Goal: Task Accomplishment & Management: Complete application form

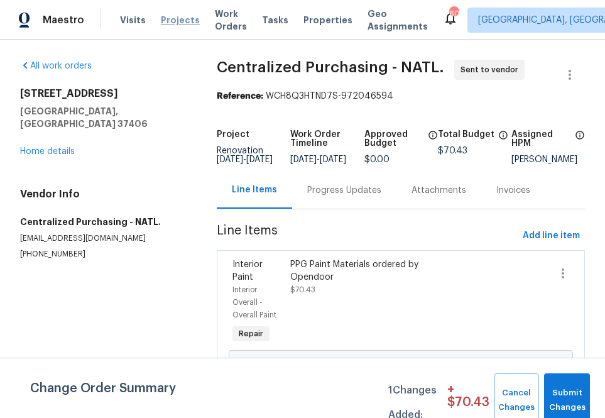
click at [165, 18] on span "Projects" at bounding box center [180, 20] width 39 height 13
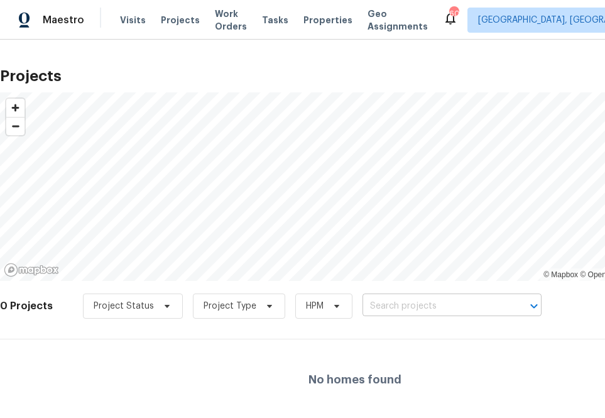
click at [407, 307] on input "text" at bounding box center [435, 306] width 144 height 19
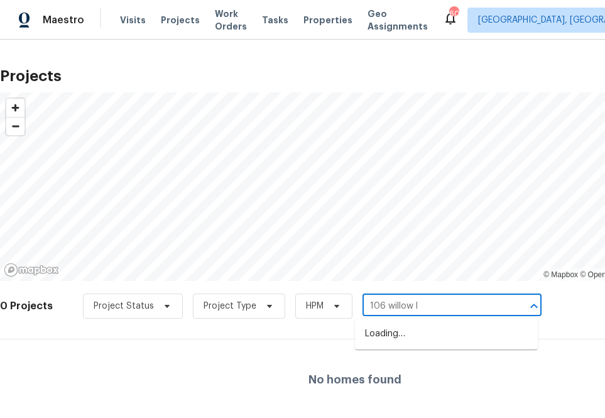
type input "106 willow ln"
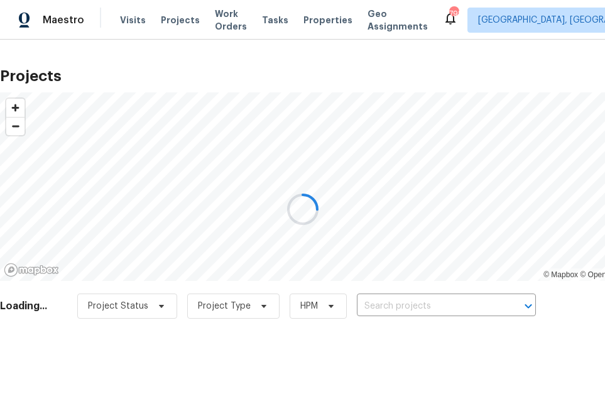
click at [383, 305] on div at bounding box center [302, 209] width 605 height 418
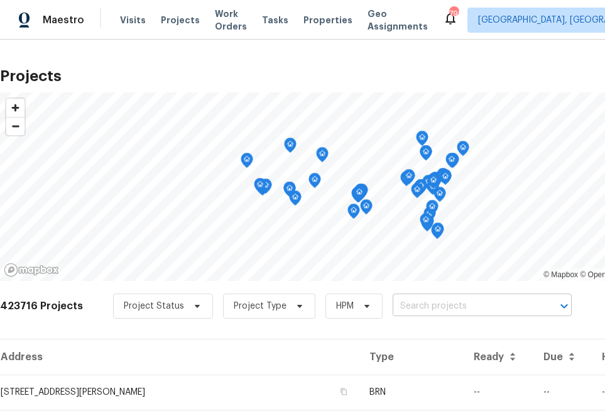
click at [394, 308] on input "text" at bounding box center [465, 306] width 144 height 19
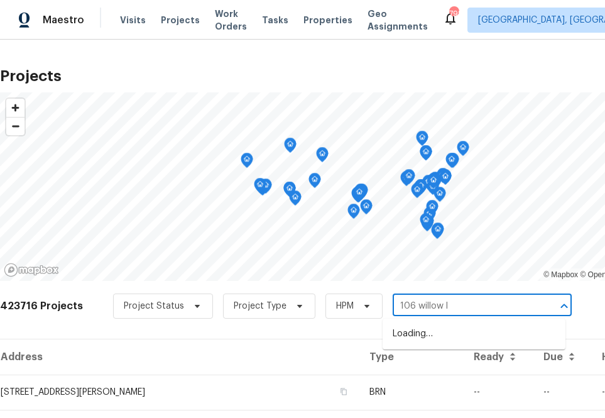
type input "106 willow ln"
click at [399, 338] on li "[STREET_ADDRESS]" at bounding box center [474, 334] width 183 height 21
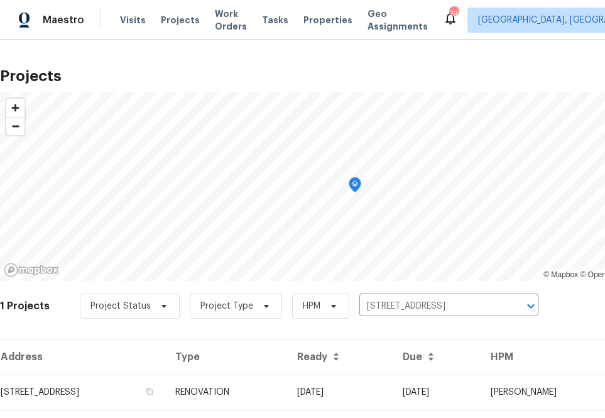
scroll to position [32, 0]
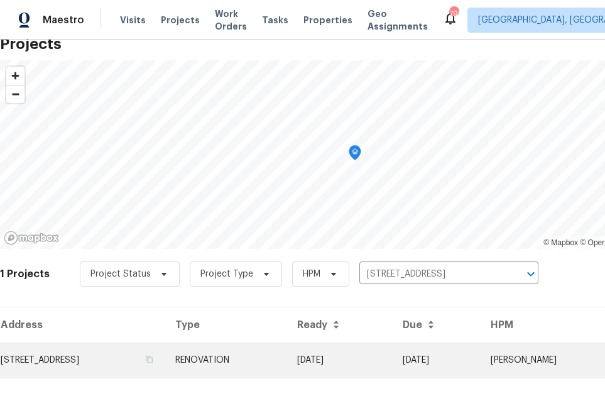
click at [101, 351] on td "[STREET_ADDRESS]" at bounding box center [82, 360] width 165 height 35
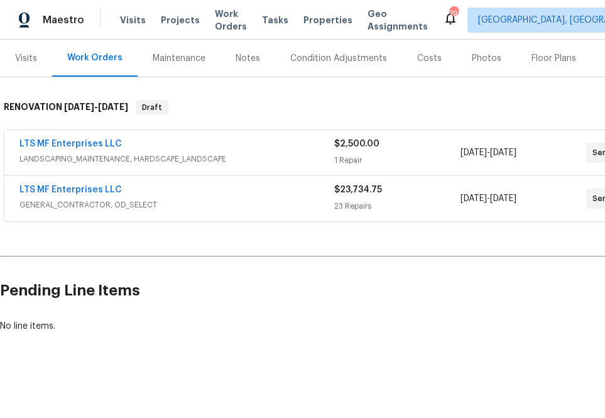
scroll to position [151, 105]
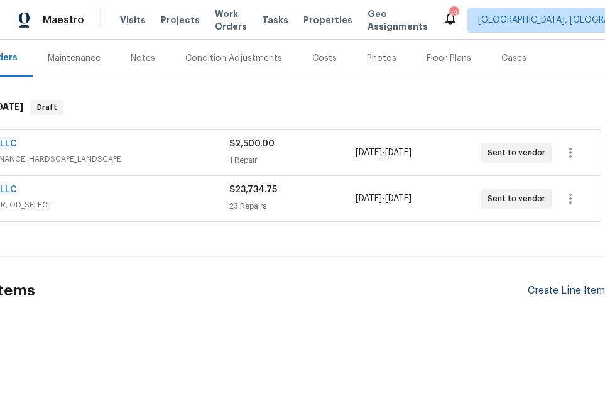
click at [573, 292] on div "Create Line Item" at bounding box center [566, 291] width 77 height 12
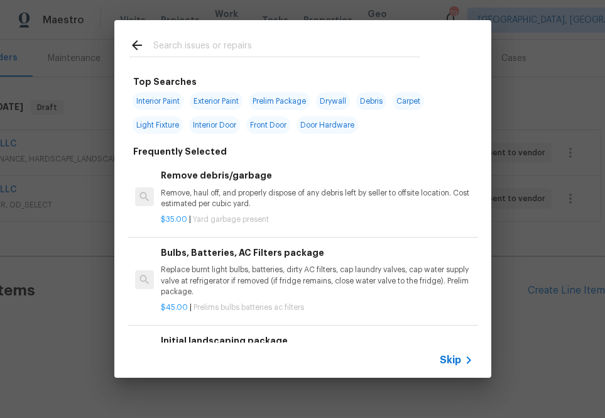
click at [459, 357] on span "Skip" at bounding box center [450, 360] width 21 height 13
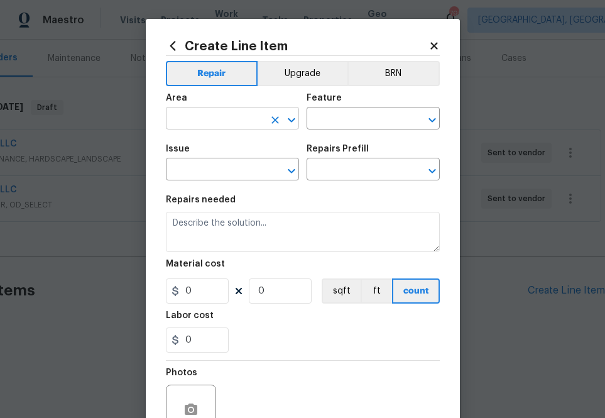
click at [241, 119] on input "text" at bounding box center [215, 119] width 98 height 19
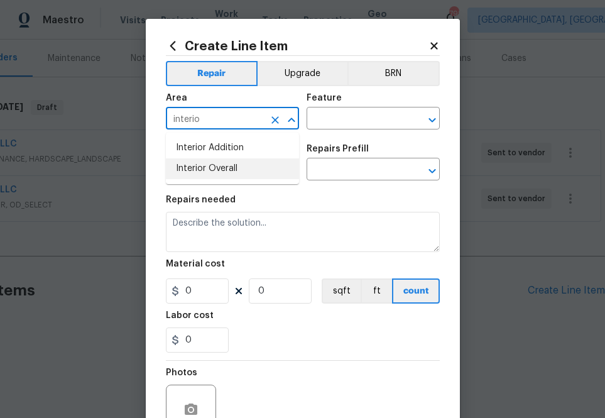
click at [234, 173] on li "Interior Overall" at bounding box center [232, 168] width 133 height 21
type input "Interior Overall"
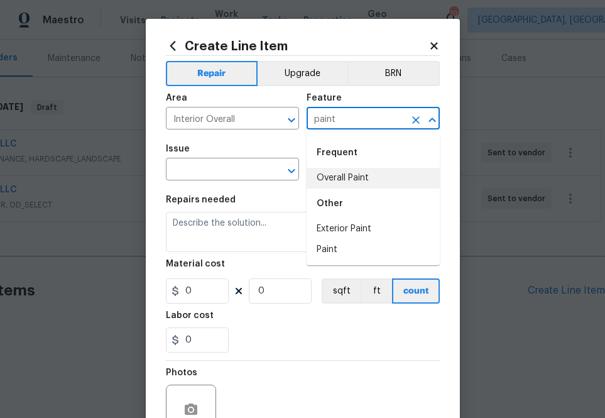
click at [318, 175] on li "Overall Paint" at bounding box center [373, 178] width 133 height 21
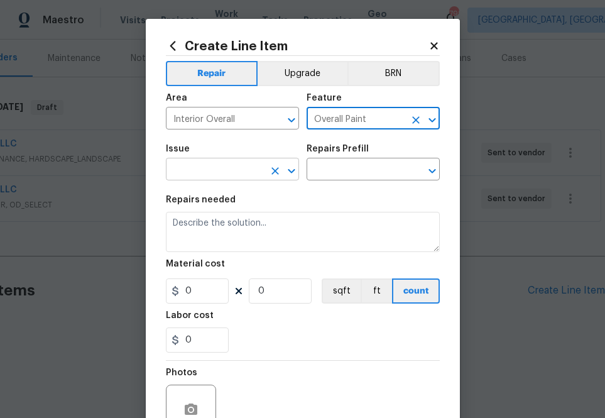
type input "Overall Paint"
click at [218, 172] on input "text" at bounding box center [215, 170] width 98 height 19
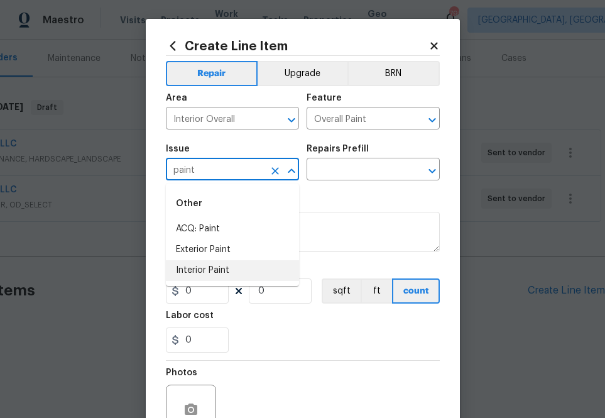
click at [234, 269] on li "Interior Paint" at bounding box center [232, 270] width 133 height 21
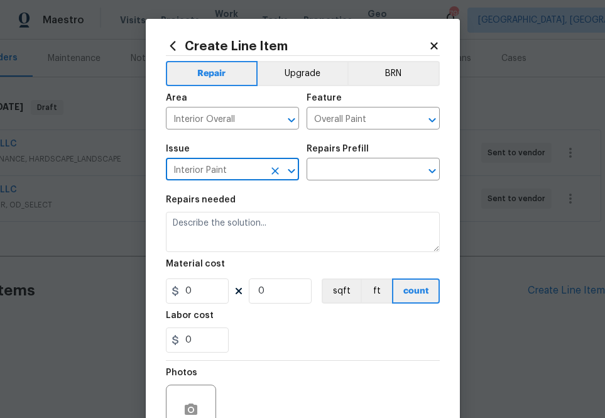
type input "Interior Paint"
click at [197, 286] on input "0" at bounding box center [197, 290] width 63 height 25
click at [317, 166] on input "text" at bounding box center [356, 170] width 98 height 19
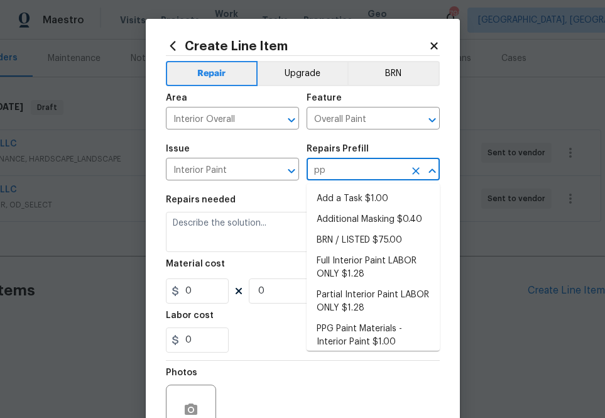
type input "ppg"
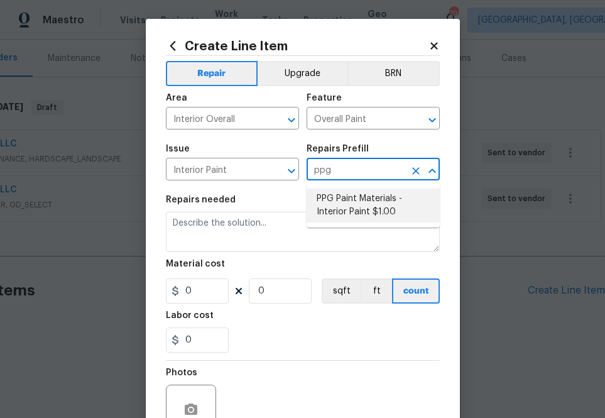
click at [324, 189] on li "PPG Paint Materials - Interior Paint $1.00" at bounding box center [373, 206] width 133 height 34
type input "PPG Paint Materials - Interior Paint $1.00"
type textarea "PPG Paint Materials ordered by Opendoor"
type input "1"
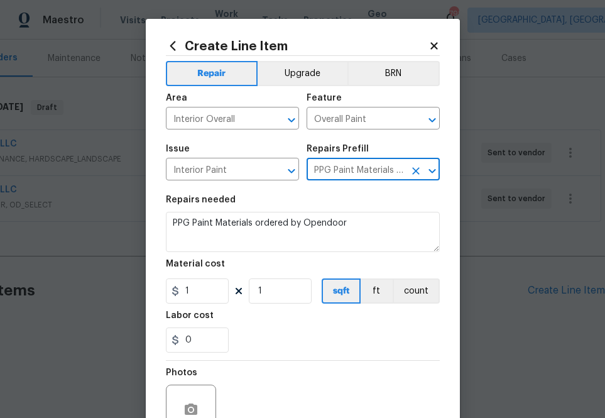
type input "PPG Paint Materials - Interior Paint $1.00"
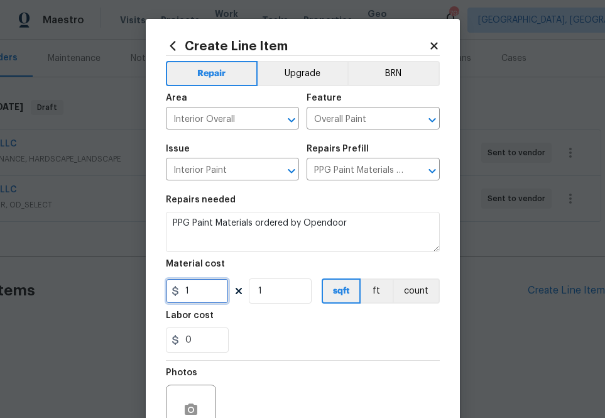
click at [207, 298] on input "1" at bounding box center [197, 290] width 63 height 25
paste input "945.9"
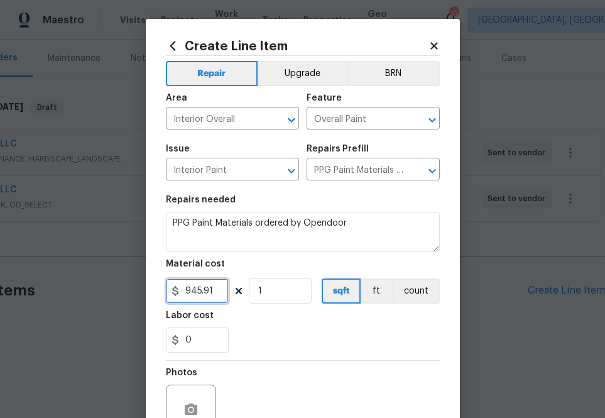
type input "945.91"
click at [233, 351] on div "0" at bounding box center [303, 340] width 274 height 25
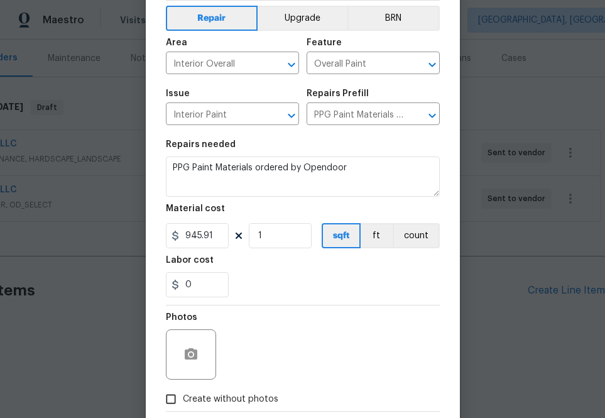
scroll to position [124, 0]
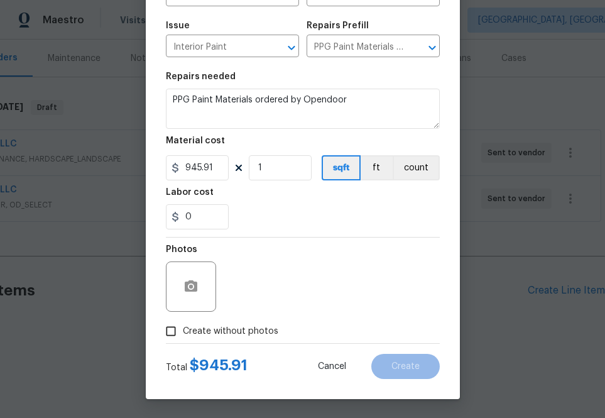
click at [238, 334] on span "Create without photos" at bounding box center [231, 331] width 96 height 13
click at [183, 334] on input "Create without photos" at bounding box center [171, 331] width 24 height 24
checkbox input "true"
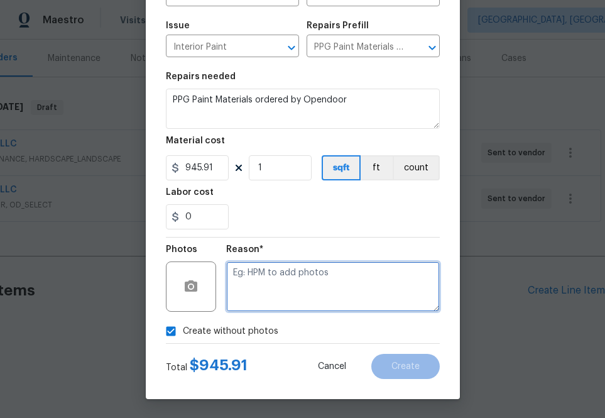
click at [272, 292] on textarea at bounding box center [333, 287] width 214 height 50
type textarea "na"
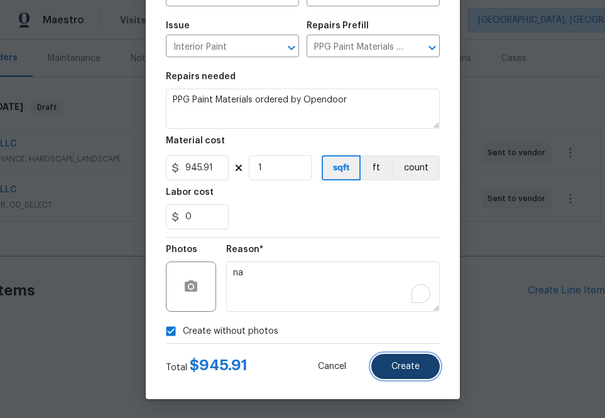
click at [412, 377] on button "Create" at bounding box center [406, 366] width 69 height 25
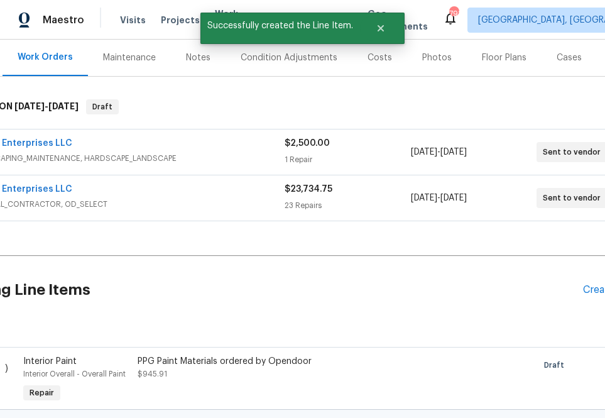
scroll to position [151, 0]
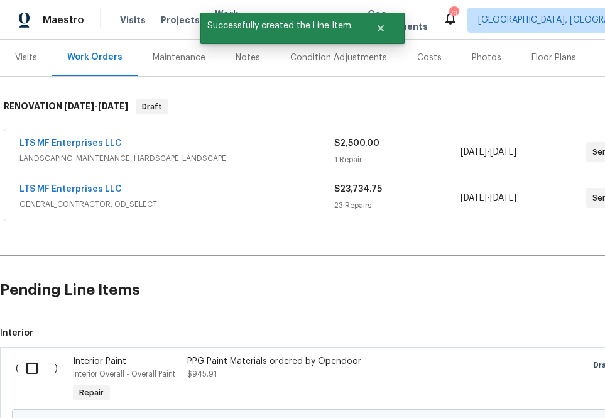
click at [31, 368] on input "checkbox" at bounding box center [37, 368] width 36 height 26
checkbox input "true"
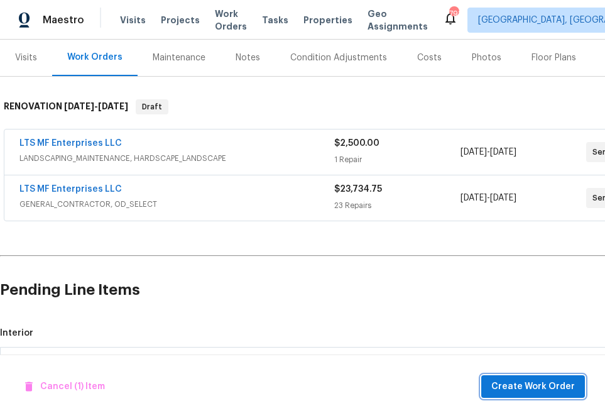
click at [512, 380] on span "Create Work Order" at bounding box center [534, 387] width 84 height 16
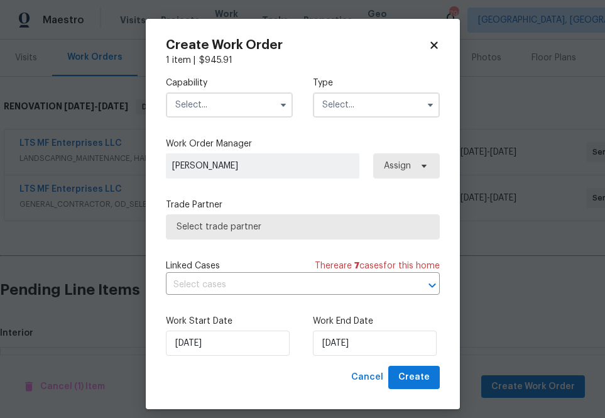
click at [266, 113] on input "text" at bounding box center [229, 104] width 127 height 25
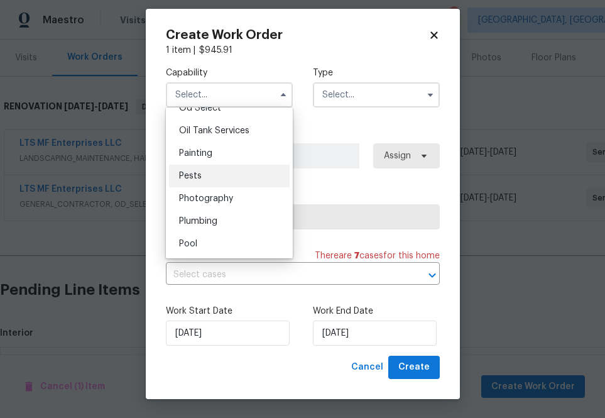
scroll to position [1022, 0]
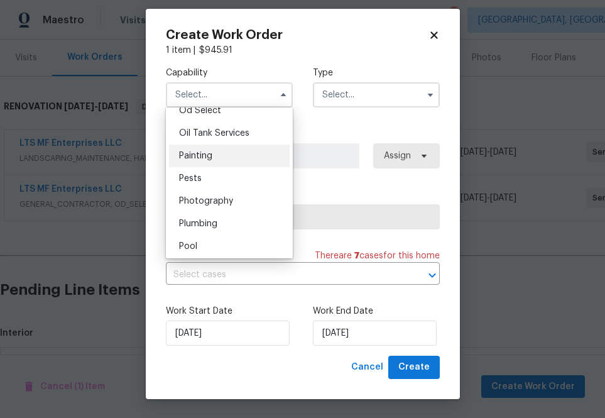
click at [236, 151] on div "Painting" at bounding box center [229, 156] width 121 height 23
type input "Painting"
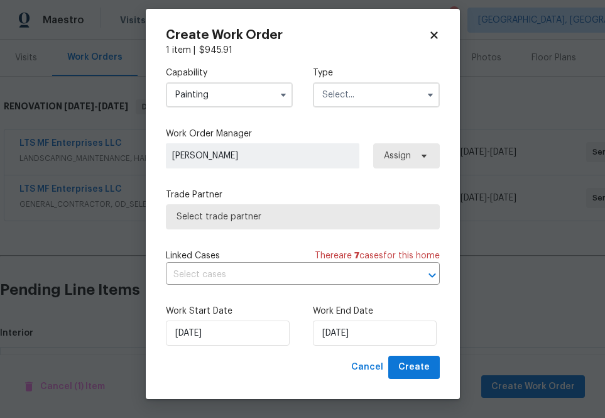
click at [325, 102] on input "text" at bounding box center [376, 94] width 127 height 25
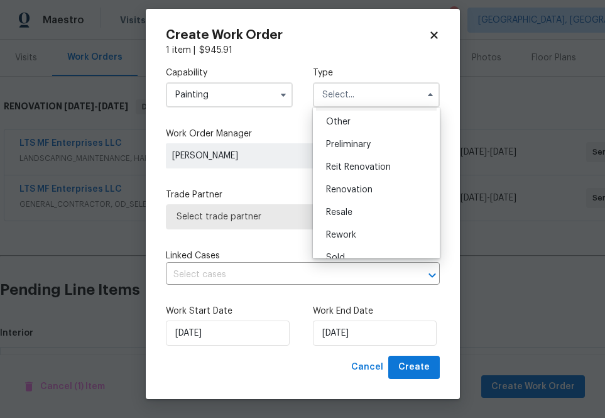
scroll to position [278, 0]
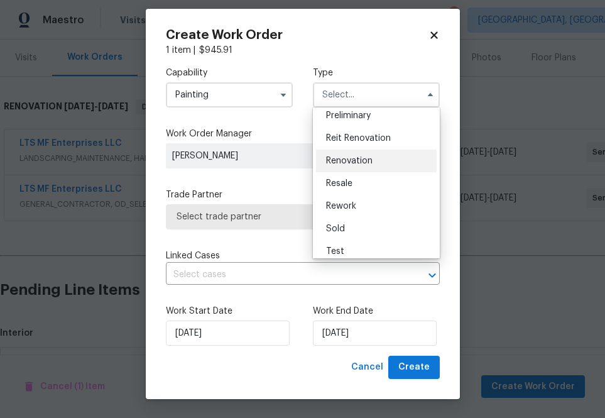
click at [351, 167] on div "Renovation" at bounding box center [376, 161] width 121 height 23
type input "Renovation"
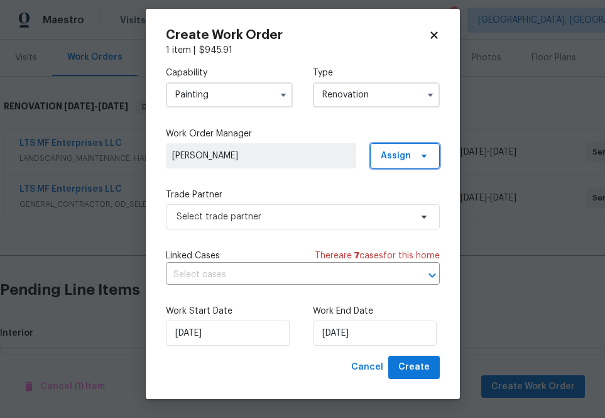
click at [397, 152] on span "Assign" at bounding box center [396, 156] width 30 height 13
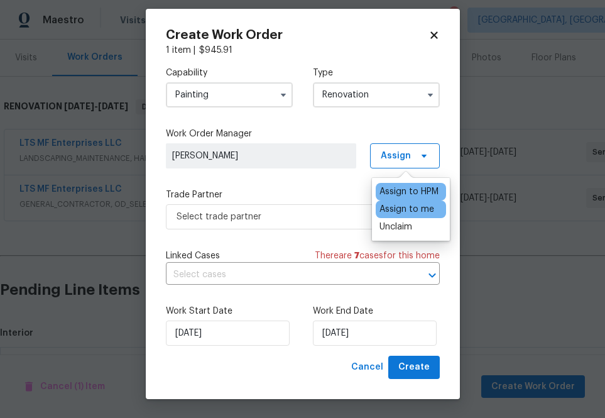
click at [388, 211] on div "Assign to me" at bounding box center [407, 209] width 55 height 13
click at [289, 179] on div "Capability Painting Type Renovation Work Order Manager [PERSON_NAME] Assign Tra…" at bounding box center [303, 206] width 274 height 299
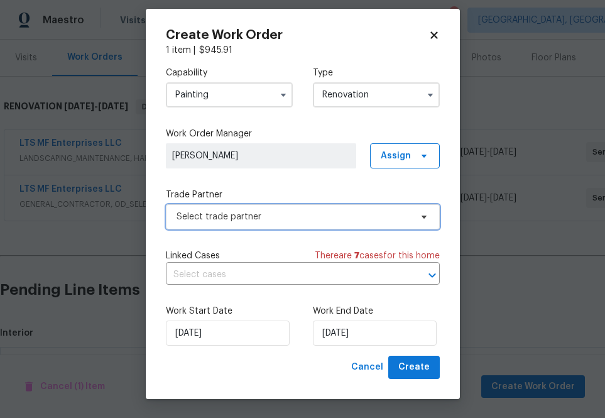
click at [299, 209] on span "Select trade partner" at bounding box center [303, 216] width 274 height 25
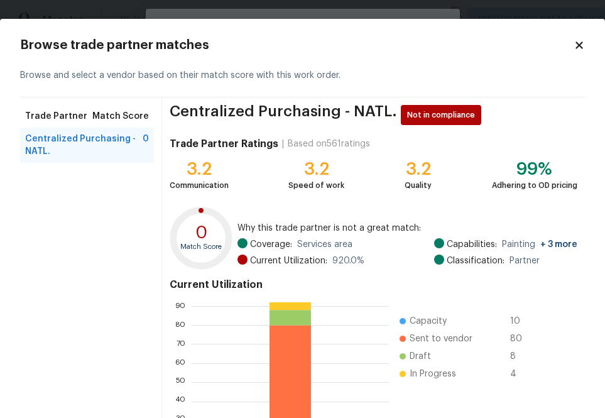
scroll to position [136, 0]
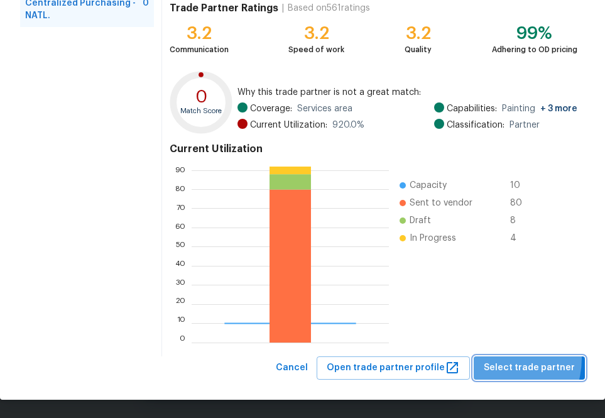
click at [502, 358] on button "Select trade partner" at bounding box center [529, 367] width 111 height 23
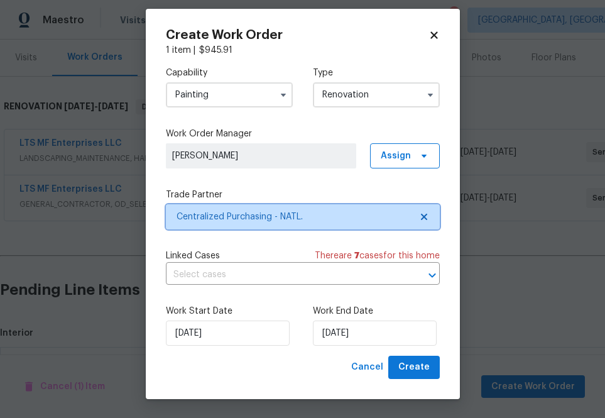
scroll to position [0, 0]
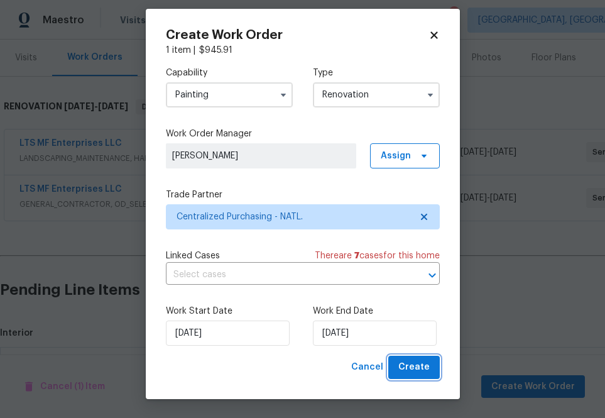
click at [416, 368] on span "Create" at bounding box center [414, 368] width 31 height 16
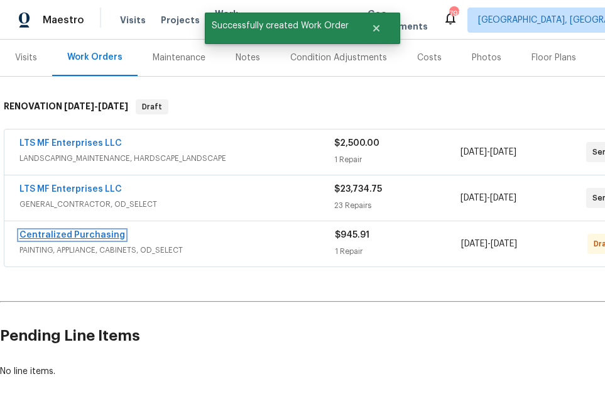
click at [92, 232] on link "Centralized Purchasing" at bounding box center [72, 235] width 106 height 9
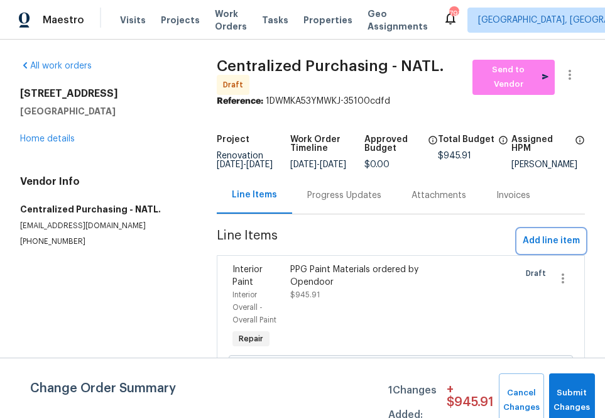
click at [528, 248] on span "Add line item" at bounding box center [551, 241] width 57 height 16
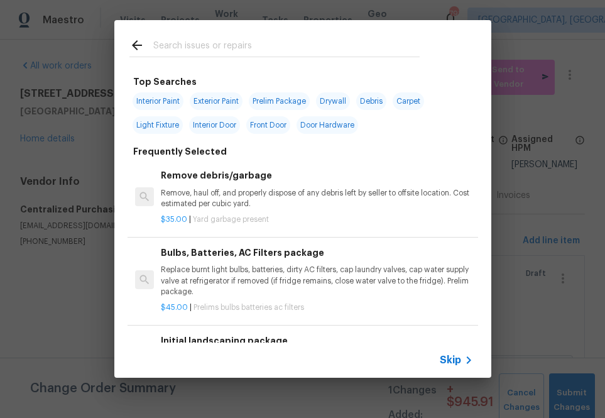
click at [444, 360] on span "Skip" at bounding box center [450, 360] width 21 height 13
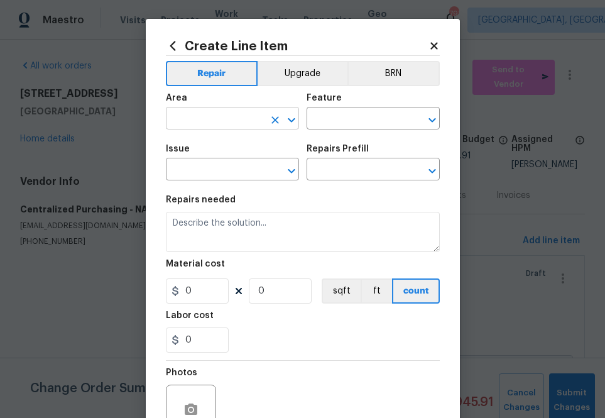
click at [206, 122] on input "text" at bounding box center [215, 119] width 98 height 19
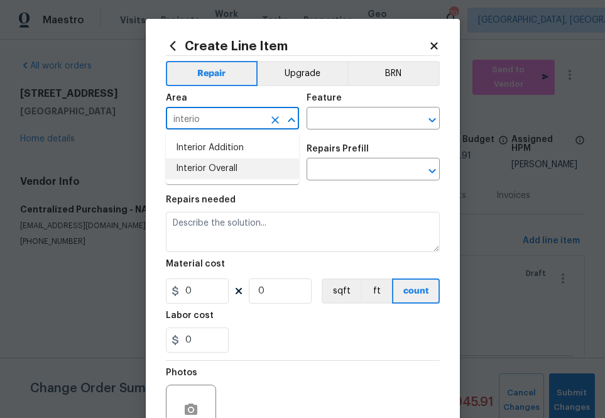
click at [206, 173] on li "Interior Overall" at bounding box center [232, 168] width 133 height 21
type input "Interior Overall"
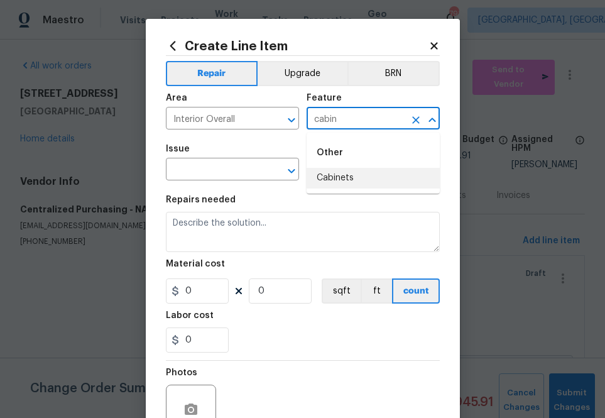
click at [344, 177] on li "Cabinets" at bounding box center [373, 178] width 133 height 21
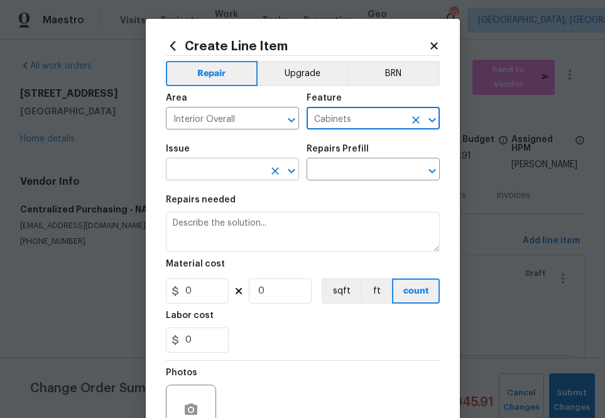
click at [267, 177] on div at bounding box center [283, 171] width 33 height 18
type input "Cabinets"
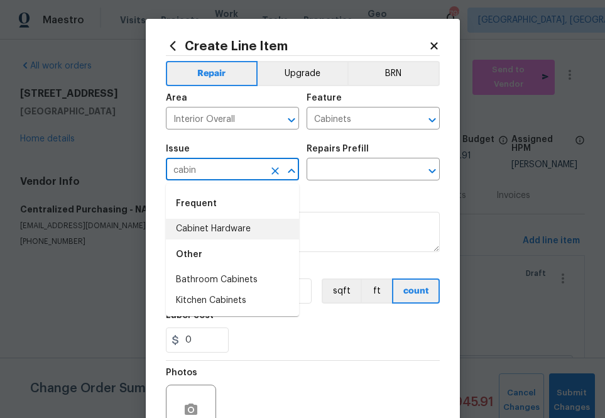
click at [238, 224] on li "Cabinet Hardware" at bounding box center [232, 229] width 133 height 21
type input "Cabinet Hardware"
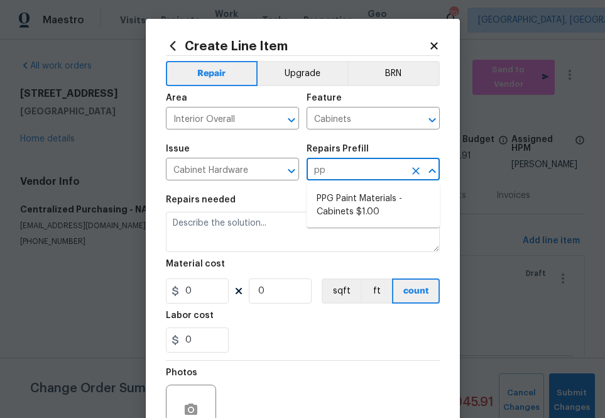
type input "ppg"
click at [324, 222] on li "PPG Paint Materials - Cabinets $1.00" at bounding box center [373, 206] width 133 height 34
type input "PPG Paint Materials - Cabinets $1.00"
type textarea "PPG Paint Materials ordered by Opendoor"
type input "1"
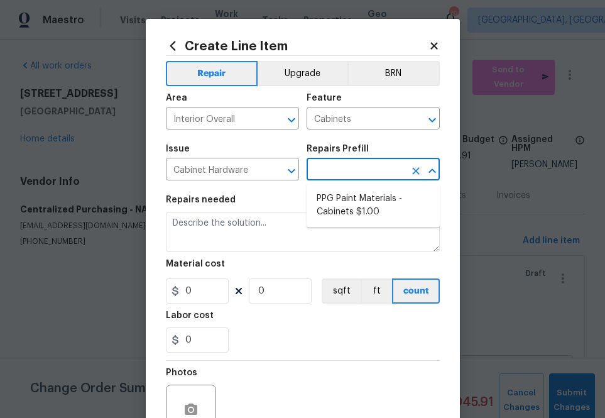
type input "1"
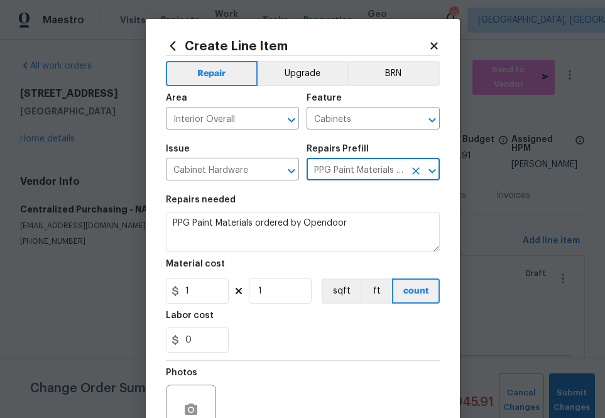
type input "PPG Paint Materials - Cabinets $1.00"
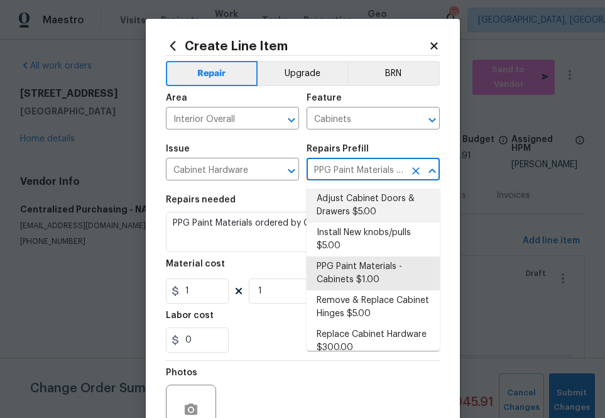
click at [204, 273] on div "Material cost" at bounding box center [303, 268] width 274 height 16
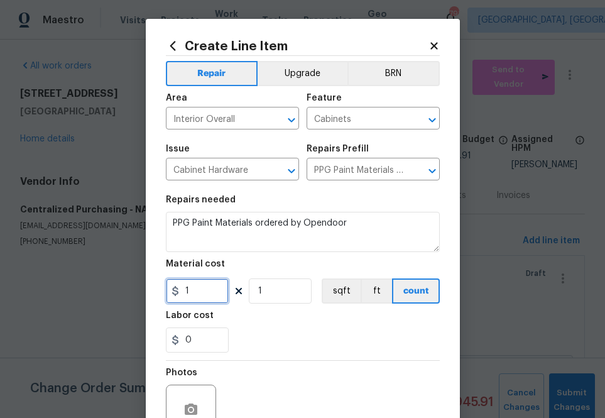
click at [192, 296] on input "1" at bounding box center [197, 290] width 63 height 25
paste input "374.88"
type input "1374.88"
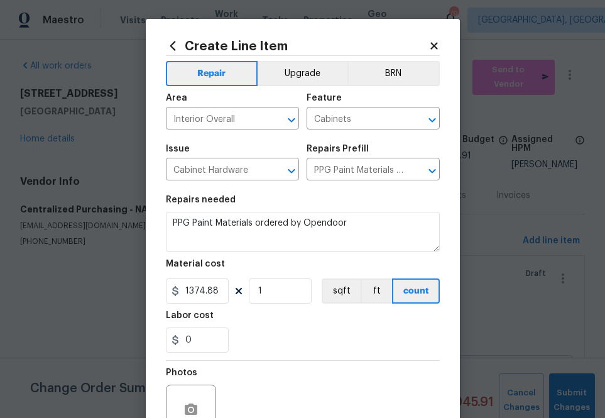
click at [288, 344] on div "0" at bounding box center [303, 340] width 274 height 25
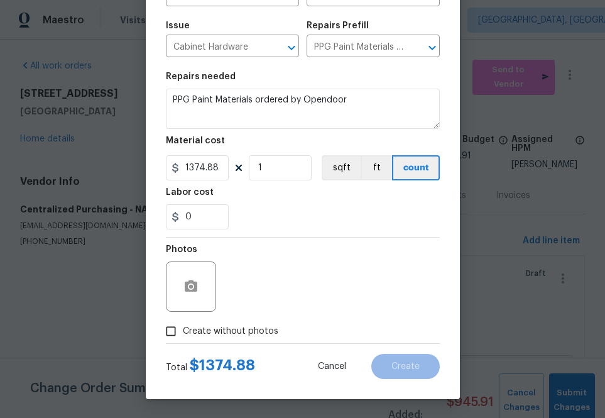
drag, startPoint x: 253, startPoint y: 328, endPoint x: 258, endPoint y: 319, distance: 10.7
click at [253, 328] on span "Create without photos" at bounding box center [231, 331] width 96 height 13
click at [183, 328] on input "Create without photos" at bounding box center [171, 331] width 24 height 24
checkbox input "true"
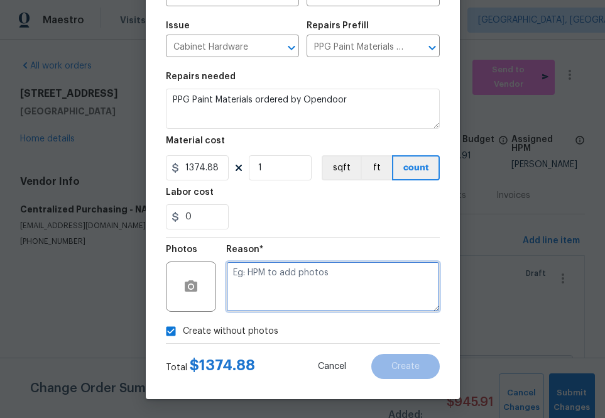
click at [303, 280] on textarea at bounding box center [333, 287] width 214 height 50
type textarea "na"
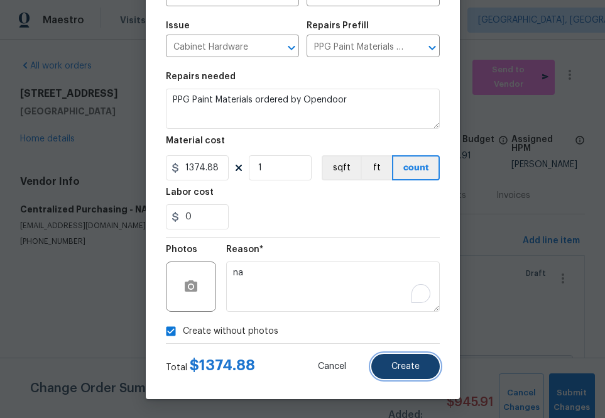
click at [414, 369] on span "Create" at bounding box center [406, 366] width 28 height 9
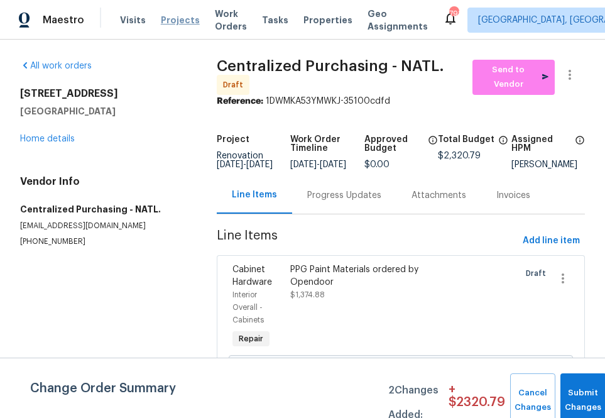
click at [173, 15] on span "Projects" at bounding box center [180, 20] width 39 height 13
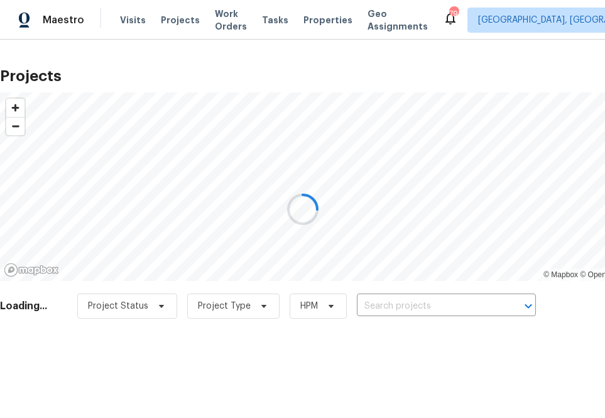
click at [383, 302] on div at bounding box center [302, 209] width 605 height 418
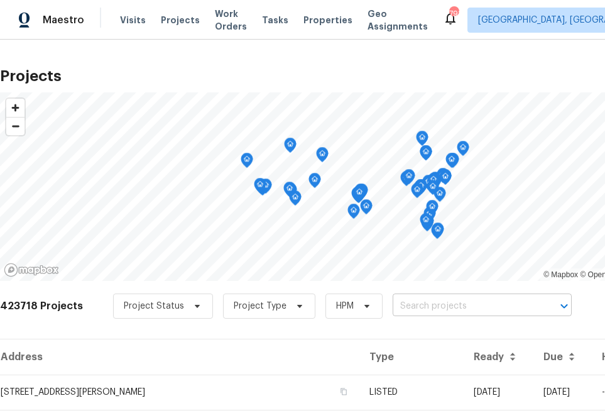
click at [416, 304] on input "text" at bounding box center [465, 306] width 144 height 19
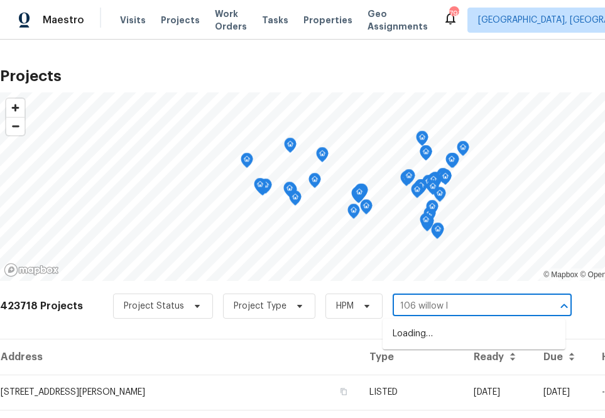
type input "106 willow ln"
click at [437, 333] on li "[STREET_ADDRESS]" at bounding box center [474, 334] width 183 height 21
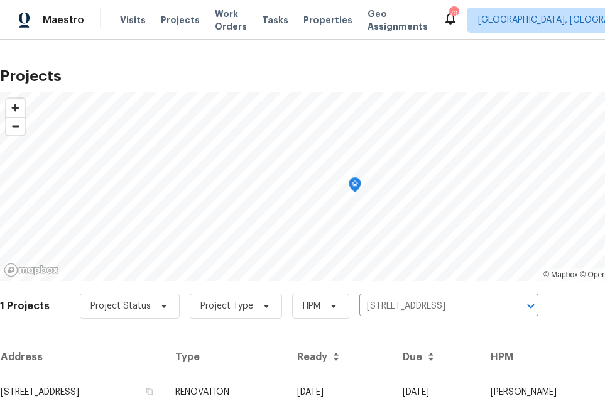
scroll to position [32, 0]
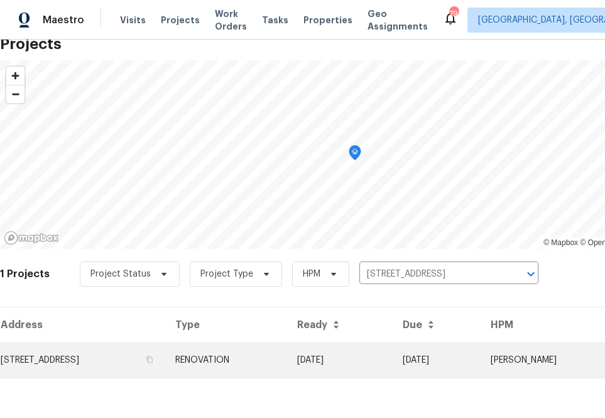
click at [126, 370] on td "[STREET_ADDRESS]" at bounding box center [82, 360] width 165 height 35
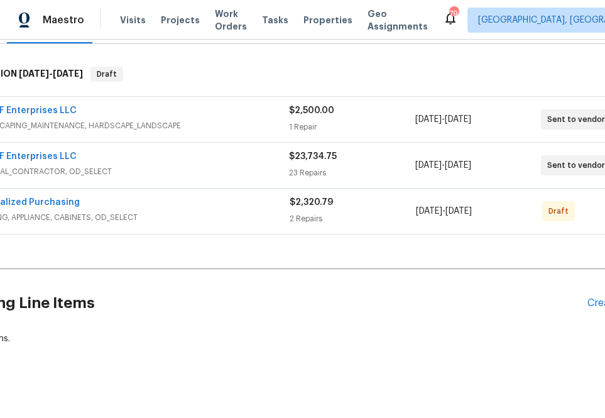
scroll to position [184, 0]
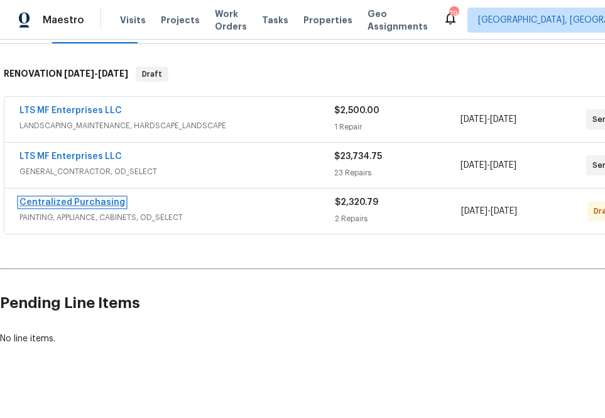
click at [97, 205] on link "Centralized Purchasing" at bounding box center [72, 202] width 106 height 9
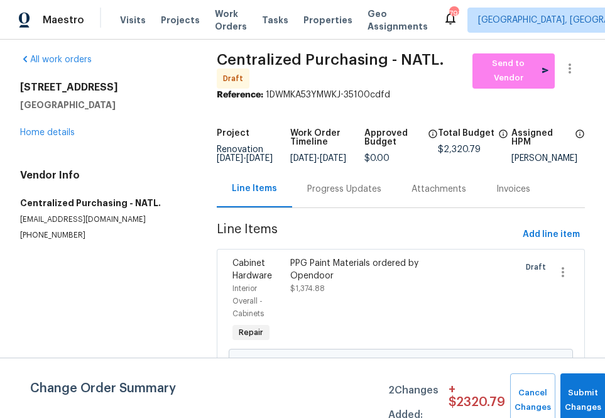
scroll to position [21, 0]
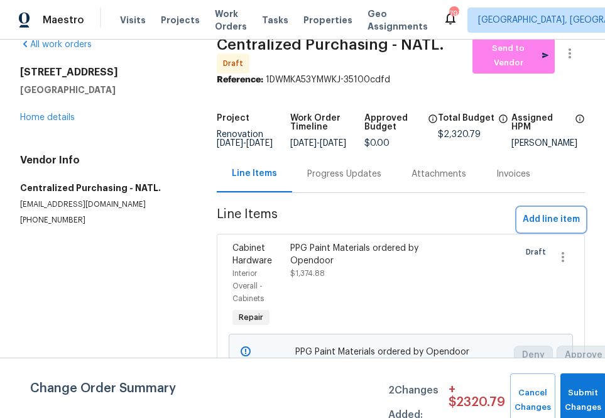
click at [543, 226] on span "Add line item" at bounding box center [551, 220] width 57 height 16
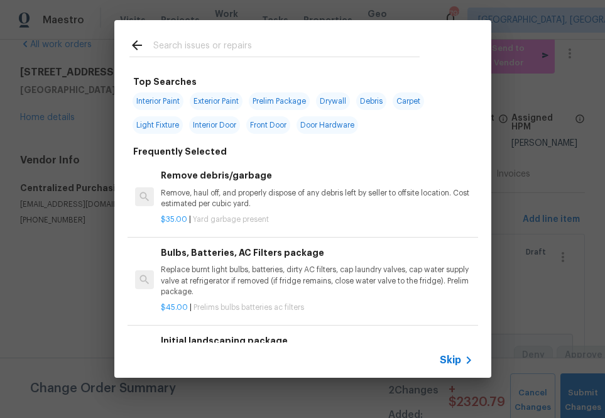
click at [449, 361] on span "Skip" at bounding box center [450, 360] width 21 height 13
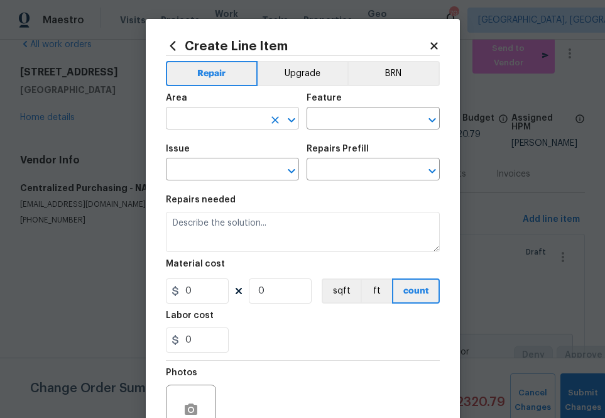
click at [246, 120] on input "text" at bounding box center [215, 119] width 98 height 19
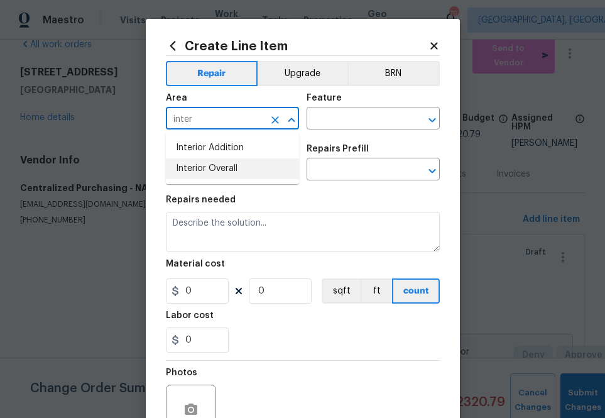
click at [234, 172] on li "Interior Overall" at bounding box center [232, 168] width 133 height 21
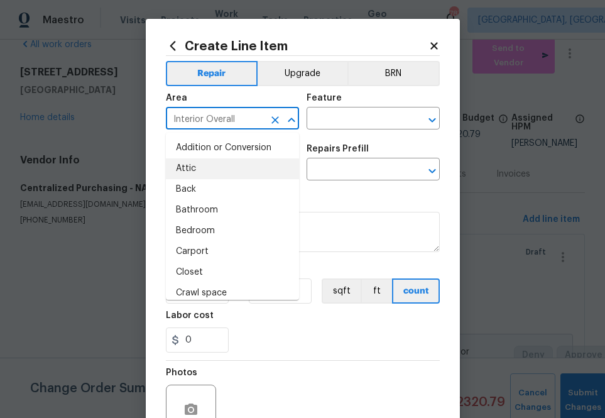
click at [201, 119] on input "Interior Overall" at bounding box center [215, 119] width 98 height 19
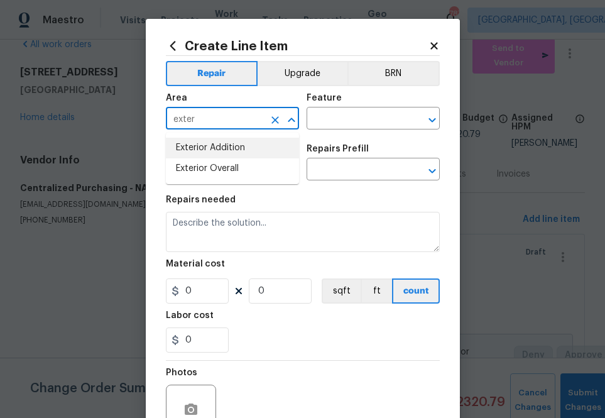
type input "Interior Overall"
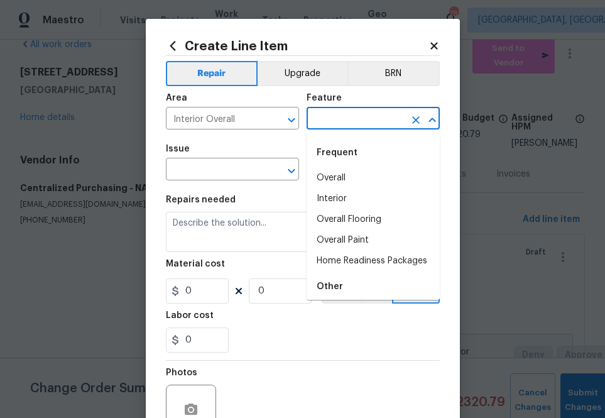
click at [339, 114] on input "text" at bounding box center [356, 119] width 98 height 19
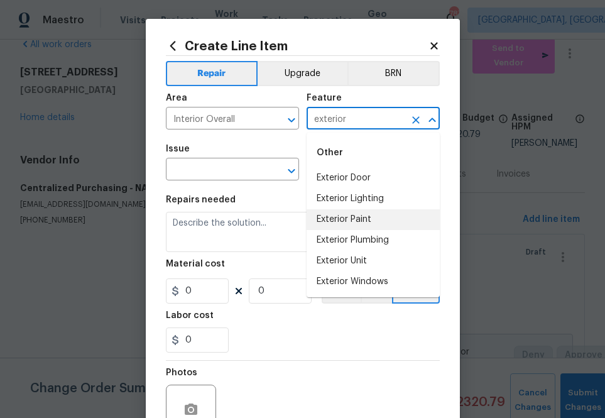
click at [367, 218] on li "Exterior Paint" at bounding box center [373, 219] width 133 height 21
type input "Exterior Paint"
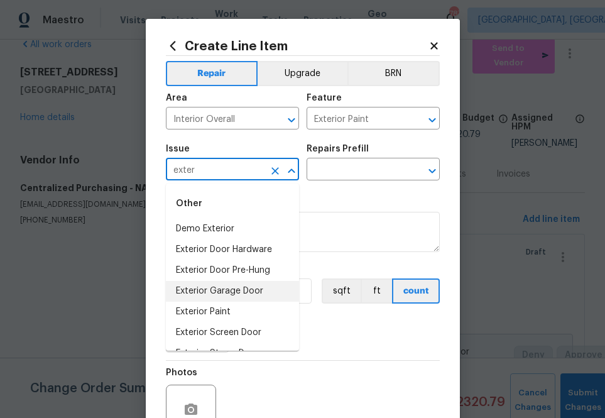
click at [232, 301] on ul "Demo Exterior Exterior Door Hardware Exterior Door Pre-Hung Exterior Garage Doo…" at bounding box center [232, 302] width 133 height 166
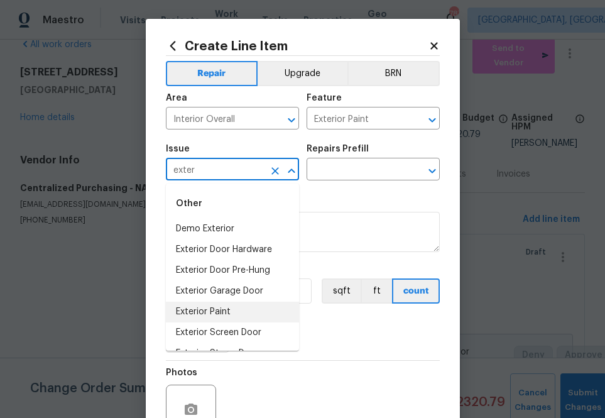
click at [232, 302] on li "Exterior Paint" at bounding box center [232, 312] width 133 height 21
type input "Exterior Paint"
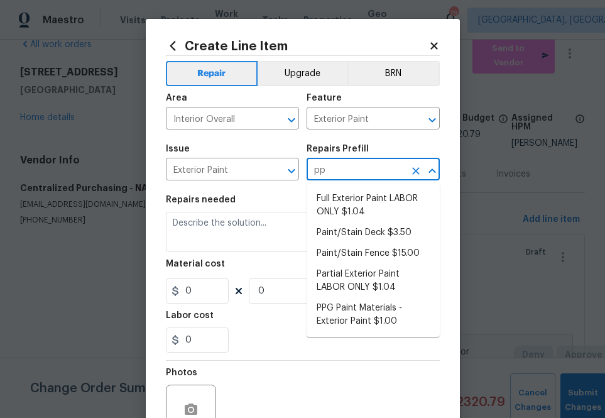
type input "ppg"
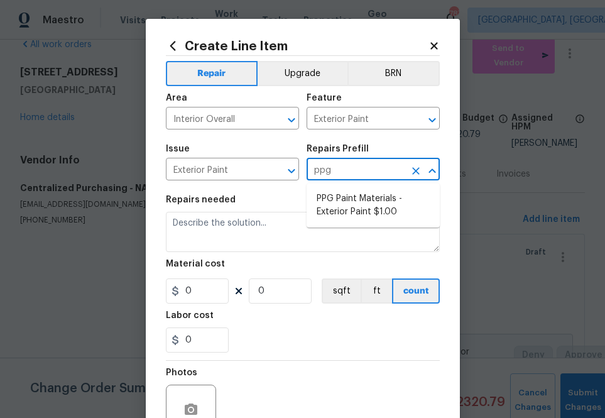
click at [333, 226] on ul "PPG Paint Materials - Exterior Paint $1.00" at bounding box center [373, 206] width 133 height 44
click at [333, 217] on li "PPG Paint Materials - Exterior Paint $1.00" at bounding box center [373, 206] width 133 height 34
type input "Overall Paint"
type input "PPG Paint Materials - Exterior Paint $1.00"
type textarea "PPG Paint Materials ordered by Opendoor"
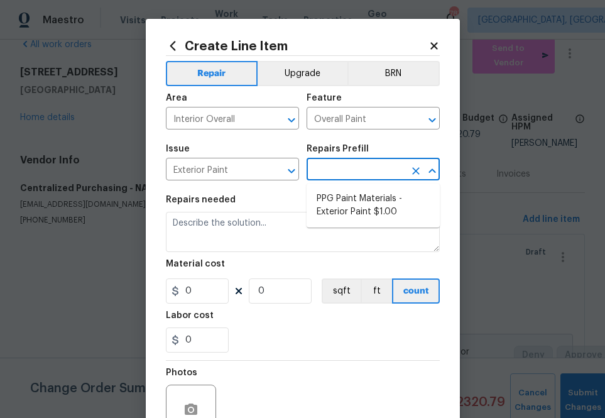
type input "1"
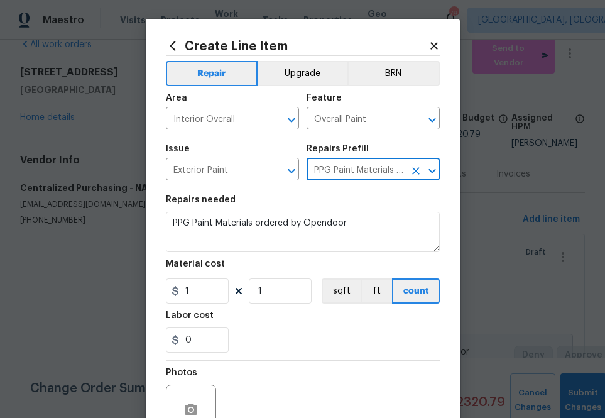
type input "PPG Paint Materials - Exterior Paint $1.00"
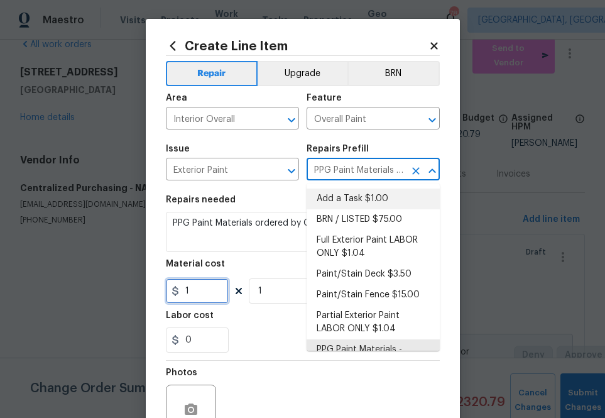
click at [197, 290] on input "1" at bounding box center [197, 290] width 63 height 25
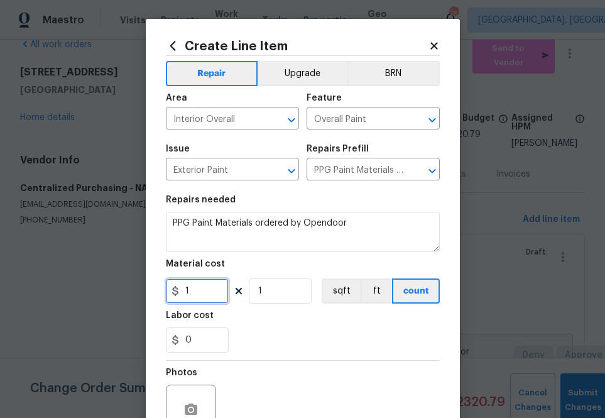
click at [197, 290] on input "1" at bounding box center [197, 290] width 63 height 25
paste input "97.5"
type input "197.5"
click at [302, 314] on div "Labor cost" at bounding box center [303, 319] width 274 height 16
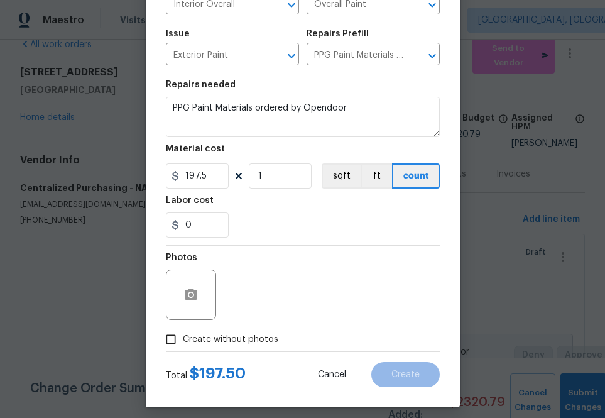
scroll to position [124, 0]
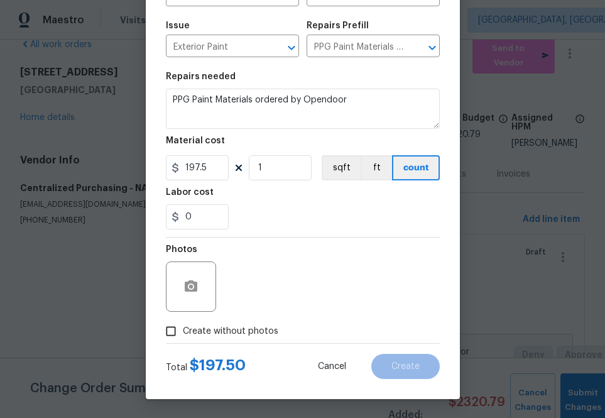
click at [226, 330] on span "Create without photos" at bounding box center [231, 331] width 96 height 13
click at [183, 330] on input "Create without photos" at bounding box center [171, 331] width 24 height 24
checkbox input "true"
click at [264, 312] on div "Reason*" at bounding box center [333, 279] width 214 height 82
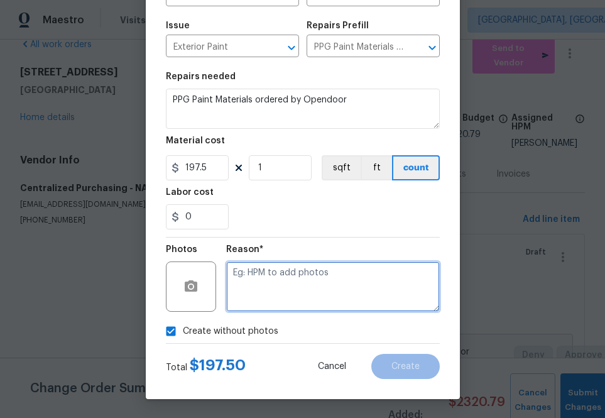
click at [265, 273] on textarea at bounding box center [333, 287] width 214 height 50
type textarea "na"
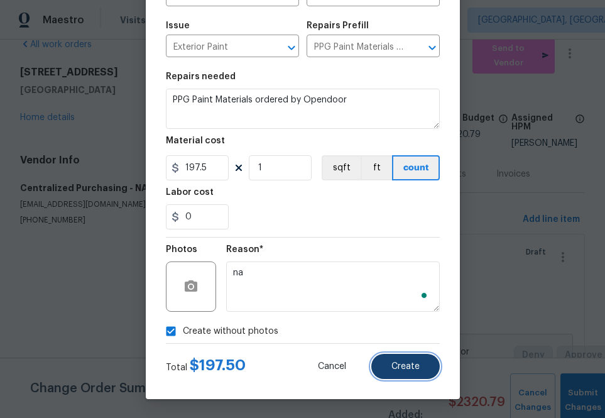
click at [383, 371] on button "Create" at bounding box center [406, 366] width 69 height 25
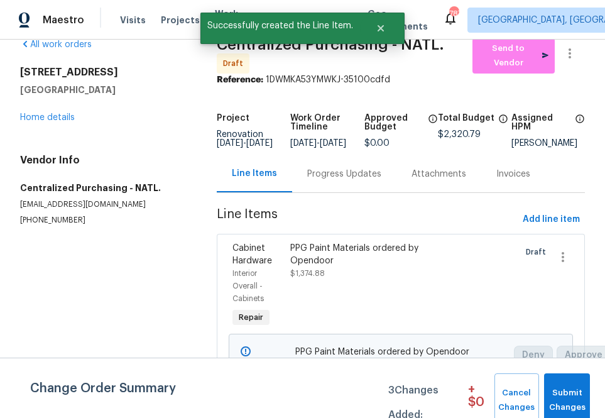
scroll to position [0, 0]
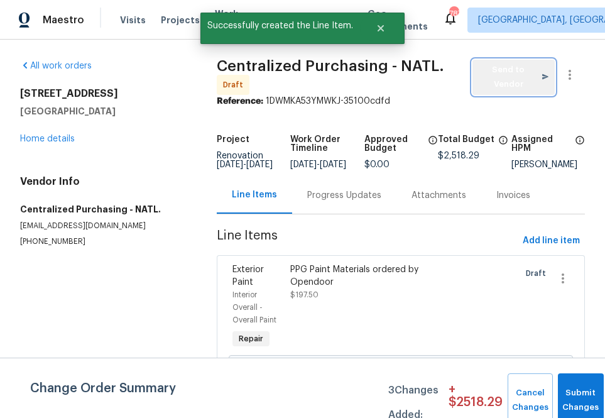
click at [512, 89] on span "Send to Vendor" at bounding box center [514, 77] width 70 height 29
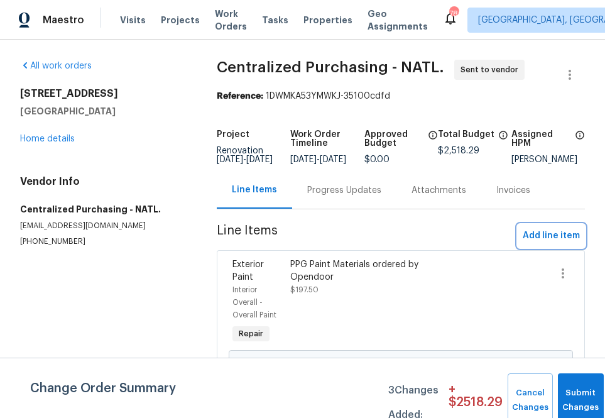
click at [556, 244] on span "Add line item" at bounding box center [551, 236] width 57 height 16
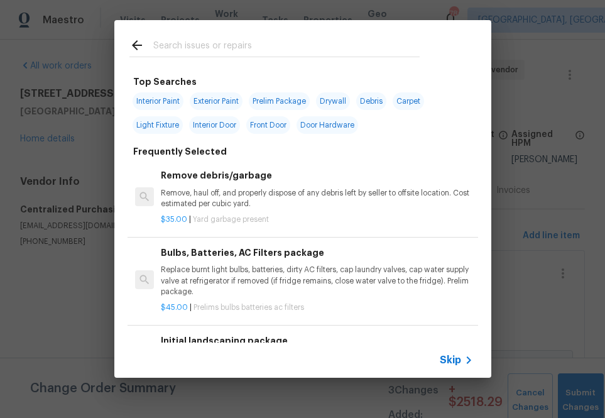
click at [451, 362] on span "Skip" at bounding box center [450, 360] width 21 height 13
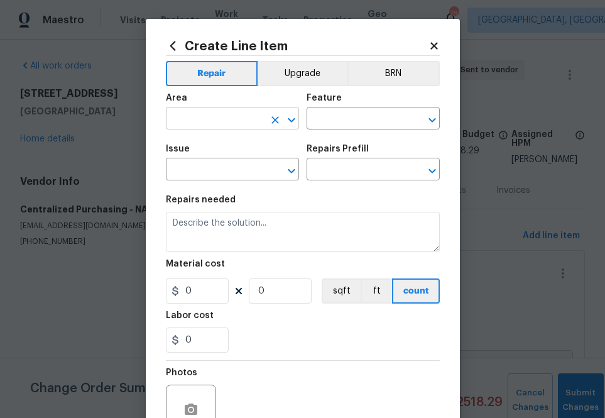
click at [258, 112] on input "text" at bounding box center [215, 119] width 98 height 19
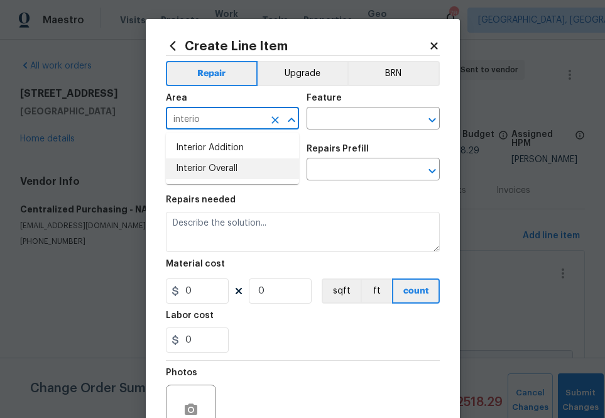
click at [254, 172] on li "Interior Overall" at bounding box center [232, 168] width 133 height 21
type input "Interior Overall"
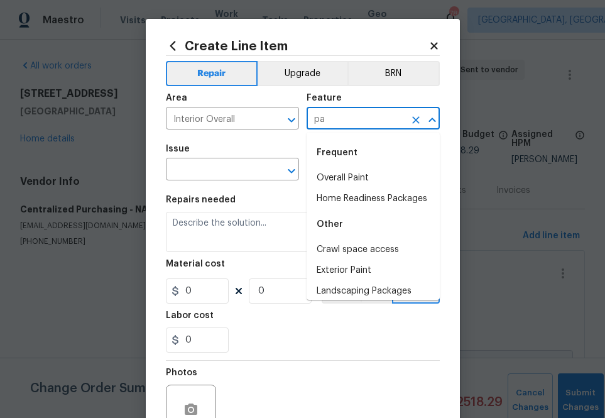
type input "p"
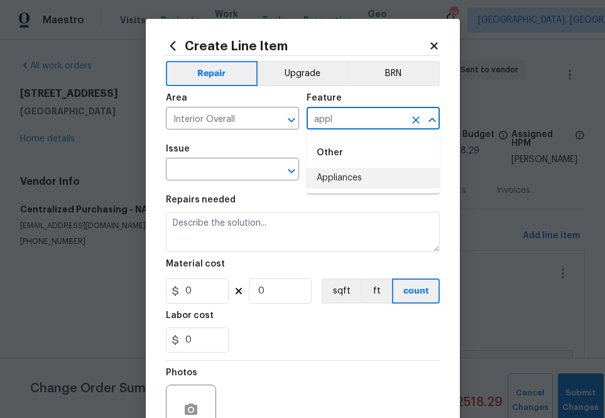
click at [331, 176] on li "Appliances" at bounding box center [373, 178] width 133 height 21
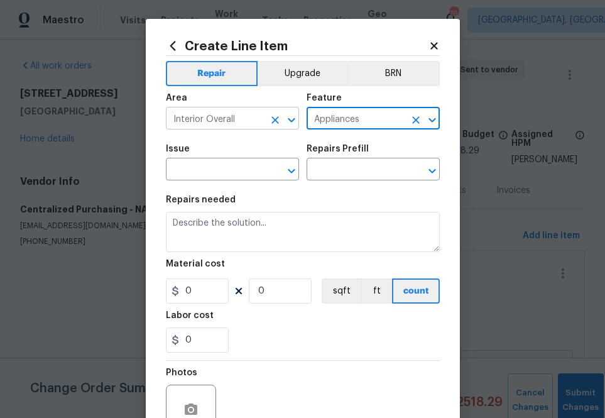
type input "Appliances"
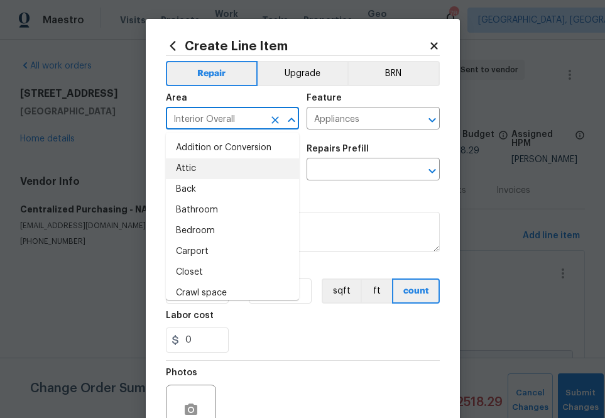
click at [224, 121] on input "Interior Overall" at bounding box center [215, 119] width 98 height 19
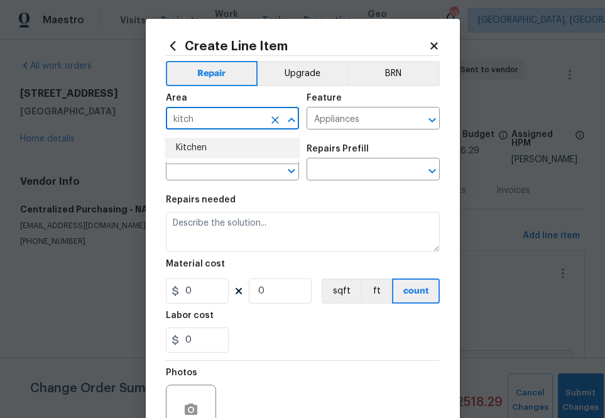
click at [238, 146] on li "Kitchen" at bounding box center [232, 148] width 133 height 21
type input "Kitchen"
click at [219, 158] on div "Issue" at bounding box center [232, 153] width 133 height 16
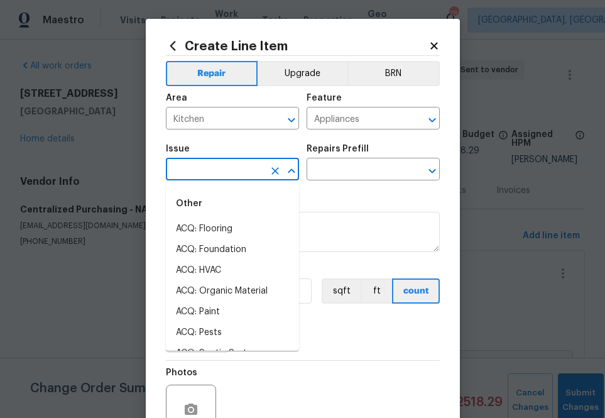
click at [217, 168] on input "text" at bounding box center [215, 170] width 98 height 19
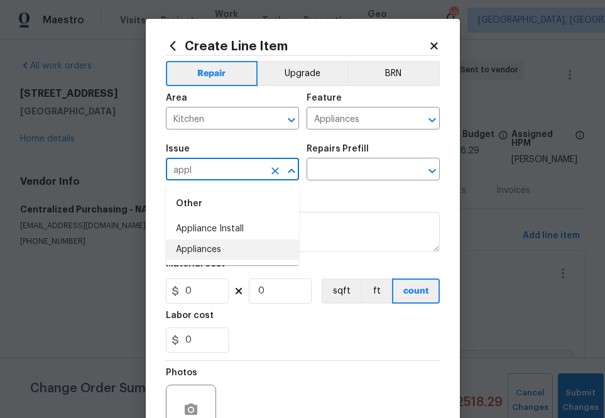
click at [226, 246] on li "Appliances" at bounding box center [232, 250] width 133 height 21
type input "Appliances"
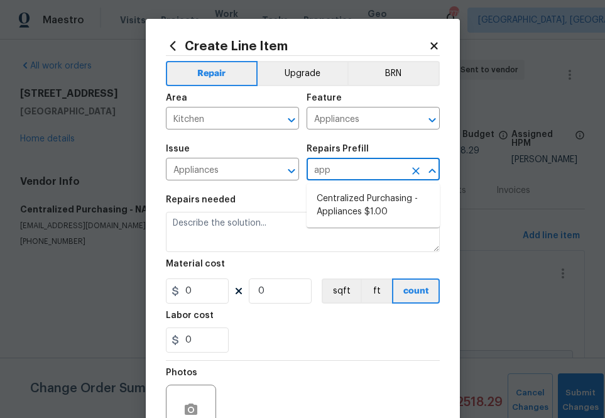
type input "appl"
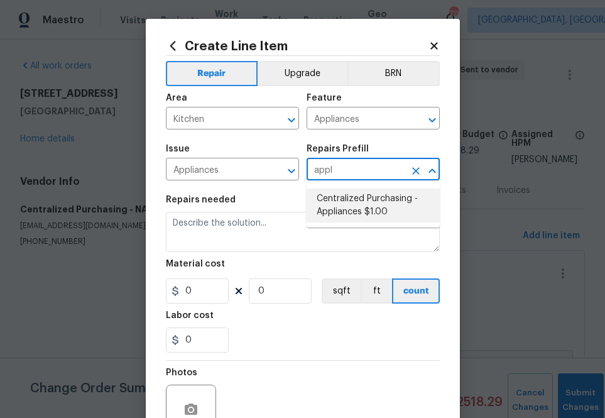
click at [347, 202] on li "Centralized Purchasing - Appliances $1.00" at bounding box center [373, 206] width 133 height 34
type input "Centralized Purchasing - Appliances $1.00"
type textarea "Appliances purchased by Opendoor"
type input "1"
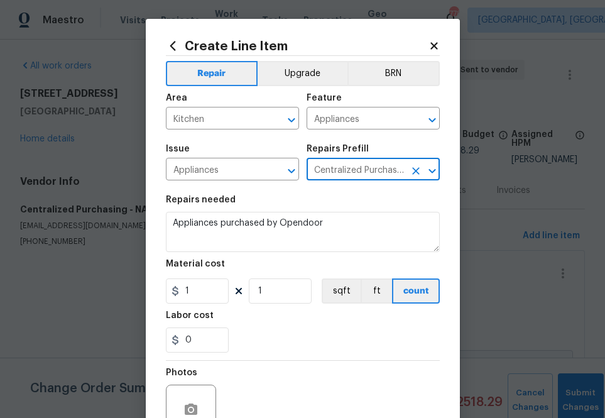
type input "Centralized Purchasing - Appliances $1.00"
click at [203, 298] on input "1" at bounding box center [197, 290] width 63 height 25
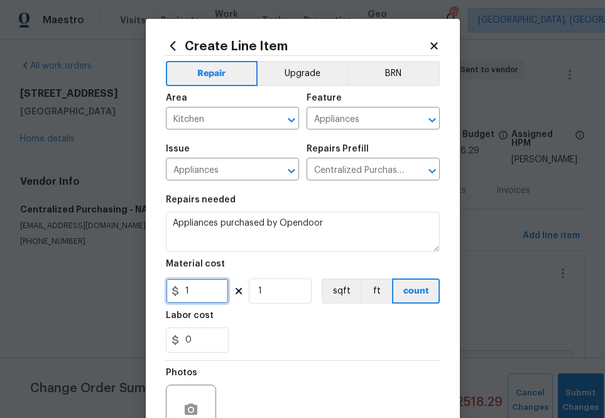
click at [203, 298] on input "1" at bounding box center [197, 290] width 63 height 25
paste input "960.66"
type input "960.66"
click at [326, 337] on div "0" at bounding box center [303, 340] width 274 height 25
drag, startPoint x: 326, startPoint y: 337, endPoint x: 330, endPoint y: 319, distance: 18.8
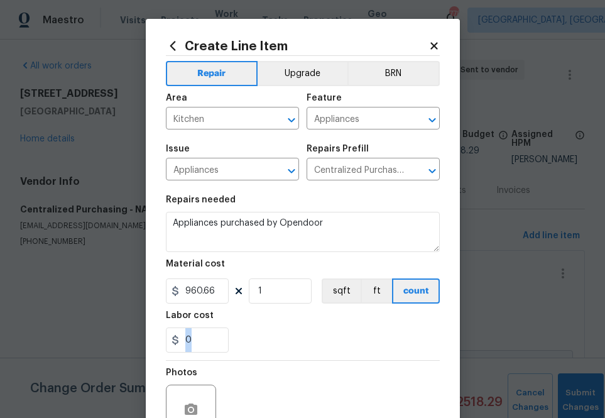
click at [328, 329] on div "0" at bounding box center [303, 340] width 274 height 25
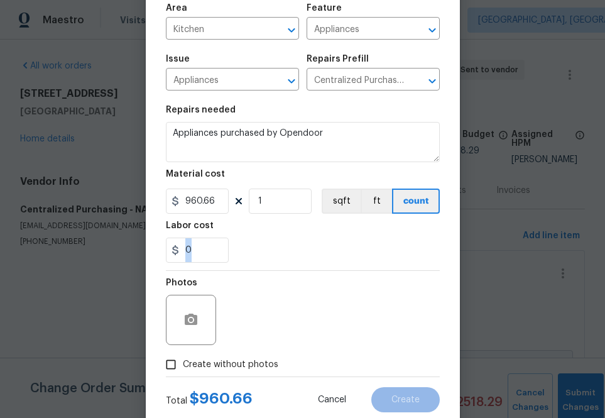
scroll to position [124, 0]
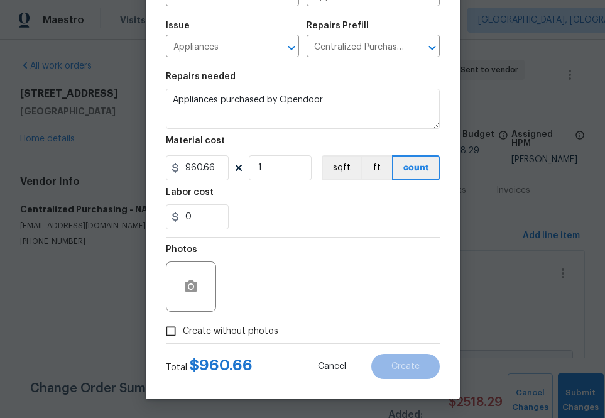
click at [256, 316] on div "Photos" at bounding box center [303, 279] width 274 height 82
click at [256, 318] on div "Photos" at bounding box center [303, 279] width 274 height 82
click at [256, 324] on label "Create without photos" at bounding box center [218, 331] width 119 height 24
click at [183, 324] on input "Create without photos" at bounding box center [171, 331] width 24 height 24
checkbox input "true"
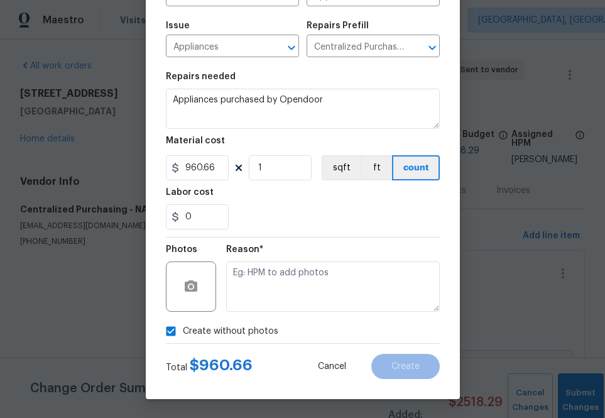
click at [296, 255] on div "Reason*" at bounding box center [333, 253] width 214 height 16
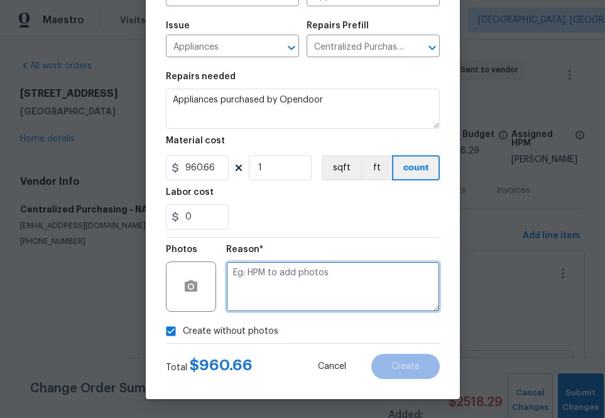
click at [282, 285] on textarea at bounding box center [333, 287] width 214 height 50
type textarea "na"
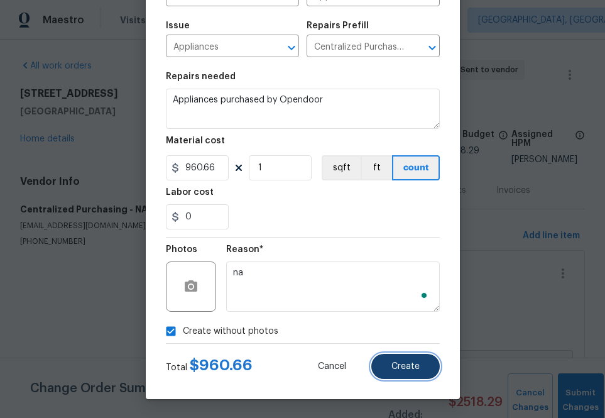
click at [411, 364] on span "Create" at bounding box center [406, 366] width 28 height 9
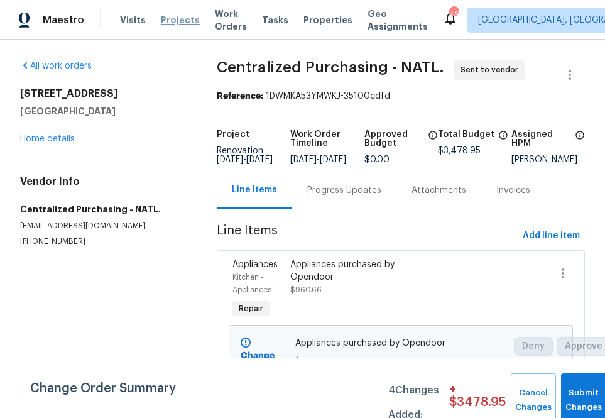
click at [179, 23] on span "Projects" at bounding box center [180, 20] width 39 height 13
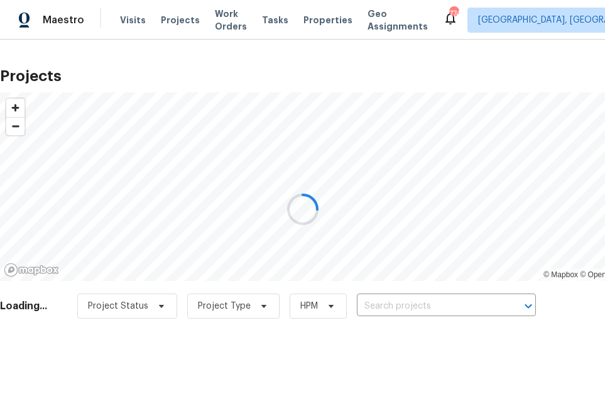
click at [405, 306] on div at bounding box center [302, 209] width 605 height 418
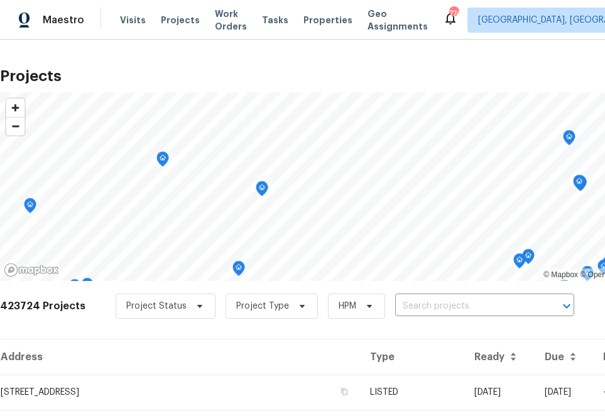
click at [405, 306] on input "text" at bounding box center [467, 306] width 144 height 19
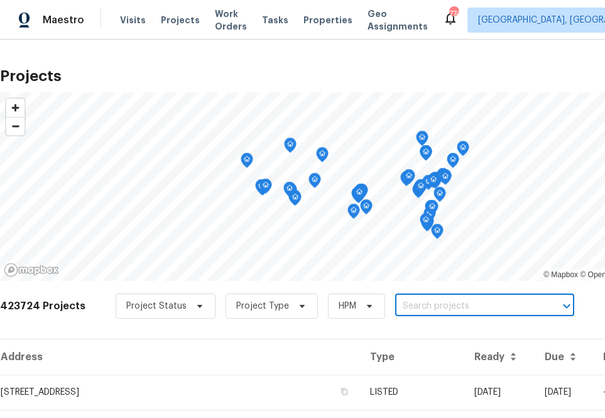
click at [405, 306] on input "text" at bounding box center [467, 306] width 144 height 19
type input "[STREET_ADDRESS]"
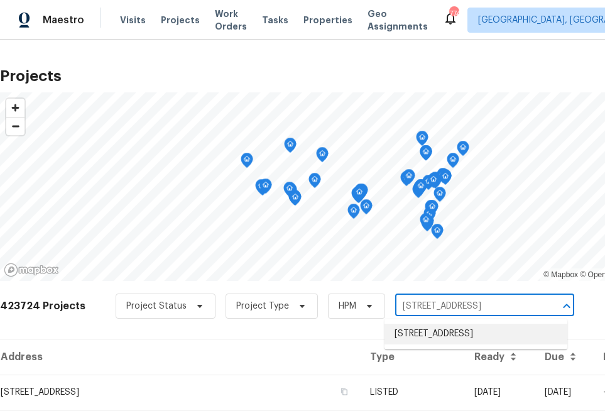
click at [405, 329] on li "[STREET_ADDRESS]" at bounding box center [476, 334] width 183 height 21
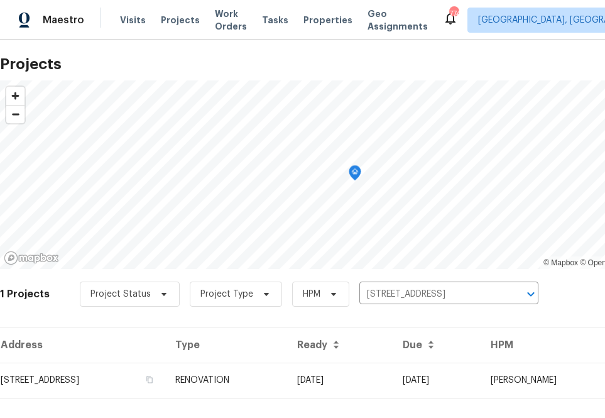
scroll to position [32, 0]
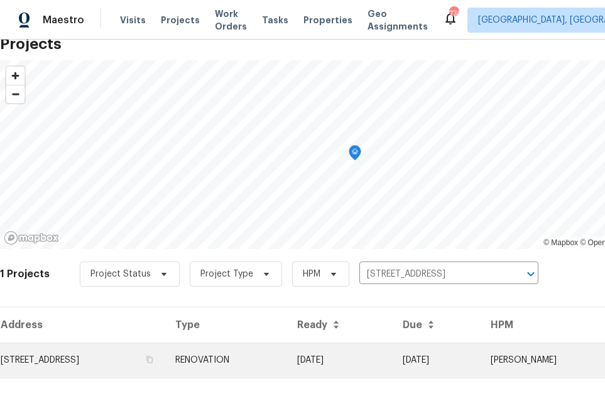
click at [140, 375] on td "[STREET_ADDRESS]" at bounding box center [82, 360] width 165 height 35
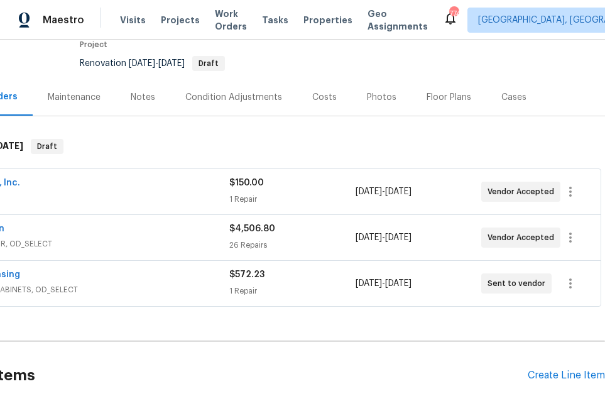
scroll to position [112, 0]
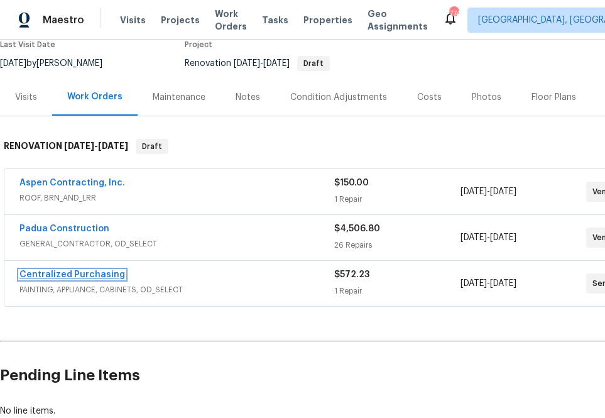
click at [60, 275] on link "Centralized Purchasing" at bounding box center [72, 274] width 106 height 9
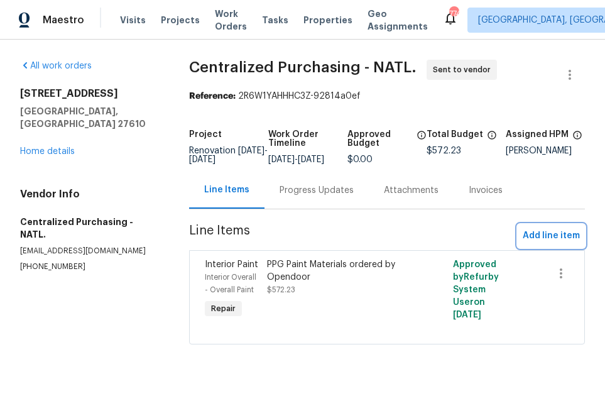
click at [542, 244] on span "Add line item" at bounding box center [551, 236] width 57 height 16
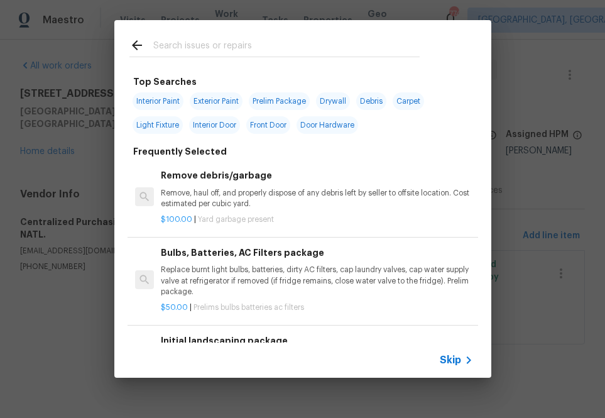
click at [463, 358] on icon at bounding box center [468, 360] width 15 height 15
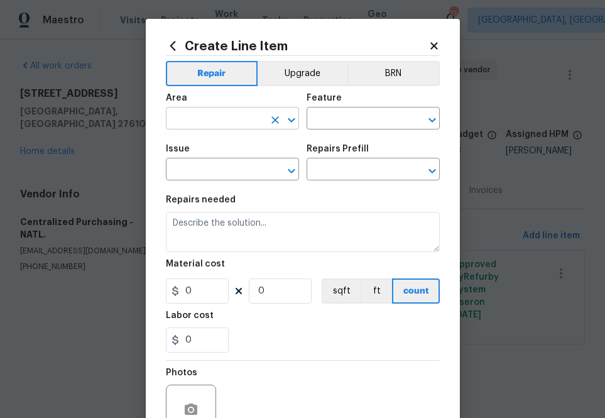
click at [243, 125] on input "text" at bounding box center [215, 119] width 98 height 19
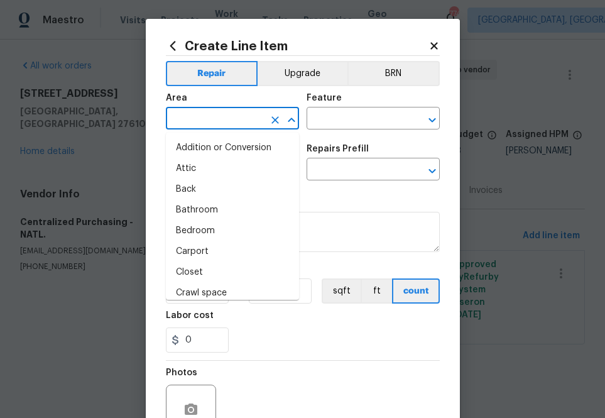
type input "e"
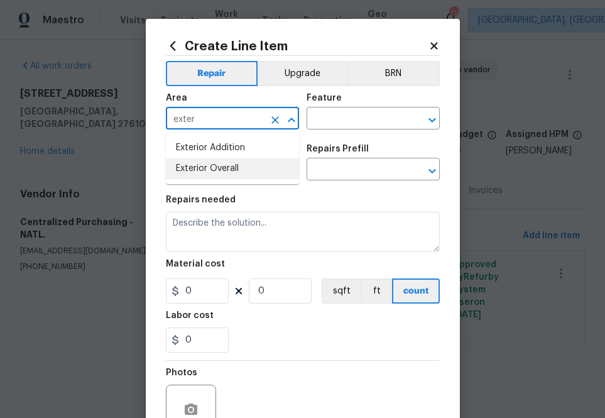
click at [233, 175] on li "Exterior Overall" at bounding box center [232, 168] width 133 height 21
type input "Exterior Overall"
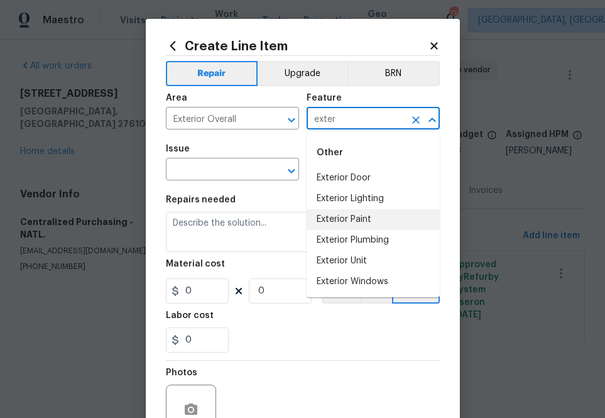
click at [337, 223] on li "Exterior Paint" at bounding box center [373, 219] width 133 height 21
type input "Exterior Paint"
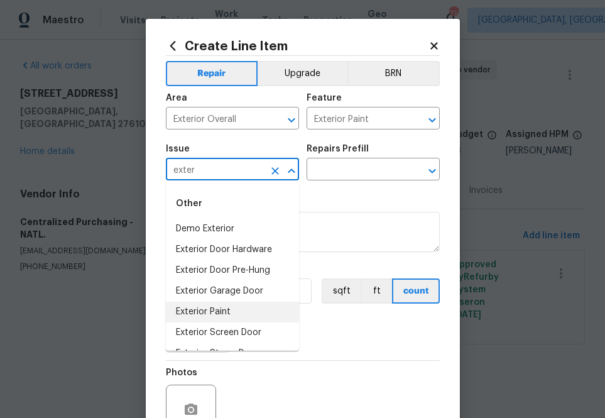
click at [222, 307] on li "Exterior Paint" at bounding box center [232, 312] width 133 height 21
type input "Exterior Paint"
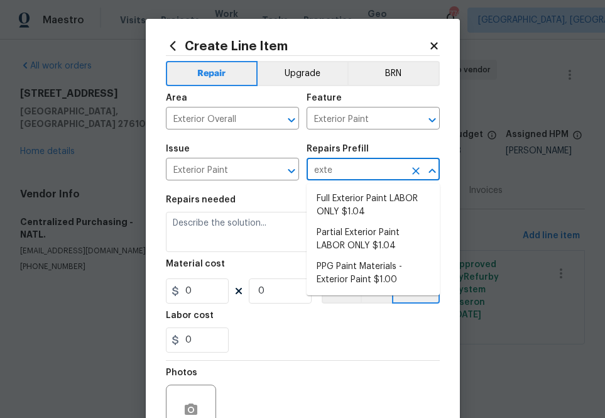
type input "exter"
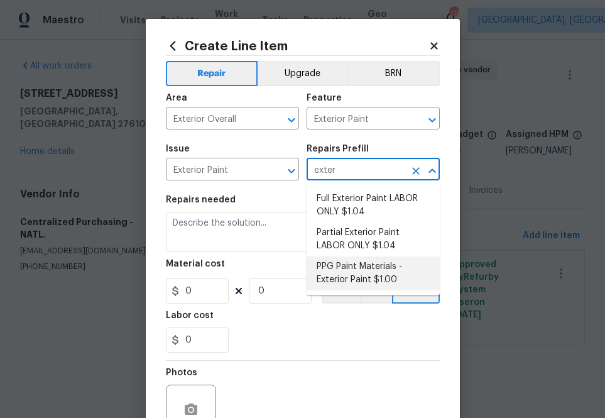
click at [353, 284] on li "PPG Paint Materials - Exterior Paint $1.00" at bounding box center [373, 273] width 133 height 34
type input "Overall Paint"
type input "PPG Paint Materials - Exterior Paint $1.00"
type textarea "PPG Paint Materials ordered by Opendoor"
type input "1"
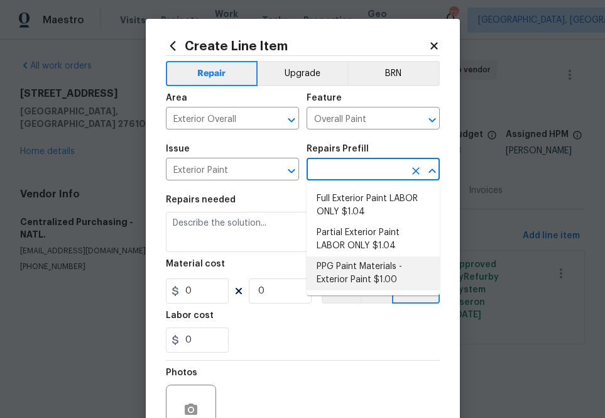
type input "1"
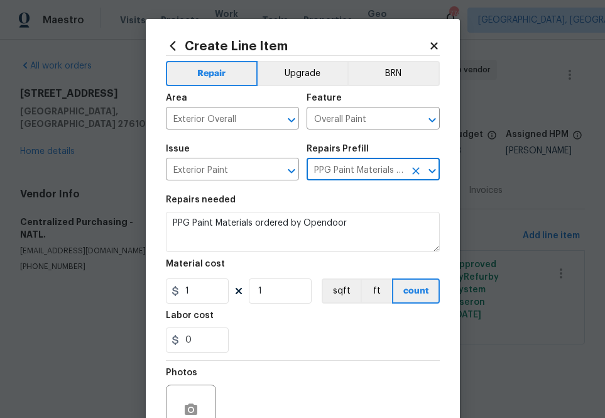
type input "PPG Paint Materials - Exterior Paint $1.00"
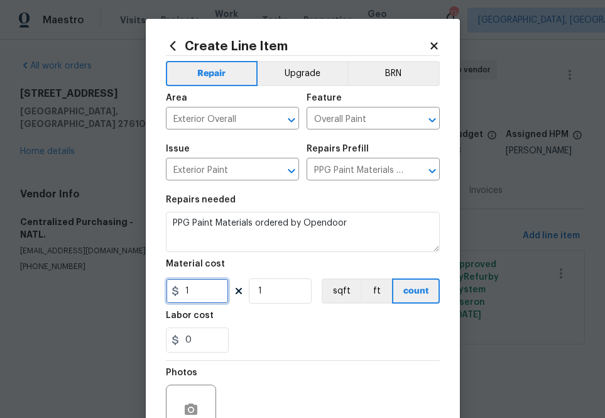
click at [194, 295] on input "1" at bounding box center [197, 290] width 63 height 25
click at [207, 304] on input "1" at bounding box center [197, 290] width 63 height 25
click at [207, 297] on input "1" at bounding box center [197, 290] width 63 height 25
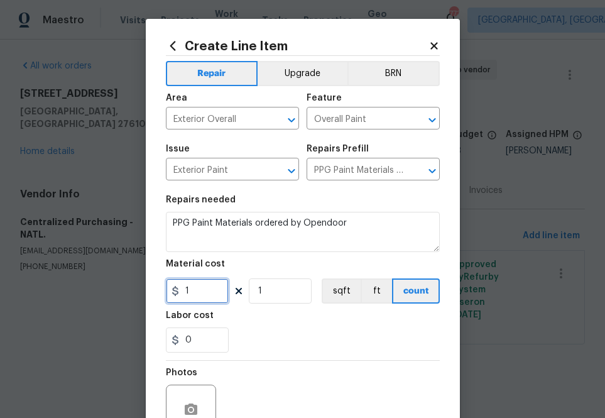
paste input "36.39"
type input "136.39"
click at [335, 372] on div "Photos" at bounding box center [303, 402] width 274 height 82
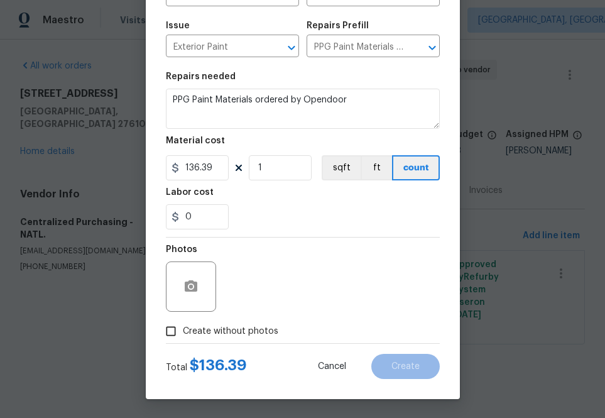
click at [246, 320] on label "Create without photos" at bounding box center [218, 331] width 119 height 24
click at [183, 320] on input "Create without photos" at bounding box center [171, 331] width 24 height 24
checkbox input "true"
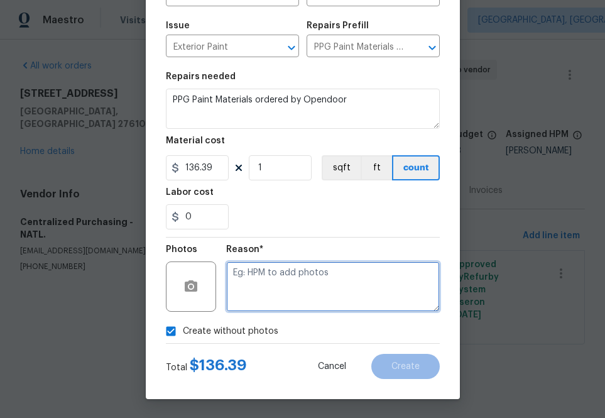
click at [277, 299] on textarea at bounding box center [333, 287] width 214 height 50
type textarea "na"
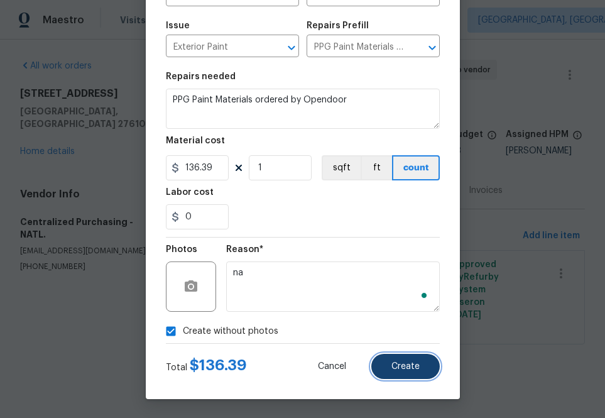
click at [418, 370] on span "Create" at bounding box center [406, 366] width 28 height 9
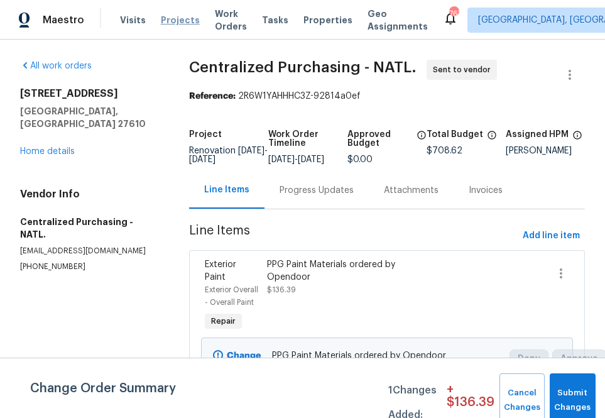
click at [164, 23] on span "Projects" at bounding box center [180, 20] width 39 height 13
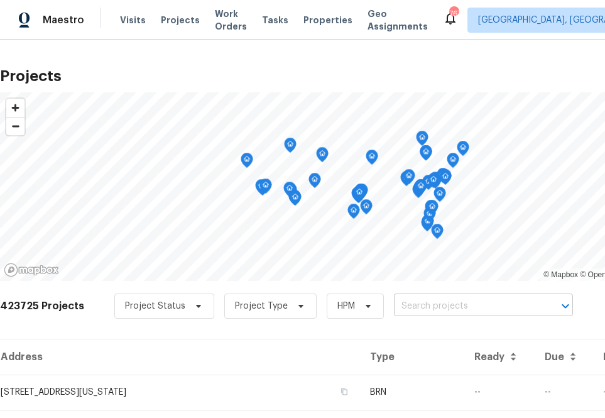
click at [424, 298] on input "text" at bounding box center [466, 306] width 144 height 19
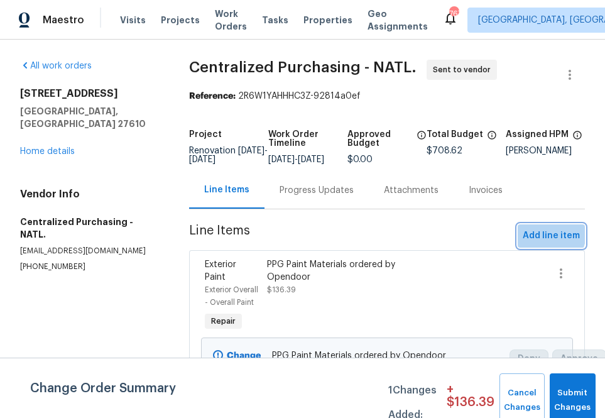
click at [546, 242] on span "Add line item" at bounding box center [551, 236] width 57 height 16
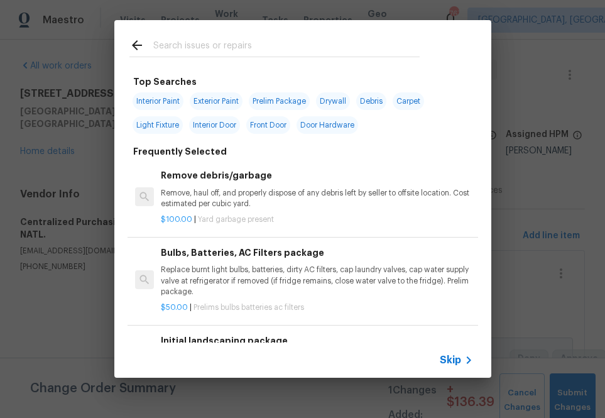
click at [448, 372] on div "Skip" at bounding box center [302, 360] width 377 height 35
click at [448, 355] on span "Skip" at bounding box center [450, 360] width 21 height 13
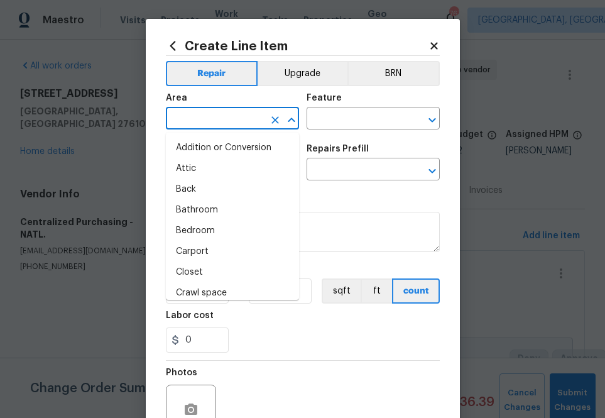
click at [227, 121] on input "text" at bounding box center [215, 119] width 98 height 19
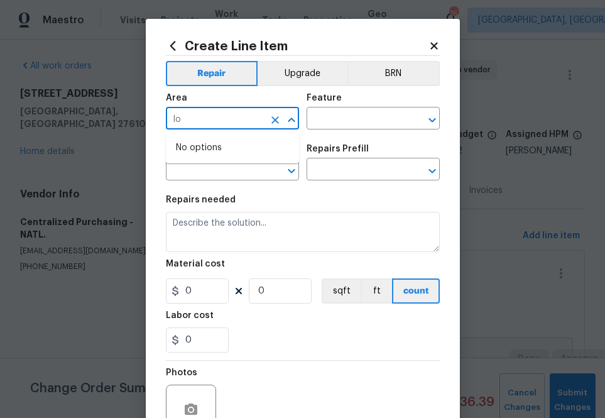
type input "l"
click at [214, 155] on li "Kitchen" at bounding box center [232, 148] width 133 height 21
type input "Kitchen"
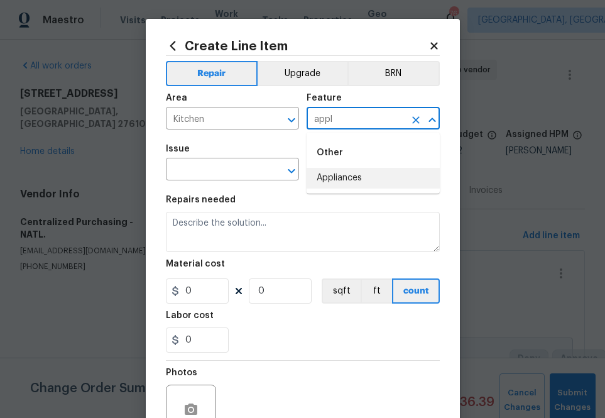
drag, startPoint x: 319, startPoint y: 178, endPoint x: 209, endPoint y: 190, distance: 110.1
click at [317, 178] on li "Appliances" at bounding box center [373, 178] width 133 height 21
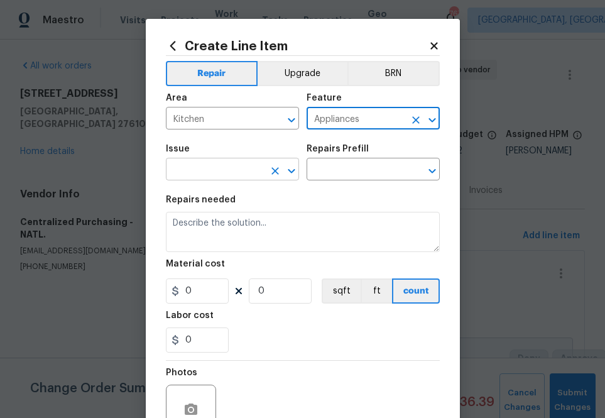
type input "Appliances"
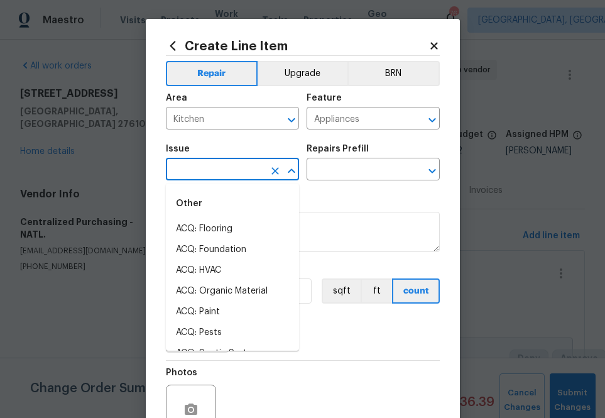
click at [202, 175] on input "text" at bounding box center [215, 170] width 98 height 19
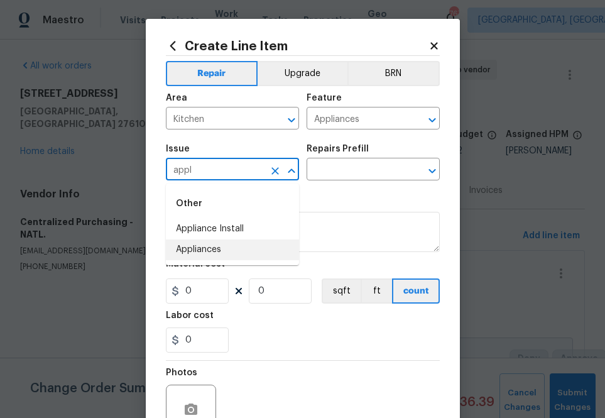
click at [209, 254] on li "Appliances" at bounding box center [232, 250] width 133 height 21
type input "Appliances"
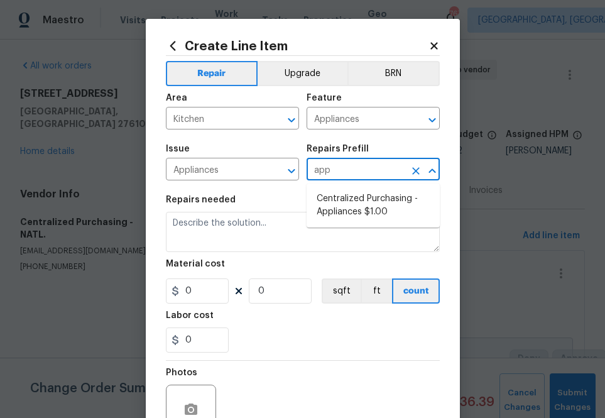
type input "appl"
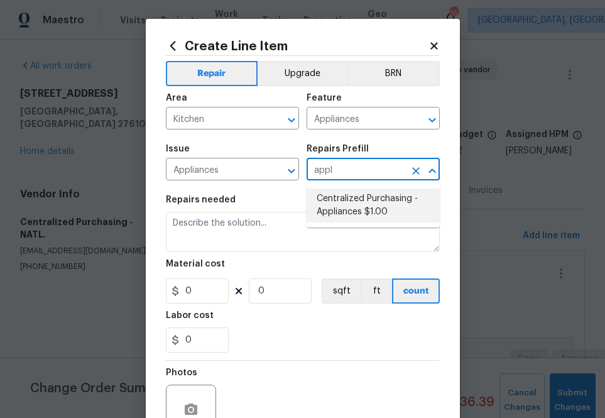
click at [364, 209] on li "Centralized Purchasing - Appliances $1.00" at bounding box center [373, 206] width 133 height 34
type textarea "Appliances purchased by Opendoor"
type input "1"
type input "Centralized Purchasing - Appliances $1.00"
type input "1"
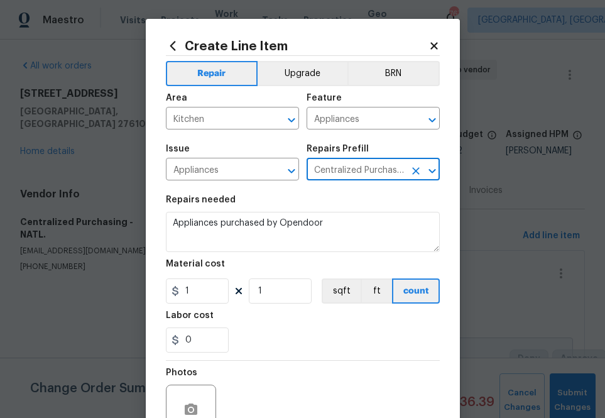
type input "Centralized Purchasing - Appliances $1.00"
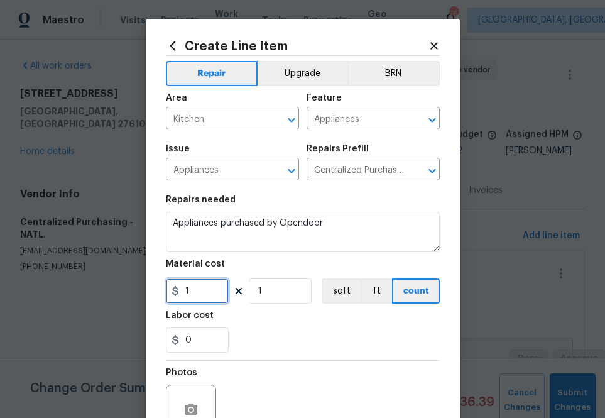
click at [202, 295] on input "1" at bounding box center [197, 290] width 63 height 25
click at [205, 292] on input "1" at bounding box center [197, 290] width 63 height 25
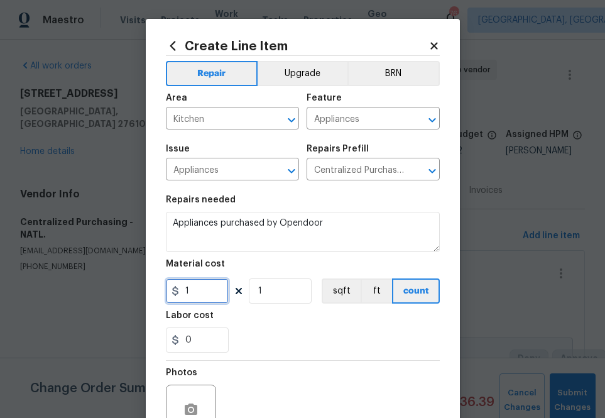
paste input "223.16"
type input "1223.16"
click at [254, 324] on div "Labor cost" at bounding box center [303, 319] width 274 height 16
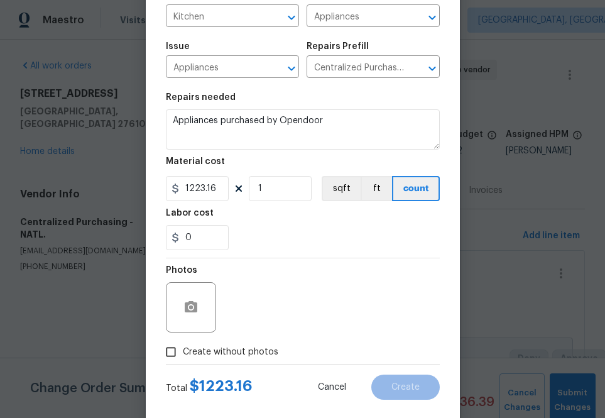
scroll to position [124, 0]
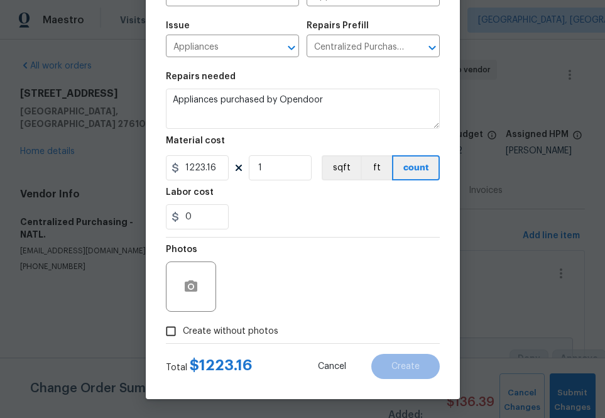
click at [240, 328] on span "Create without photos" at bounding box center [231, 331] width 96 height 13
click at [183, 328] on input "Create without photos" at bounding box center [171, 331] width 24 height 24
checkbox input "true"
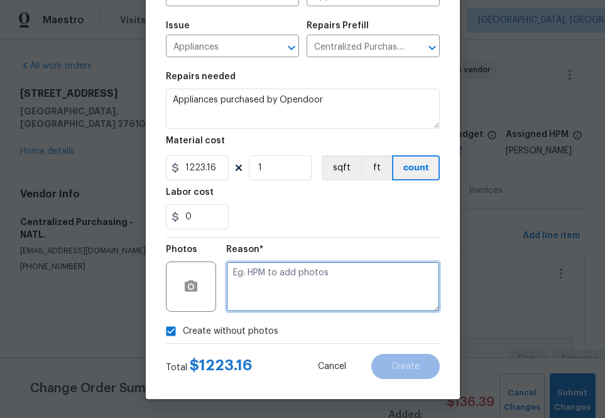
click at [263, 286] on textarea at bounding box center [333, 287] width 214 height 50
type textarea "m"
type textarea "na"
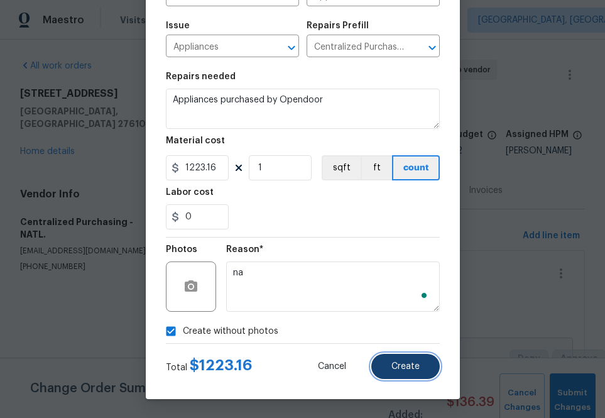
click at [404, 362] on span "Create" at bounding box center [406, 366] width 28 height 9
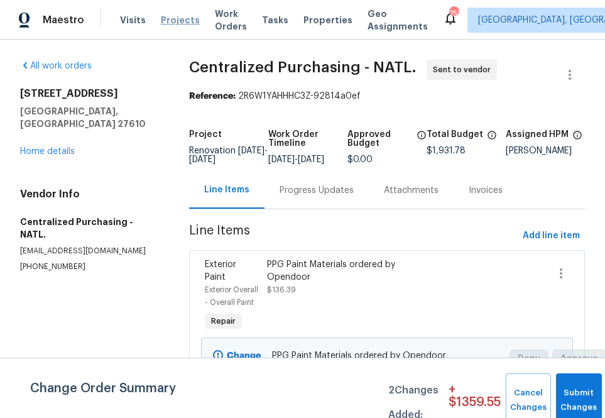
click at [168, 25] on span "Projects" at bounding box center [180, 20] width 39 height 13
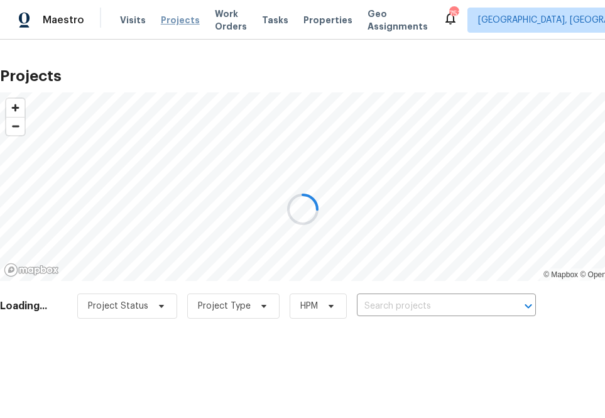
click at [168, 25] on div at bounding box center [302, 209] width 605 height 418
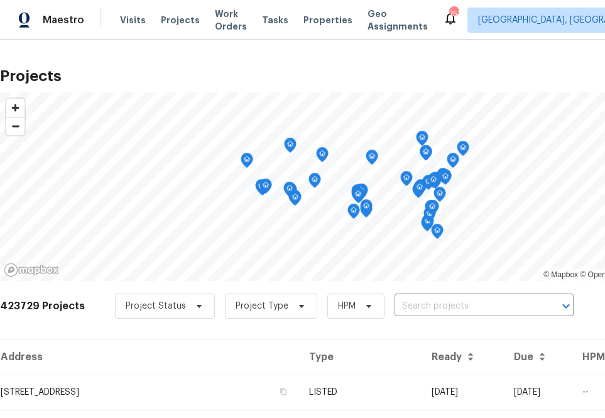
click at [377, 296] on div "Project Status Project Type HPM ​" at bounding box center [344, 306] width 459 height 25
click at [400, 304] on input "text" at bounding box center [467, 306] width 144 height 19
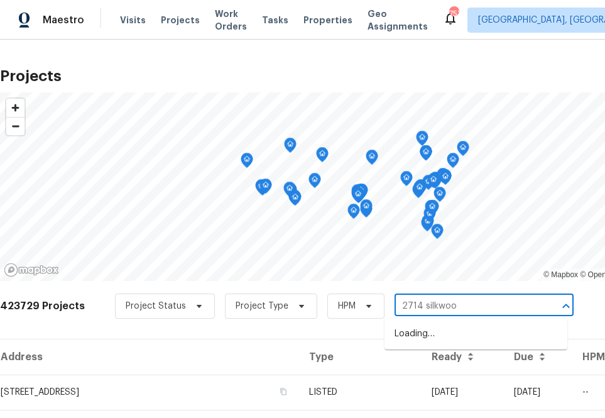
type input "2714 [PERSON_NAME]"
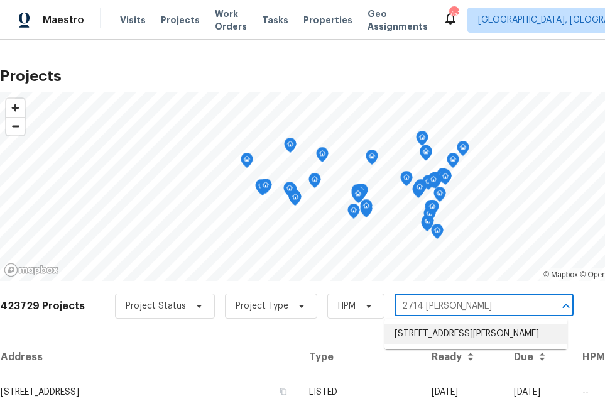
click at [418, 330] on li "[STREET_ADDRESS][PERSON_NAME]" at bounding box center [476, 334] width 183 height 21
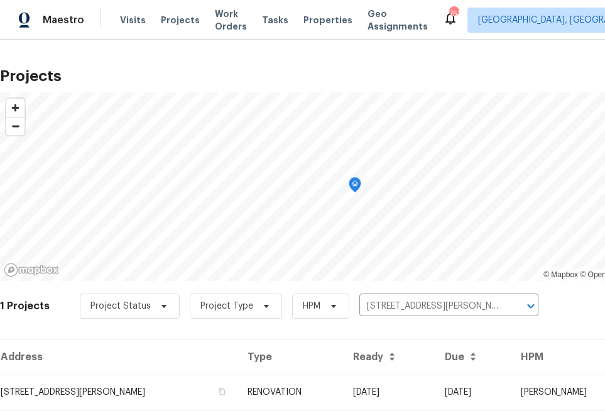
scroll to position [32, 0]
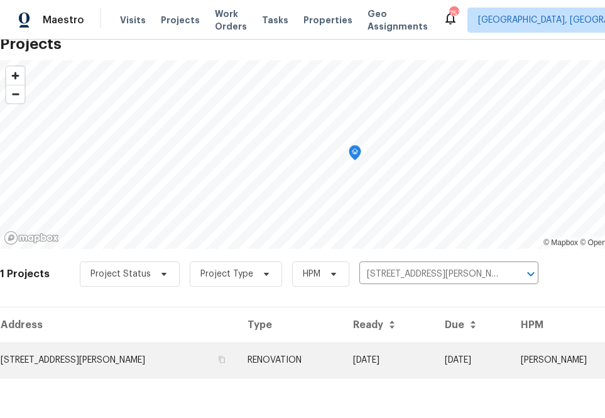
click at [111, 373] on td "[STREET_ADDRESS][PERSON_NAME]" at bounding box center [119, 360] width 238 height 35
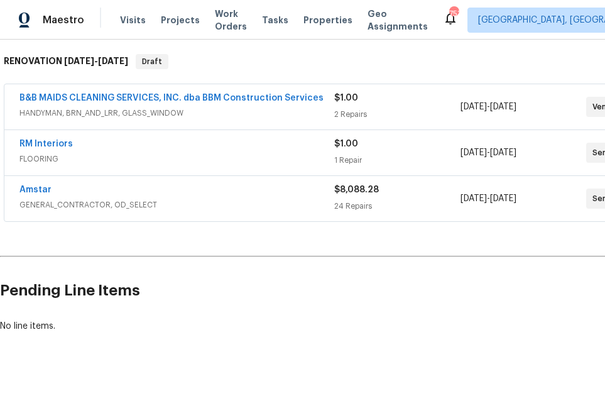
scroll to position [197, 105]
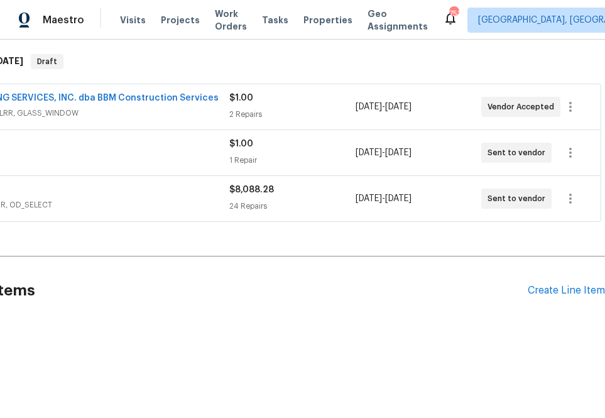
click at [573, 284] on div "Pending Line Items Create Line Item" at bounding box center [250, 291] width 710 height 58
click at [573, 291] on div "Create Line Item" at bounding box center [566, 291] width 77 height 12
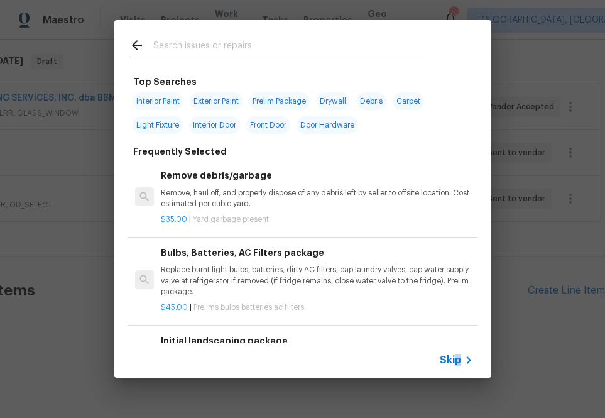
click at [458, 360] on span "Skip" at bounding box center [450, 360] width 21 height 13
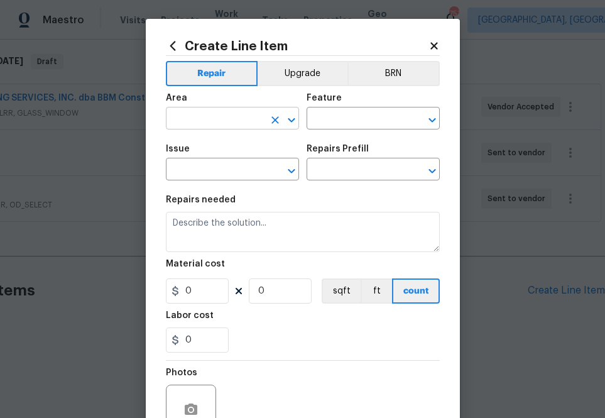
click at [240, 119] on input "text" at bounding box center [215, 119] width 98 height 19
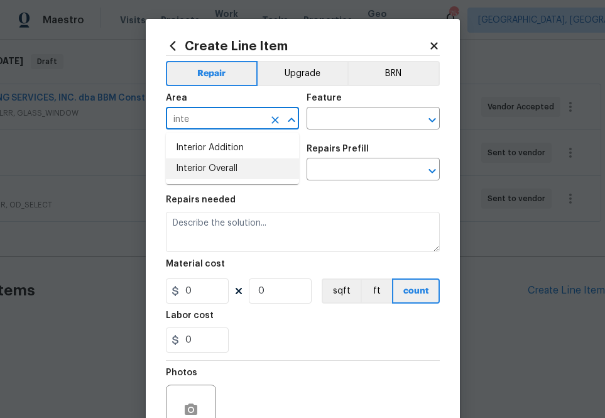
click at [233, 175] on li "Interior Overall" at bounding box center [232, 168] width 133 height 21
type input "Interior Overall"
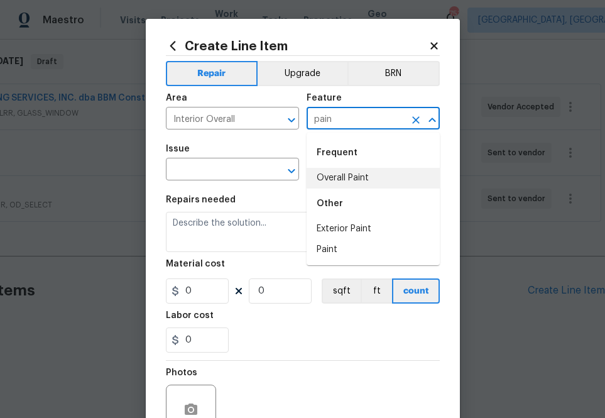
click at [333, 185] on li "Overall Paint" at bounding box center [373, 178] width 133 height 21
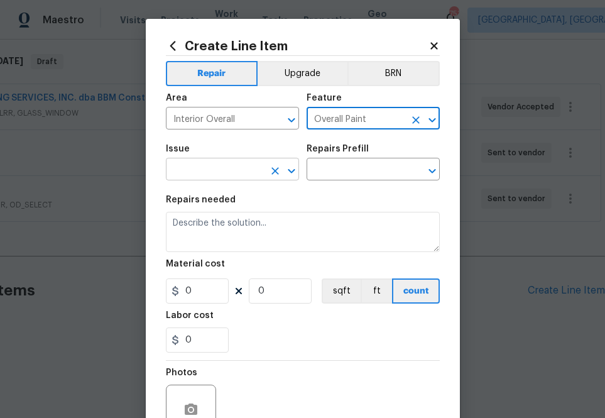
type input "Overall Paint"
click at [234, 170] on input "text" at bounding box center [215, 170] width 98 height 19
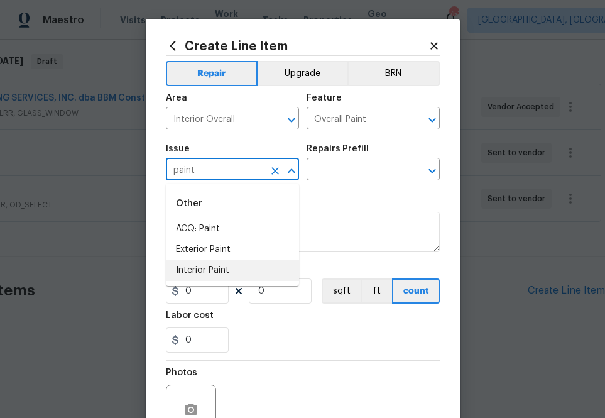
click at [240, 264] on li "Interior Paint" at bounding box center [232, 270] width 133 height 21
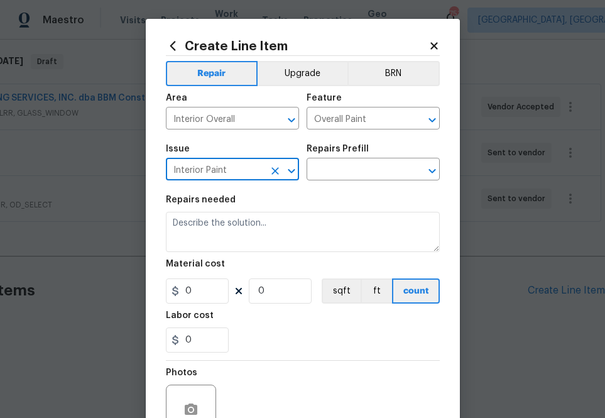
type input "Interior Paint"
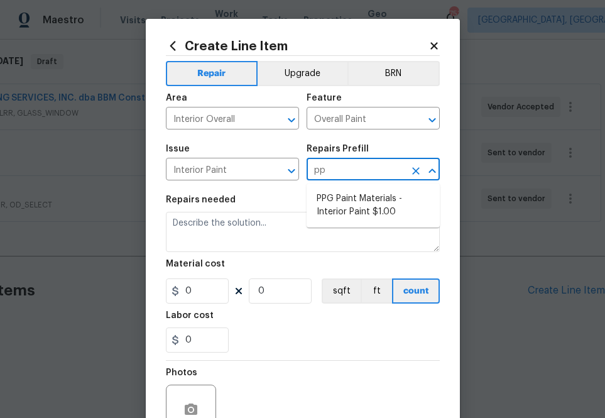
type input "ppg"
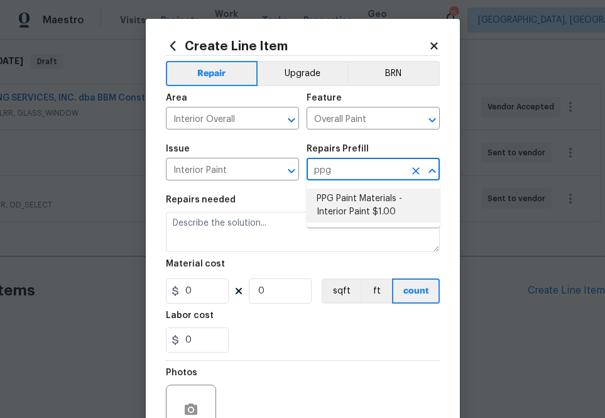
click at [361, 212] on li "PPG Paint Materials - Interior Paint $1.00" at bounding box center [373, 206] width 133 height 34
type input "PPG Paint Materials - Interior Paint $1.00"
type textarea "PPG Paint Materials ordered by Opendoor"
type input "1"
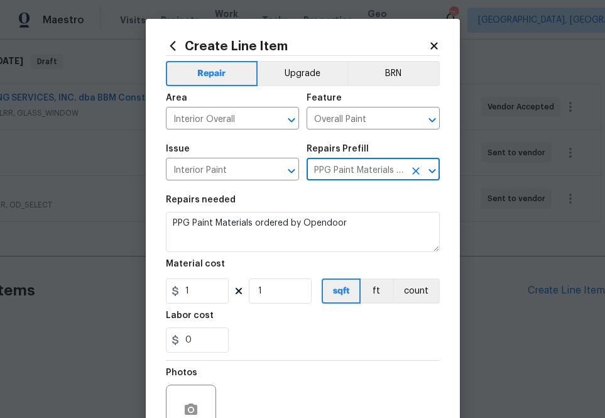
type input "PPG Paint Materials - Interior Paint $1.00"
click at [194, 296] on input "1" at bounding box center [197, 290] width 63 height 25
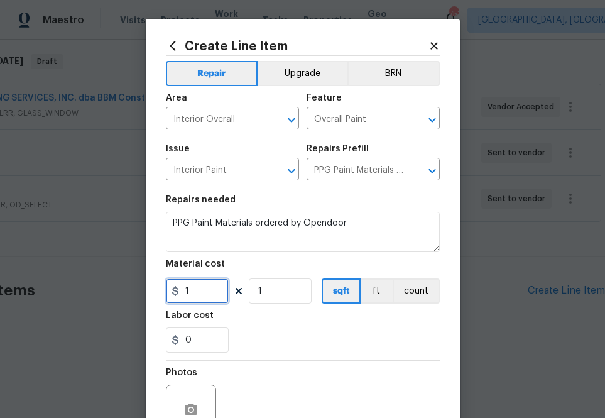
click at [194, 296] on input "1" at bounding box center [197, 290] width 63 height 25
paste input "578.95"
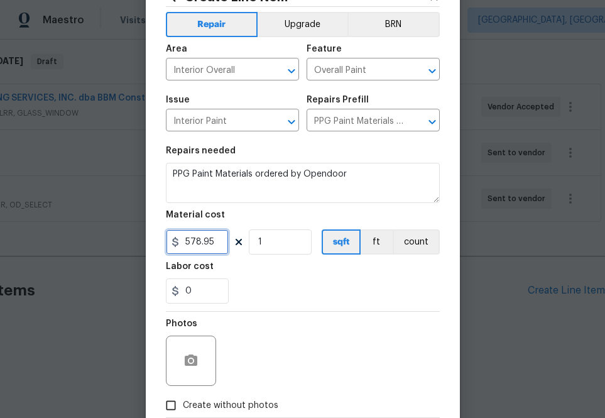
scroll to position [124, 0]
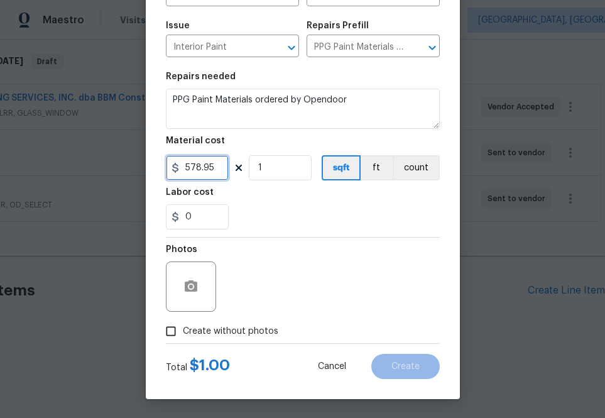
type input "578.95"
click at [250, 333] on span "Create without photos" at bounding box center [231, 331] width 96 height 13
click at [183, 333] on input "Create without photos" at bounding box center [171, 331] width 24 height 24
checkbox input "true"
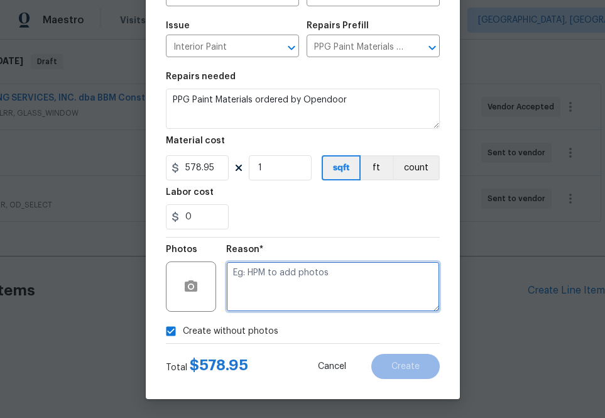
click at [282, 295] on textarea at bounding box center [333, 287] width 214 height 50
type textarea "na"
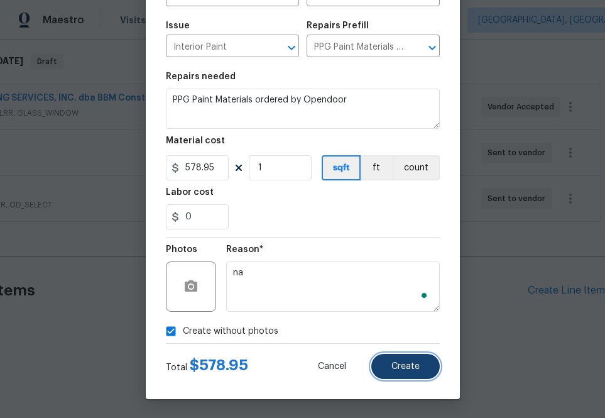
click at [424, 369] on button "Create" at bounding box center [406, 366] width 69 height 25
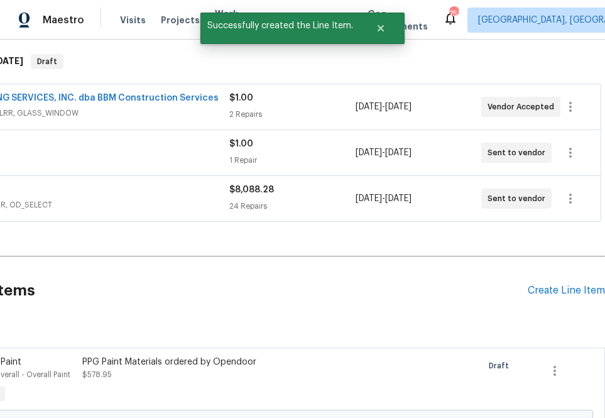
scroll to position [197, 0]
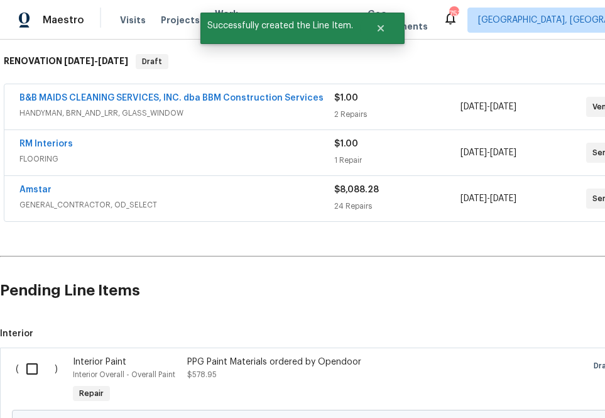
click at [28, 366] on input "checkbox" at bounding box center [37, 369] width 36 height 26
checkbox input "true"
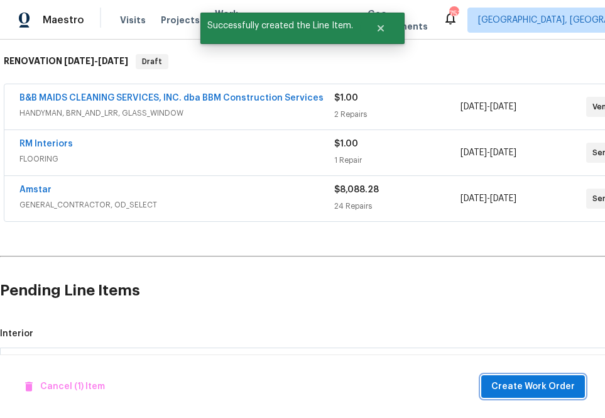
click at [556, 383] on span "Create Work Order" at bounding box center [534, 387] width 84 height 16
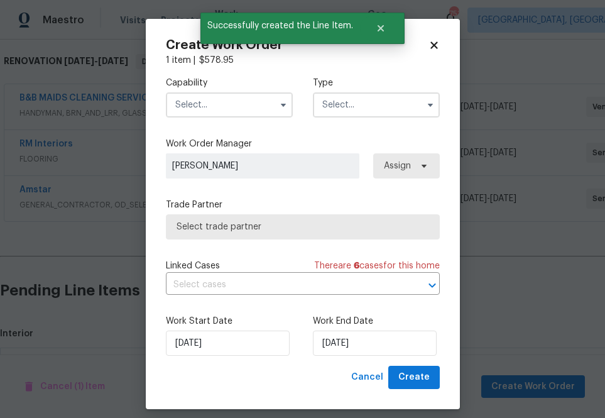
click at [221, 106] on input "text" at bounding box center [229, 104] width 127 height 25
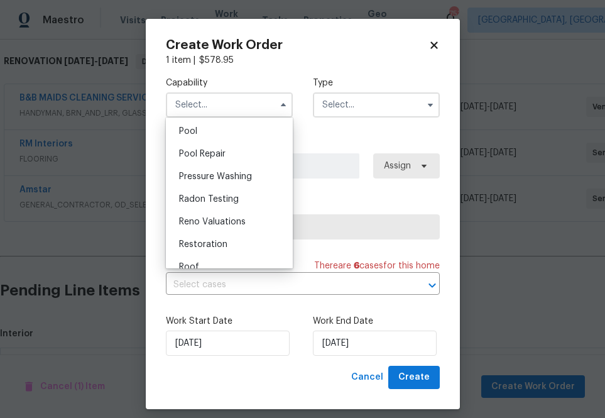
scroll to position [993, 0]
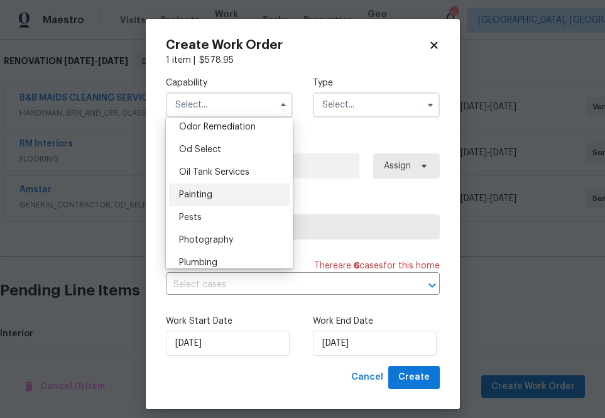
click at [216, 197] on div "Painting" at bounding box center [229, 195] width 121 height 23
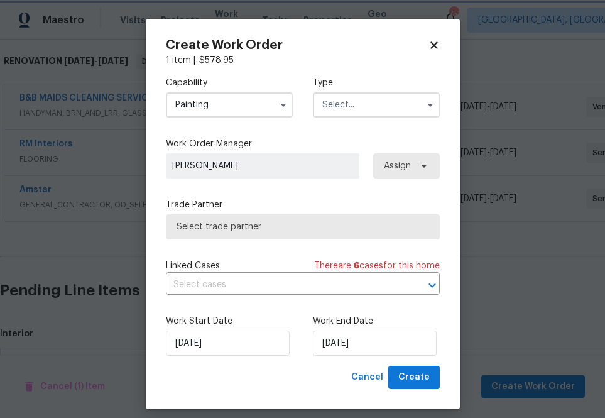
type input "Painting"
click at [387, 108] on input "text" at bounding box center [376, 104] width 127 height 25
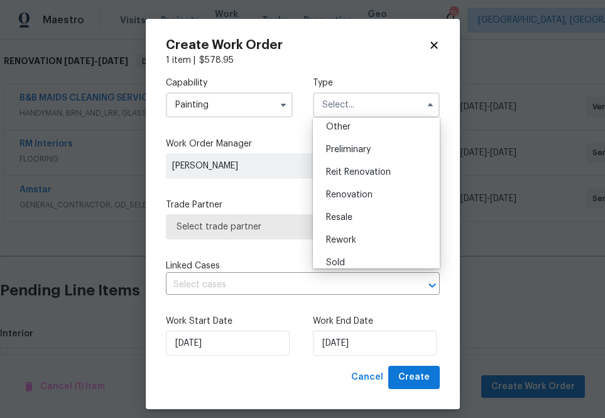
scroll to position [271, 0]
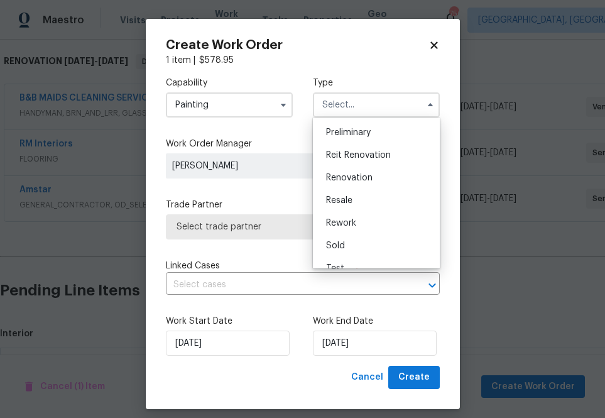
click at [368, 182] on span "Renovation" at bounding box center [349, 177] width 47 height 9
type input "Renovation"
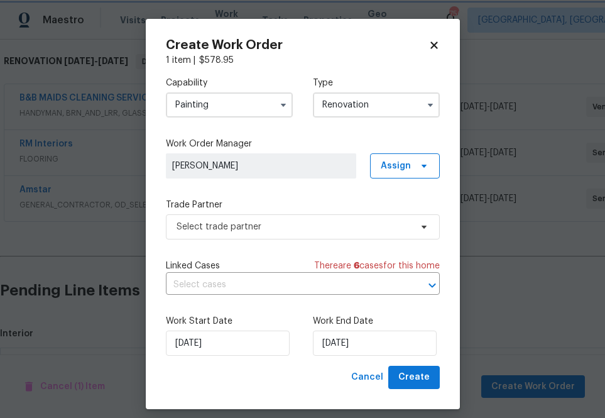
scroll to position [0, 0]
click at [409, 143] on label "Work Order Manager" at bounding box center [303, 144] width 274 height 13
click at [409, 174] on span "Assign" at bounding box center [405, 165] width 70 height 25
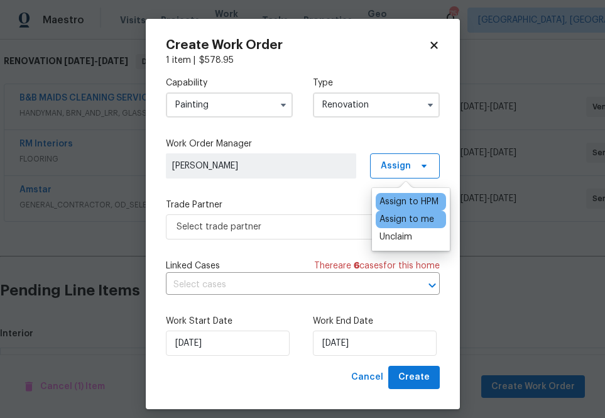
click at [398, 214] on div "Assign to me" at bounding box center [407, 219] width 55 height 13
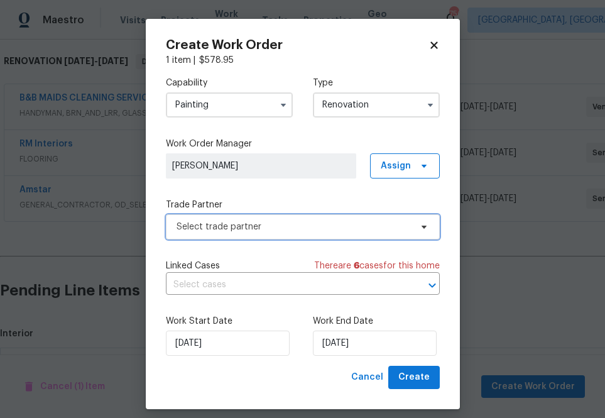
click at [281, 239] on span "Select trade partner" at bounding box center [303, 226] width 274 height 25
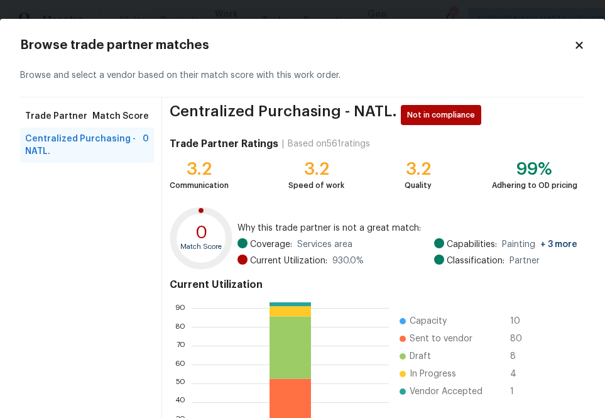
scroll to position [136, 0]
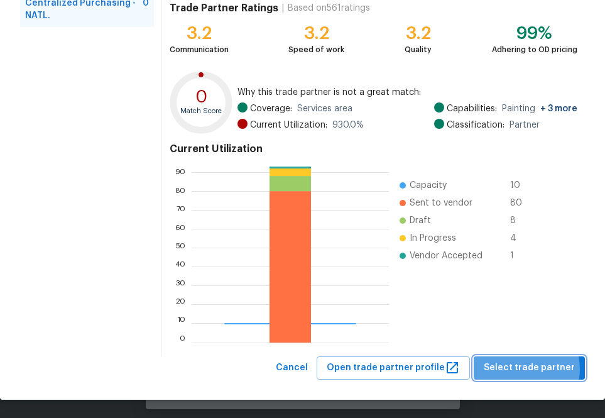
click at [525, 369] on span "Select trade partner" at bounding box center [529, 368] width 91 height 16
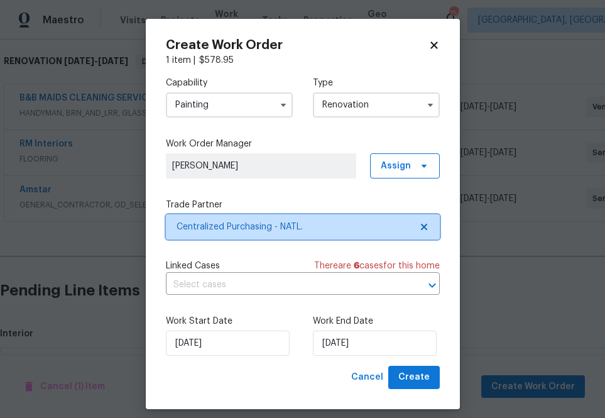
scroll to position [0, 0]
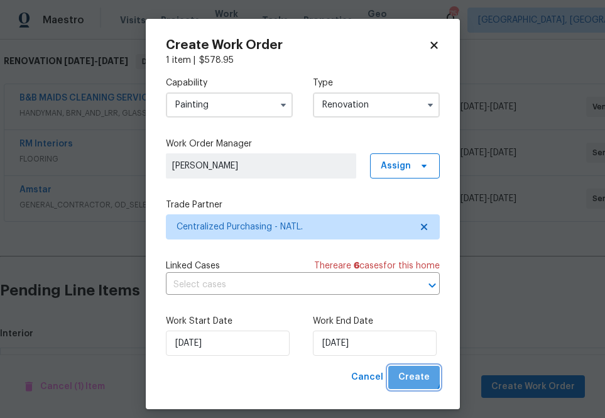
click at [411, 373] on span "Create" at bounding box center [414, 378] width 31 height 16
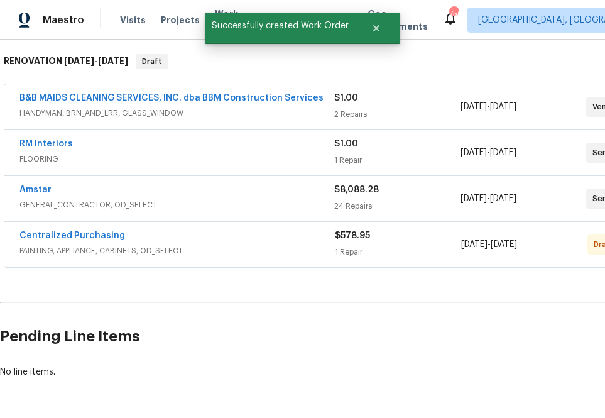
scroll to position [243, 0]
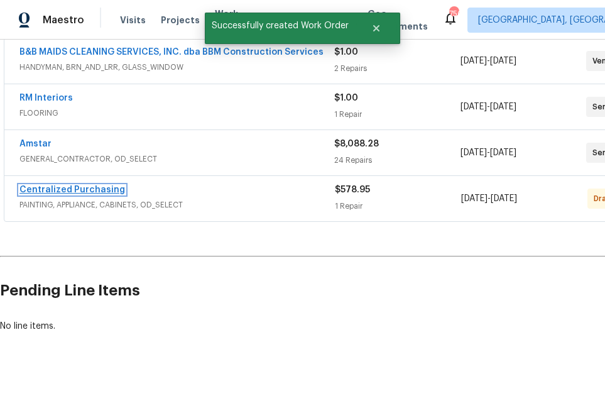
click at [87, 185] on link "Centralized Purchasing" at bounding box center [72, 189] width 106 height 9
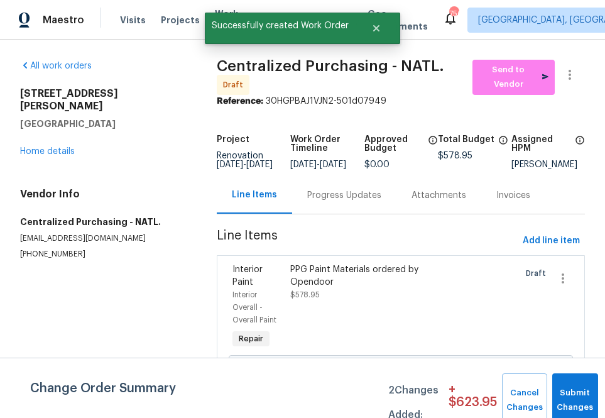
scroll to position [43, 0]
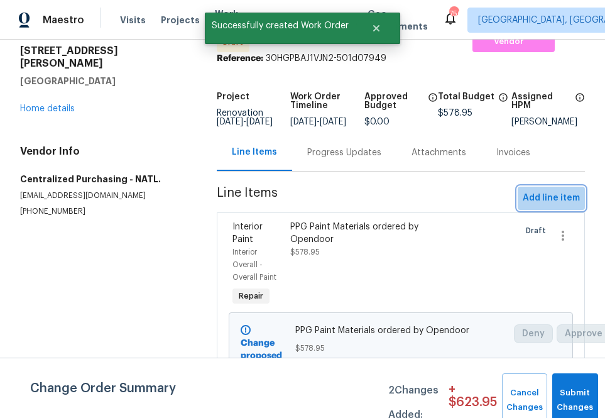
click at [568, 199] on span "Add line item" at bounding box center [551, 198] width 57 height 16
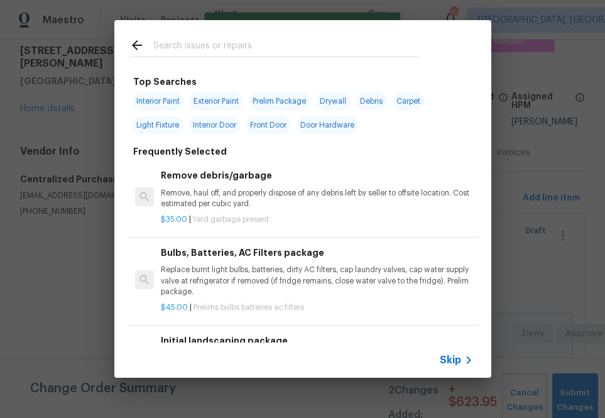
click at [451, 355] on span "Skip" at bounding box center [450, 360] width 21 height 13
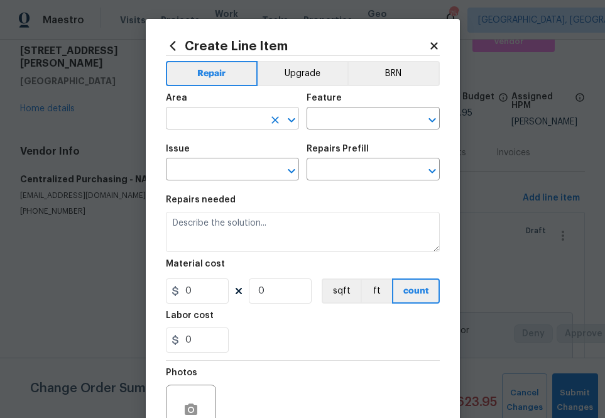
click at [238, 112] on input "text" at bounding box center [215, 119] width 98 height 19
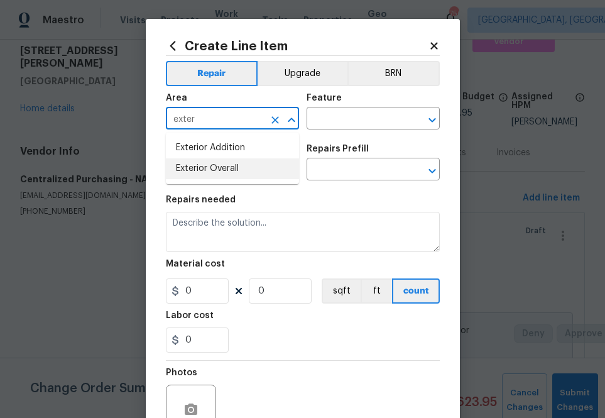
click at [226, 168] on li "Exterior Overall" at bounding box center [232, 168] width 133 height 21
type input "Exterior Overall"
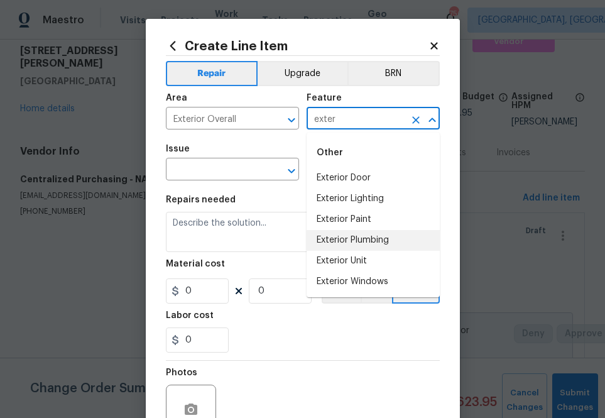
click at [333, 226] on li "Exterior Paint" at bounding box center [373, 219] width 133 height 21
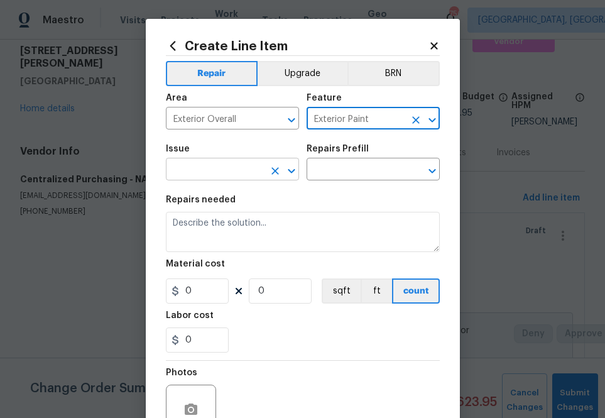
type input "Exterior Paint"
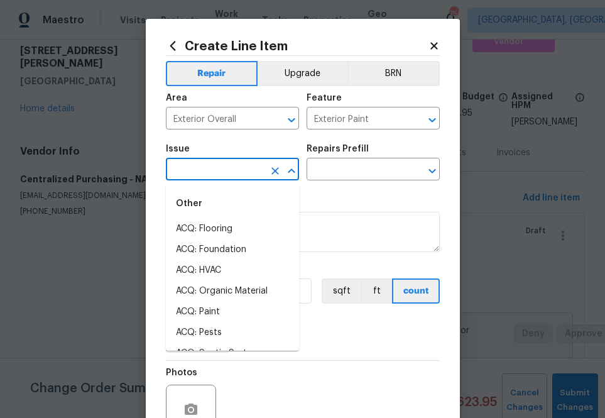
click at [252, 172] on input "text" at bounding box center [215, 170] width 98 height 19
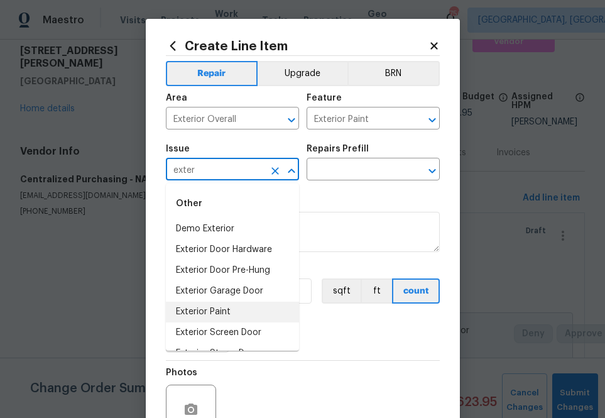
click at [240, 309] on li "Exterior Paint" at bounding box center [232, 312] width 133 height 21
type input "Exterior Paint"
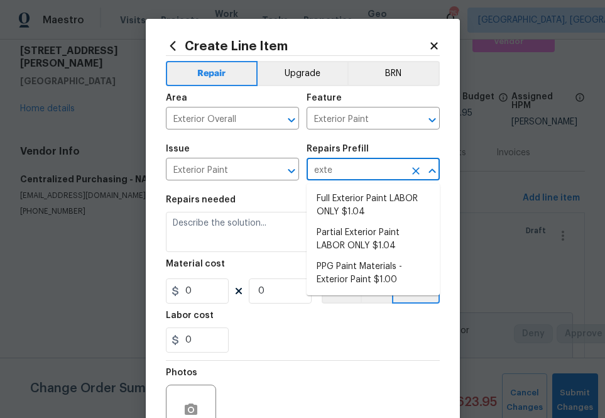
type input "exter"
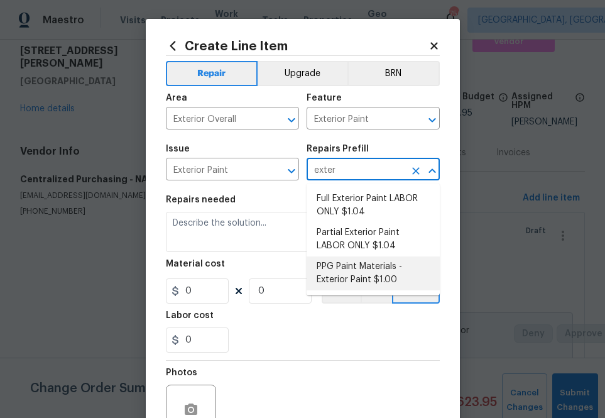
click at [333, 270] on li "PPG Paint Materials - Exterior Paint $1.00" at bounding box center [373, 273] width 133 height 34
type input "Overall Paint"
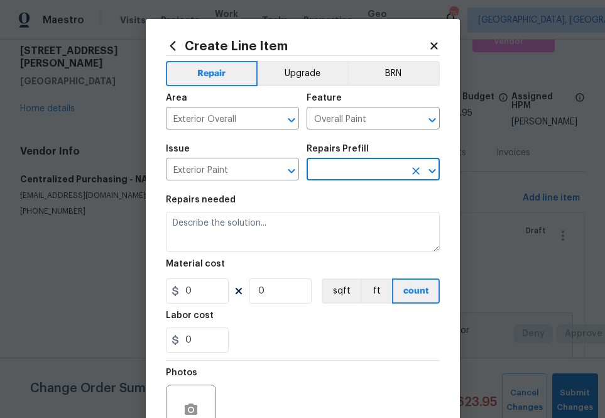
type input "PPG Paint Materials - Exterior Paint $1.00"
type textarea "PPG Paint Materials ordered by Opendoor"
type input "1"
type input "PPG Paint Materials - Exterior Paint $1.00"
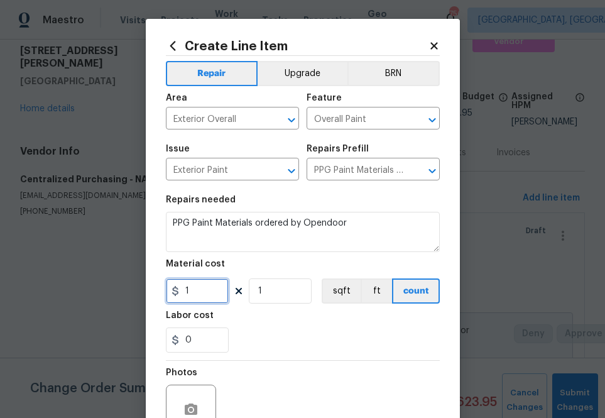
click at [205, 290] on input "1" at bounding box center [197, 290] width 63 height 25
paste input "444.85"
type input "444.85"
click at [232, 308] on section "Repairs needed PPG Paint Materials ordered by Opendoor Material cost 444.85 1 s…" at bounding box center [303, 274] width 274 height 172
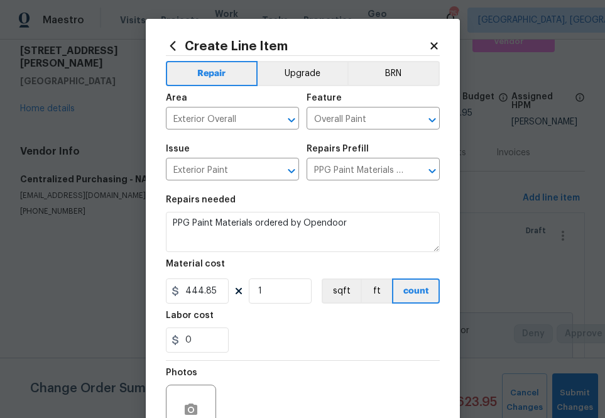
scroll to position [124, 0]
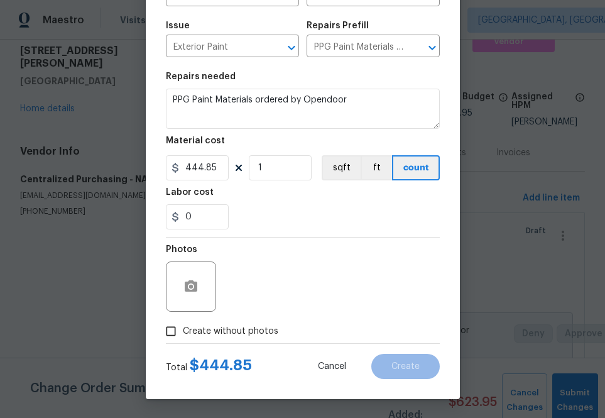
click at [241, 334] on span "Create without photos" at bounding box center [231, 331] width 96 height 13
click at [183, 334] on input "Create without photos" at bounding box center [171, 331] width 24 height 24
checkbox input "true"
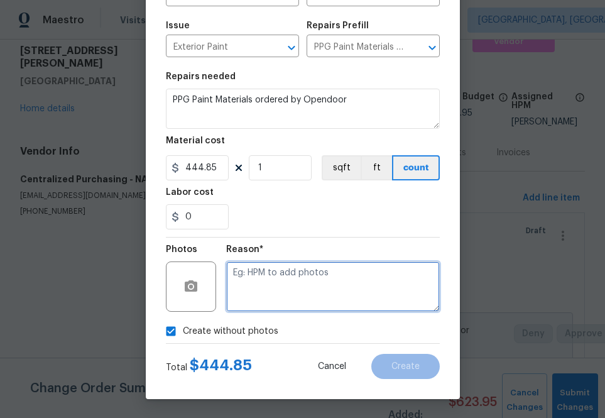
click at [279, 296] on textarea at bounding box center [333, 287] width 214 height 50
type textarea "n a"
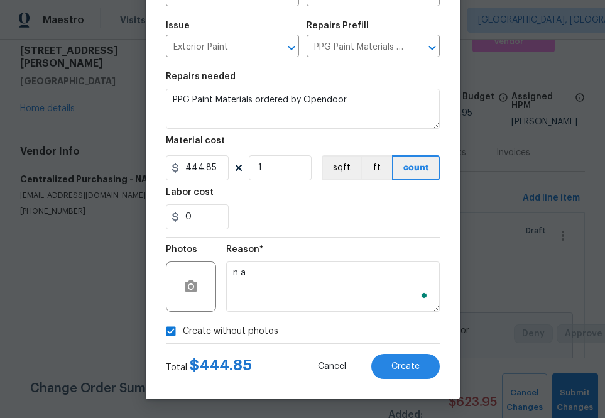
drag, startPoint x: 475, startPoint y: 365, endPoint x: 460, endPoint y: 365, distance: 15.1
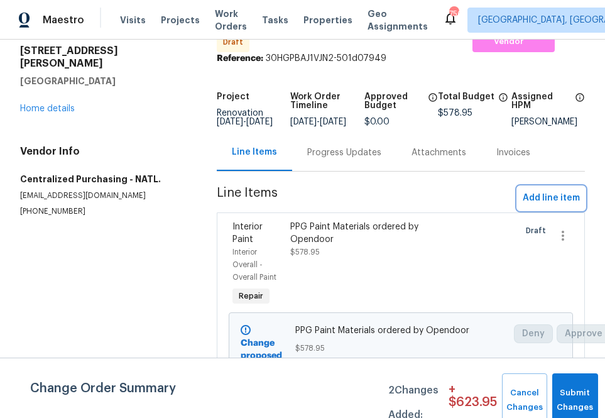
click at [552, 190] on button "Add line item" at bounding box center [551, 198] width 67 height 23
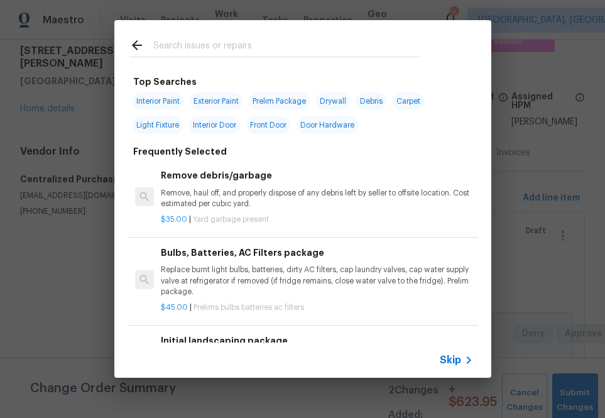
click at [448, 364] on span "Skip" at bounding box center [450, 360] width 21 height 13
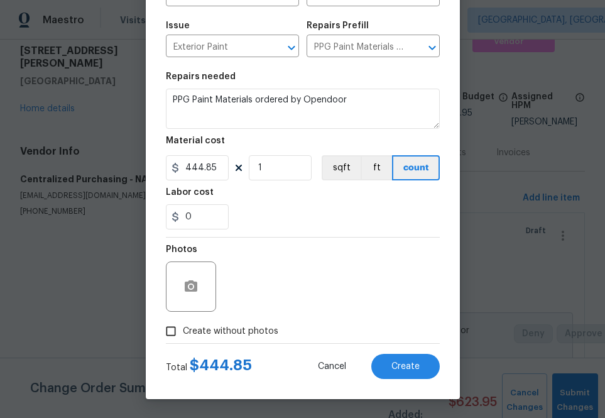
click at [249, 321] on label "Create without photos" at bounding box center [218, 331] width 119 height 24
click at [183, 321] on input "Create without photos" at bounding box center [171, 331] width 24 height 24
checkbox input "true"
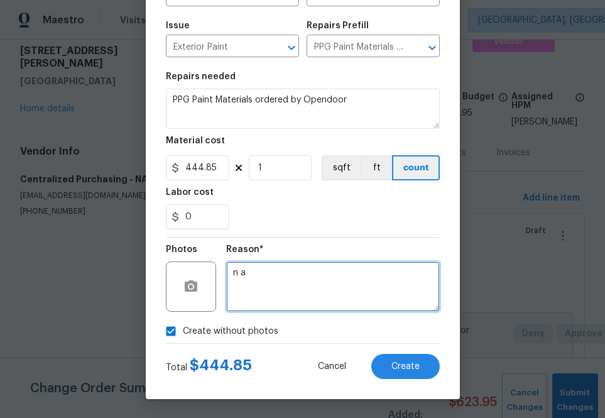
click at [265, 295] on textarea "n a" at bounding box center [333, 287] width 214 height 50
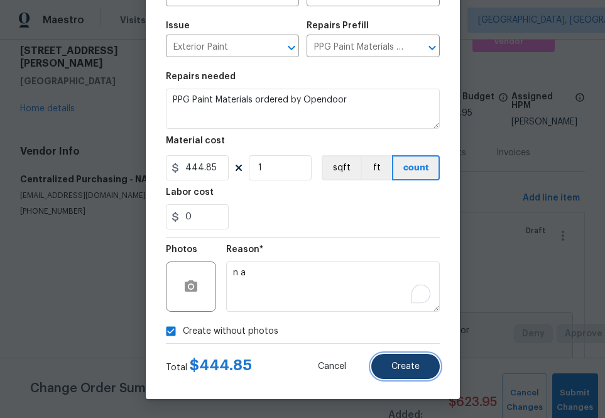
click at [415, 378] on button "Create" at bounding box center [406, 366] width 69 height 25
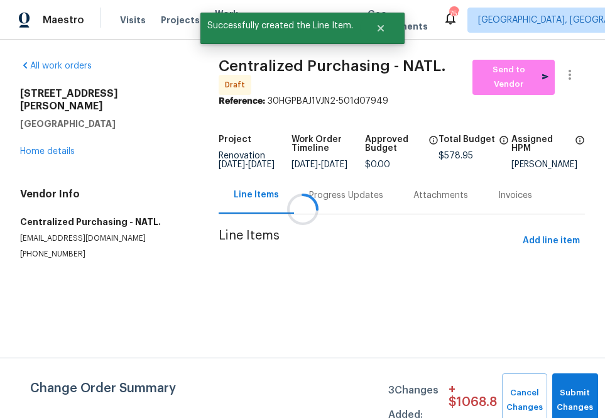
scroll to position [0, 0]
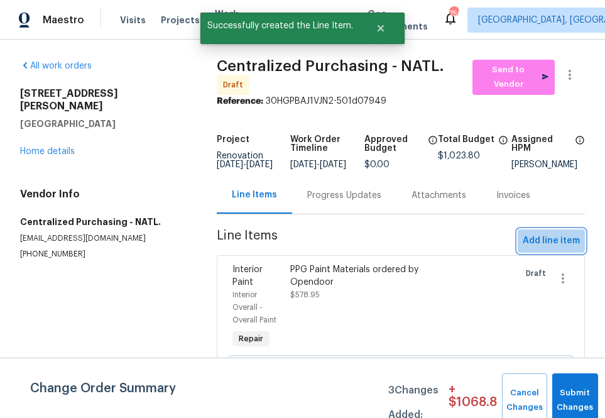
click at [548, 240] on span "Add line item" at bounding box center [551, 241] width 57 height 16
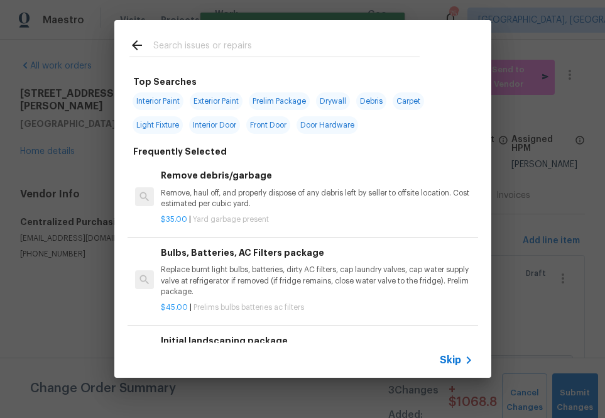
click at [463, 352] on div "Skip" at bounding box center [302, 360] width 377 height 35
click at [438, 364] on div "Skip" at bounding box center [302, 360] width 377 height 35
click at [448, 358] on span "Skip" at bounding box center [450, 360] width 21 height 13
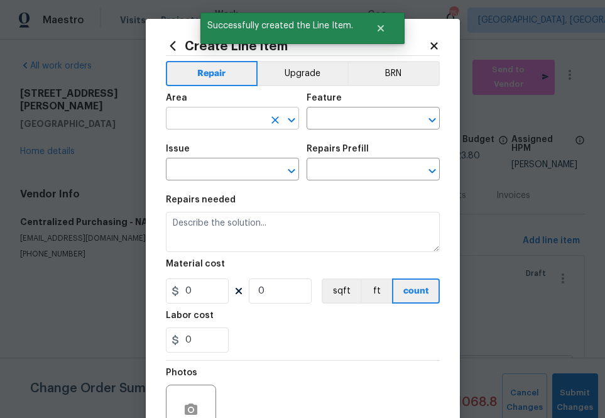
click at [222, 114] on input "text" at bounding box center [215, 119] width 98 height 19
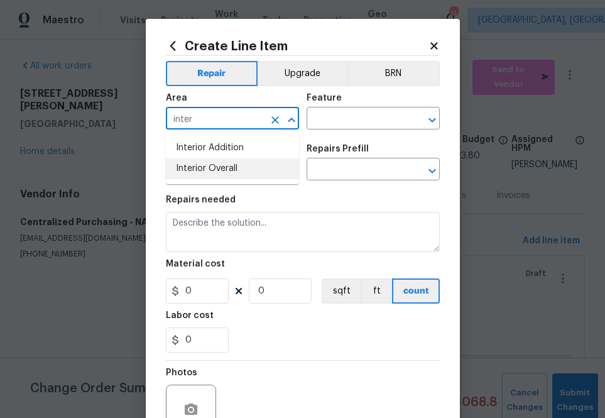
click at [232, 170] on li "Interior Overall" at bounding box center [232, 168] width 133 height 21
type input "Interior Overall"
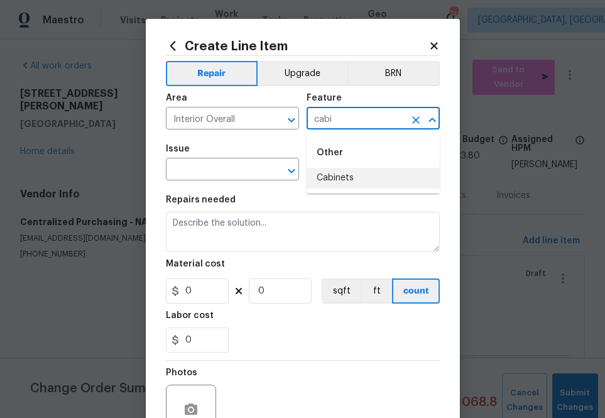
click at [336, 160] on div "Other" at bounding box center [373, 153] width 133 height 30
click at [336, 168] on li "Cabinets" at bounding box center [373, 178] width 133 height 21
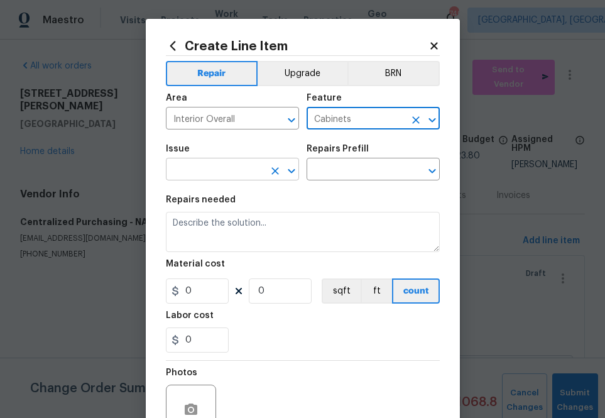
type input "Cabinets"
click at [240, 173] on input "text" at bounding box center [215, 170] width 98 height 19
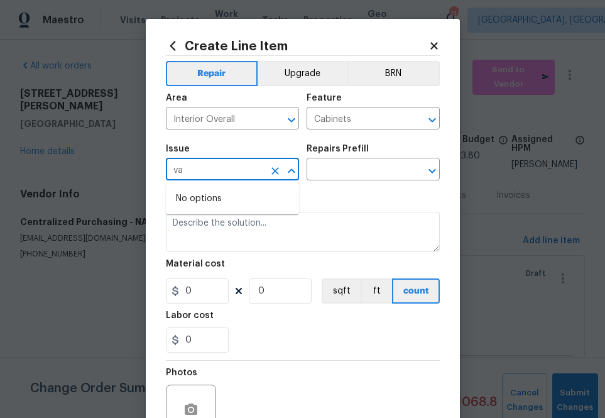
type input "v"
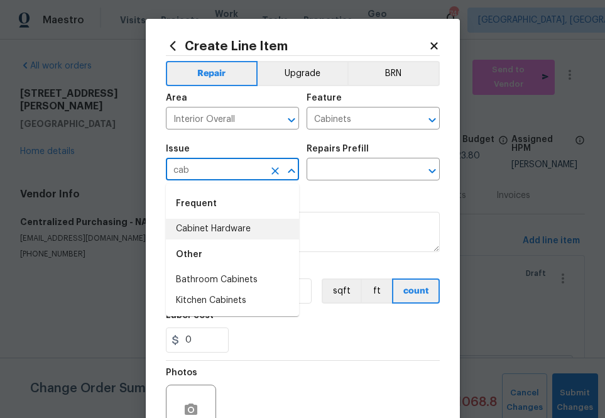
click at [238, 227] on li "Cabinet Hardware" at bounding box center [232, 229] width 133 height 21
type input "Cabinet Hardware"
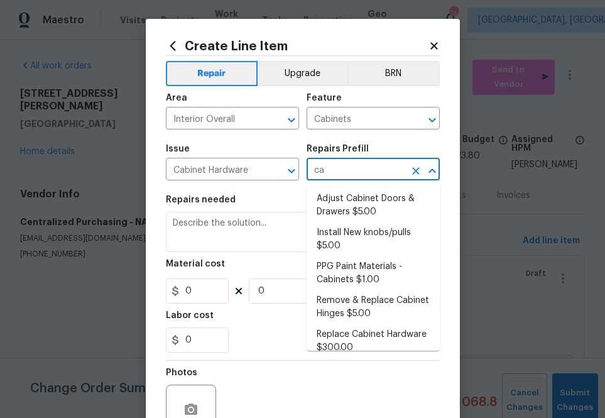
type input "cab"
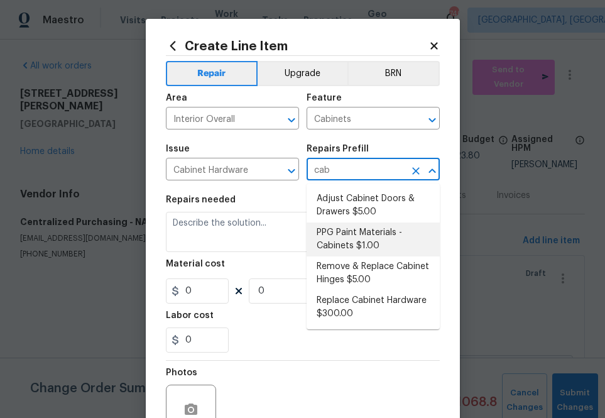
click at [333, 230] on li "PPG Paint Materials - Cabinets $1.00" at bounding box center [373, 240] width 133 height 34
type input "PPG Paint Materials - Cabinets $1.00"
type textarea "PPG Paint Materials ordered by Opendoor"
type input "1"
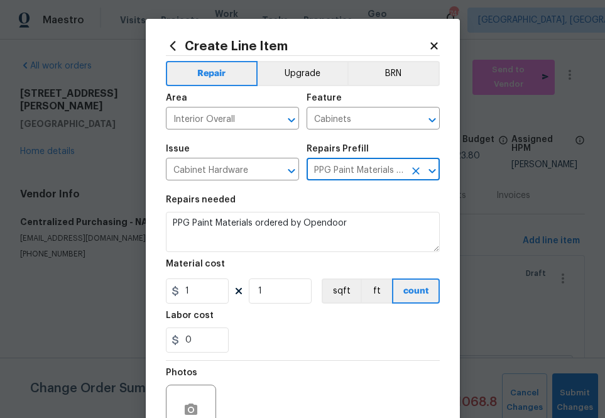
type input "PPG Paint Materials - Cabinets $1.00"
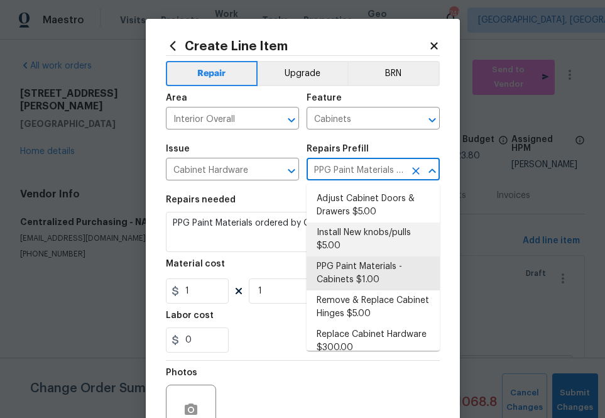
click at [198, 277] on figure "Material cost 1 1 sqft ft count" at bounding box center [303, 282] width 274 height 44
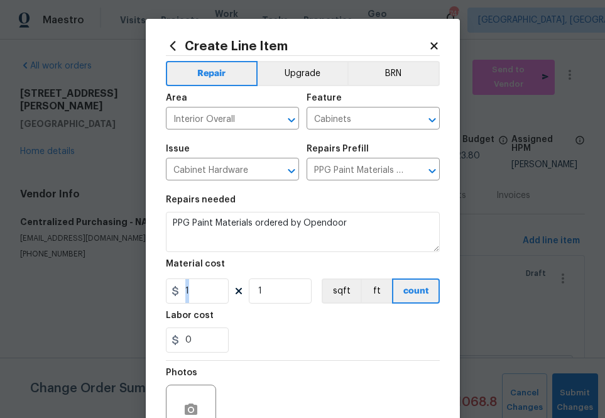
click at [198, 277] on figure "Material cost 1 1 sqft ft count" at bounding box center [303, 282] width 274 height 44
click at [197, 297] on input "1" at bounding box center [197, 290] width 63 height 25
paste input "70.67"
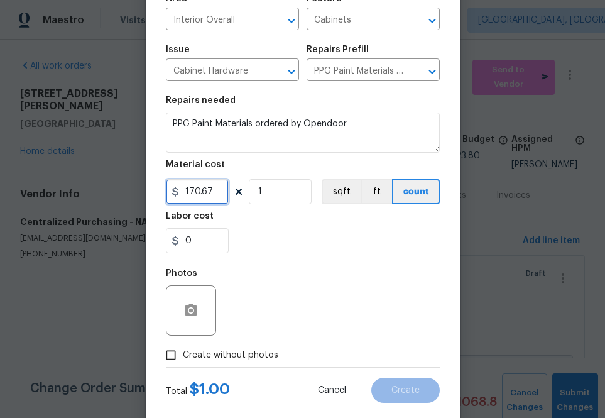
scroll to position [124, 0]
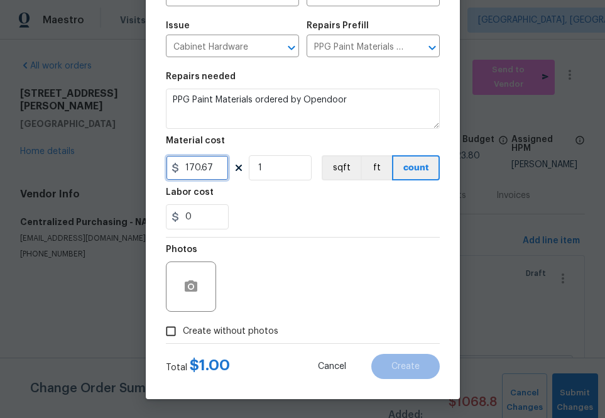
type input "170.67"
click at [243, 327] on span "Create without photos" at bounding box center [231, 331] width 96 height 13
click at [183, 327] on input "Create without photos" at bounding box center [171, 331] width 24 height 24
checkbox input "true"
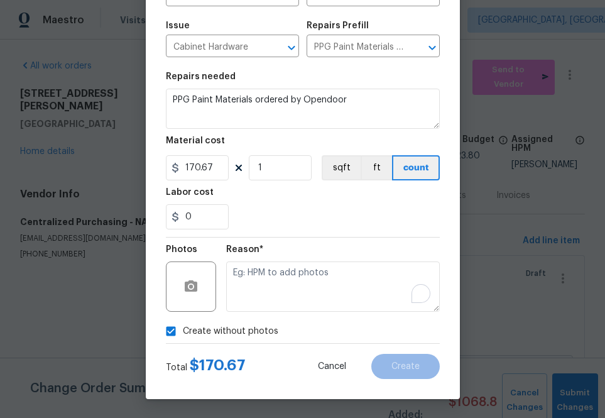
click at [285, 307] on textarea "To enrich screen reader interactions, please activate Accessibility in Grammarl…" at bounding box center [333, 287] width 214 height 50
type textarea "na"
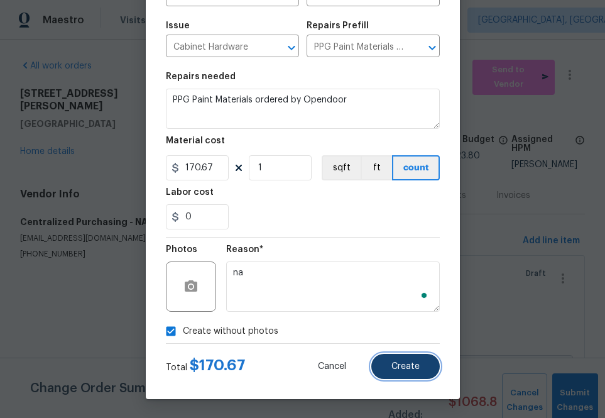
click at [410, 372] on button "Create" at bounding box center [406, 366] width 69 height 25
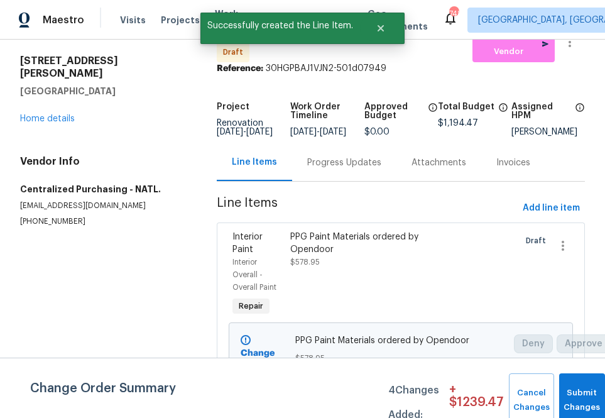
scroll to position [4, 0]
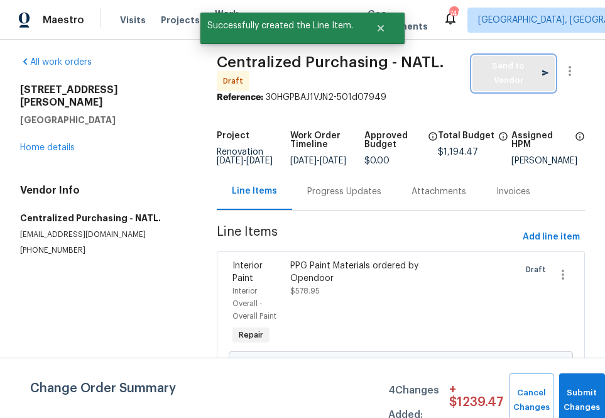
click at [522, 65] on span "Send to Vendor" at bounding box center [514, 73] width 70 height 29
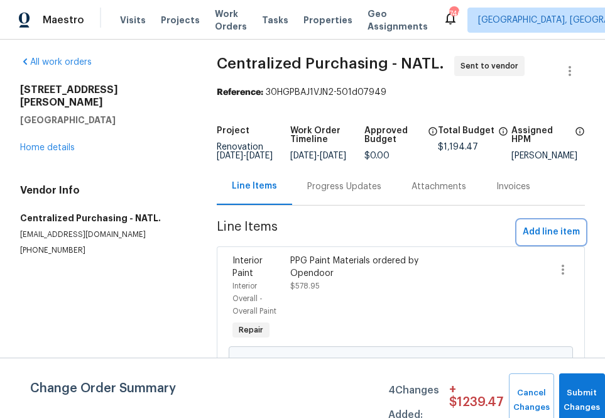
click at [524, 240] on span "Add line item" at bounding box center [551, 232] width 57 height 16
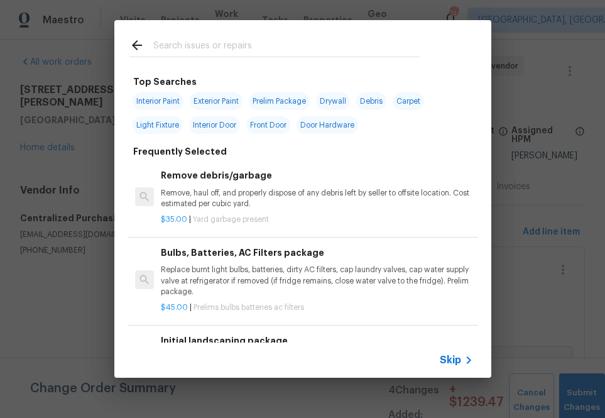
click at [440, 366] on span "Skip" at bounding box center [450, 360] width 21 height 13
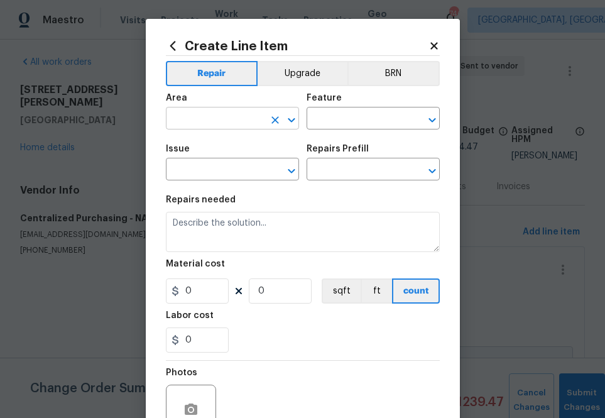
click at [238, 121] on input "text" at bounding box center [215, 119] width 98 height 19
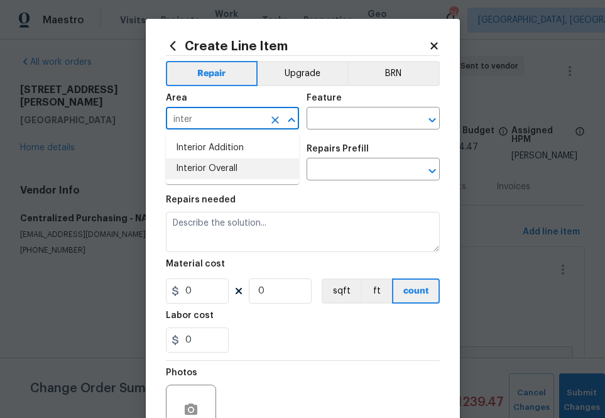
click at [237, 164] on li "Interior Overall" at bounding box center [232, 168] width 133 height 21
type input "Interior Overall"
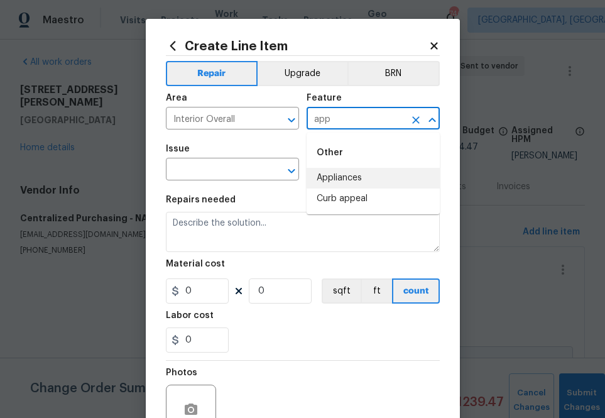
click at [330, 181] on li "Appliances" at bounding box center [373, 178] width 133 height 21
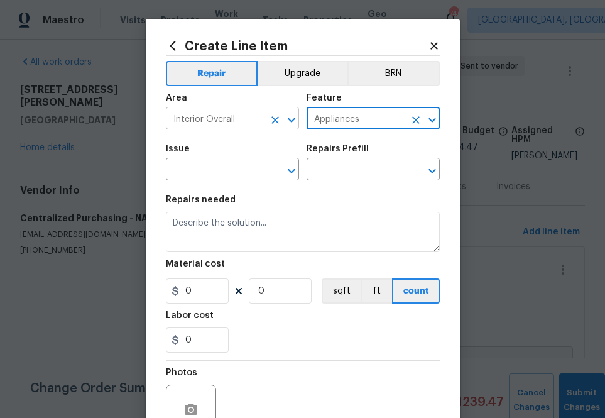
type input "Appliances"
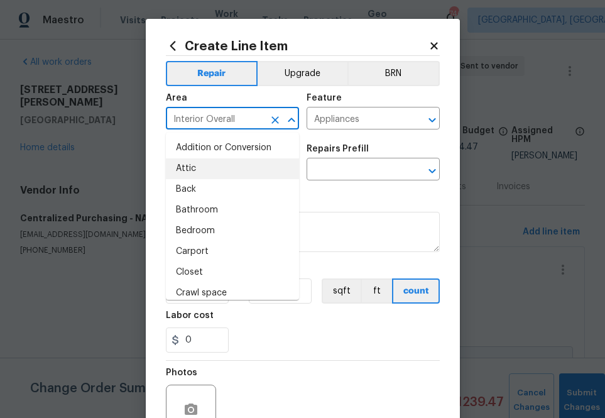
click at [236, 126] on input "Interior Overall" at bounding box center [215, 119] width 98 height 19
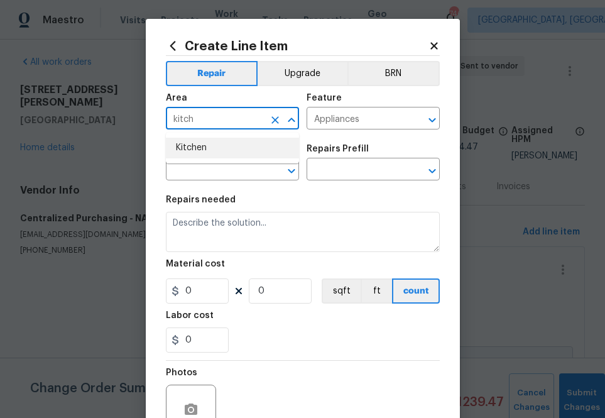
click at [243, 141] on li "Kitchen" at bounding box center [232, 148] width 133 height 21
type input "Kitchen"
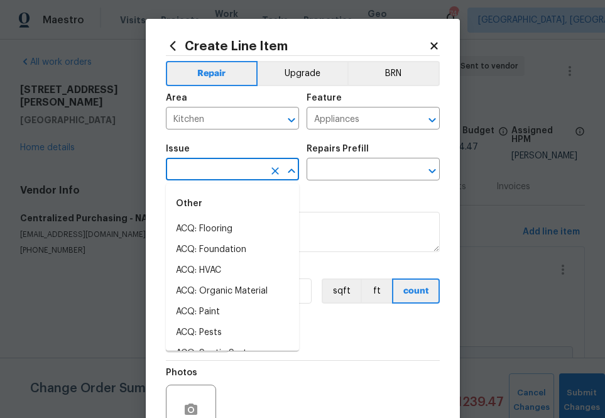
click at [241, 162] on input "text" at bounding box center [215, 170] width 98 height 19
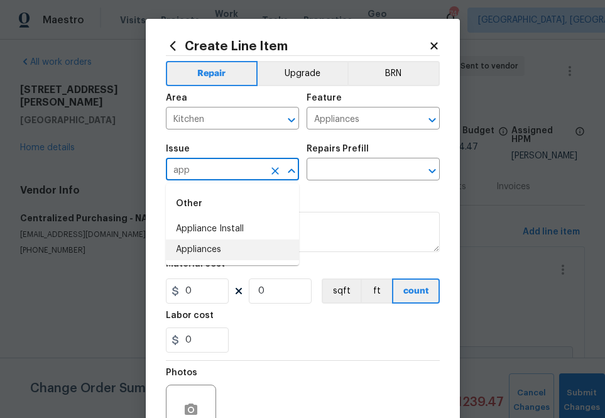
click at [230, 253] on li "Appliances" at bounding box center [232, 250] width 133 height 21
type input "Appliances"
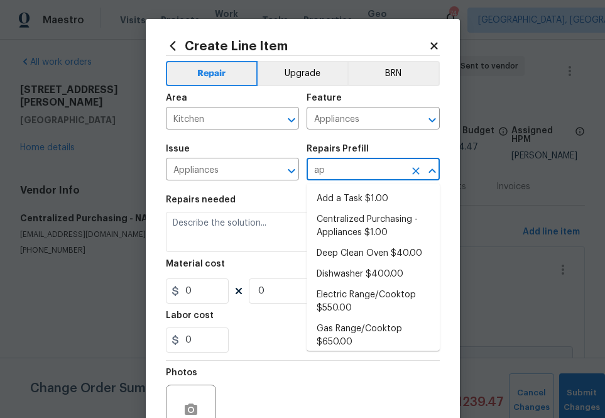
type input "app"
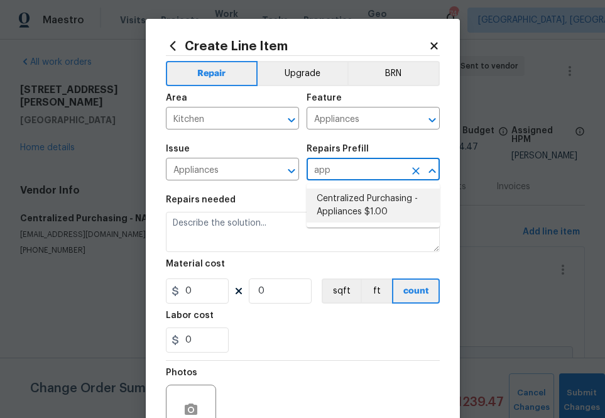
click at [381, 201] on li "Centralized Purchasing - Appliances $1.00" at bounding box center [373, 206] width 133 height 34
type input "Centralized Purchasing - Appliances $1.00"
type textarea "Appliances purchased by Opendoor"
type input "1"
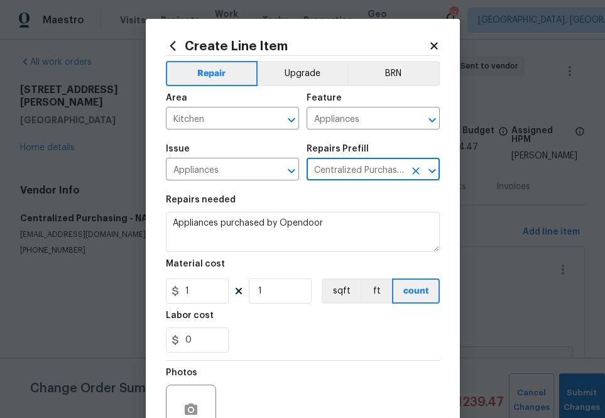
type input "Centralized Purchasing - Appliances $1.00"
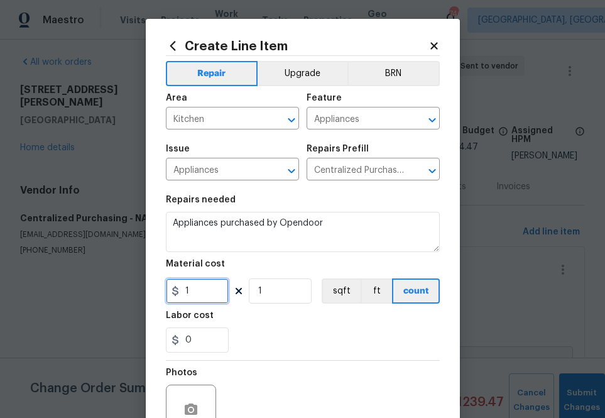
click at [218, 282] on input "1" at bounding box center [197, 290] width 63 height 25
paste input "540.54"
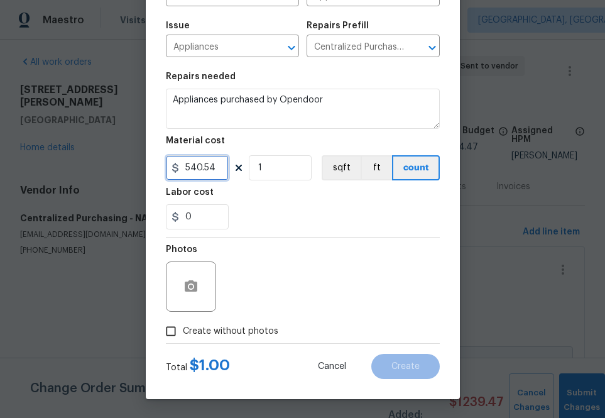
type input "540.54"
click at [238, 342] on label "Create without photos" at bounding box center [218, 331] width 119 height 24
click at [183, 342] on input "Create without photos" at bounding box center [171, 331] width 24 height 24
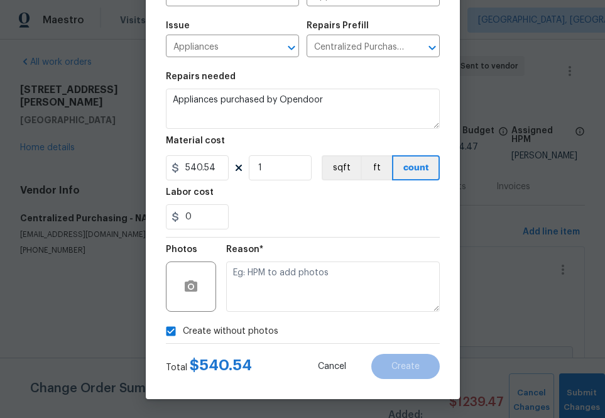
click at [238, 341] on label "Create without photos" at bounding box center [218, 331] width 119 height 24
click at [183, 341] on input "Create without photos" at bounding box center [171, 331] width 24 height 24
click at [252, 332] on span "Create without photos" at bounding box center [231, 331] width 96 height 13
click at [183, 332] on input "Create without photos" at bounding box center [171, 331] width 24 height 24
checkbox input "true"
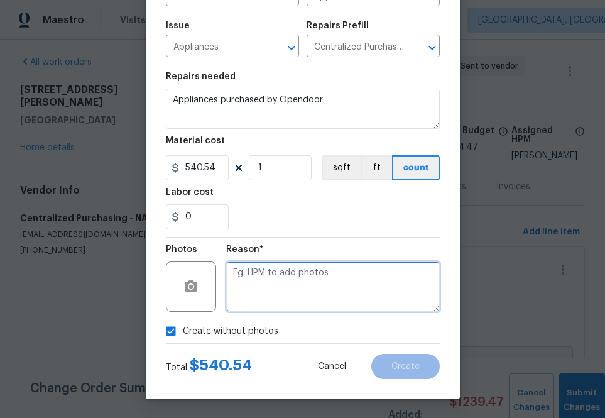
click at [283, 276] on textarea at bounding box center [333, 287] width 214 height 50
type textarea "na"
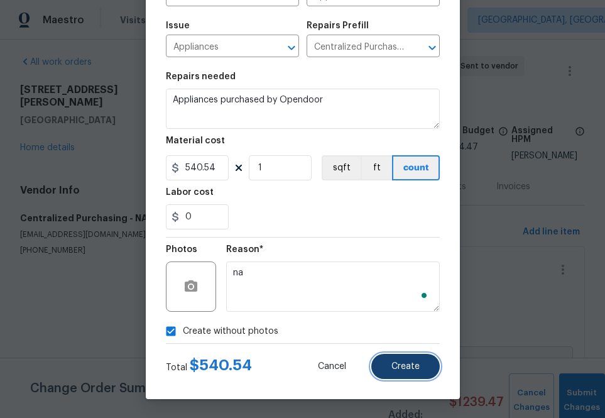
click at [415, 362] on span "Create" at bounding box center [406, 366] width 28 height 9
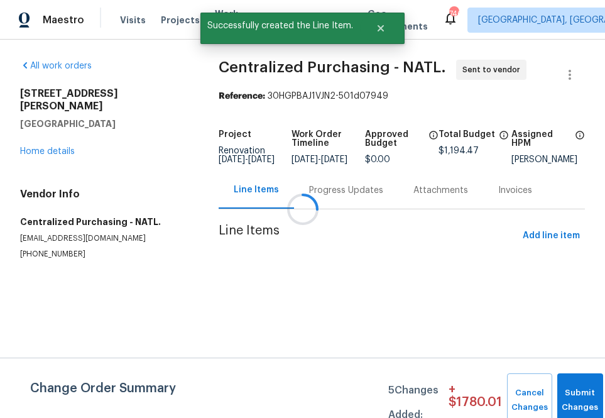
scroll to position [0, 0]
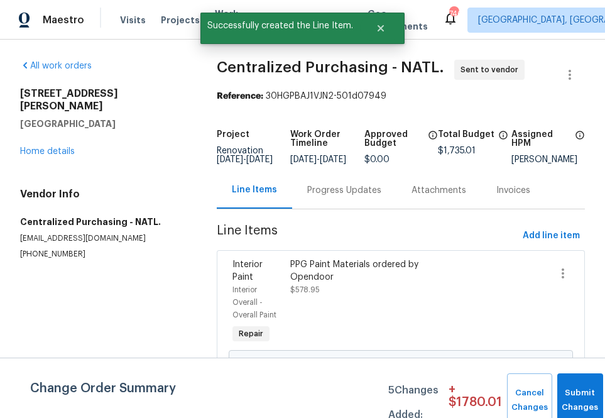
click at [575, 172] on div "Project Renovation [DATE] - [DATE] Work Order Timeline [DATE] - [DATE] Approved…" at bounding box center [401, 147] width 368 height 49
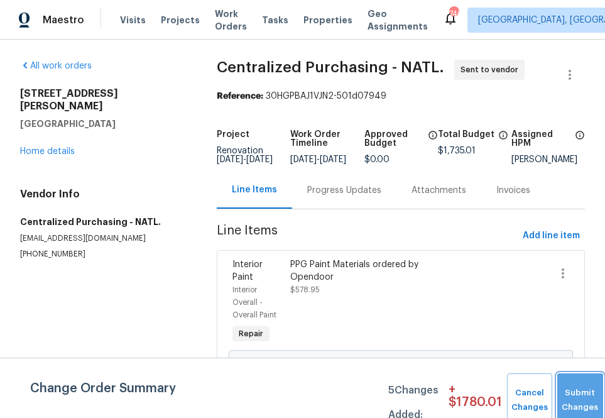
click at [574, 411] on span "Submit Changes" at bounding box center [580, 400] width 33 height 29
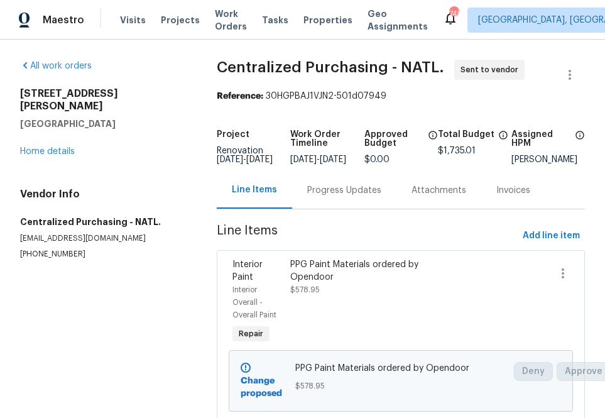
click at [174, 36] on div "Maestro Visits Projects Work Orders Tasks Properties Geo Assignments 745 Albuqu…" at bounding box center [302, 20] width 605 height 40
click at [174, 11] on div "Visits Projects Work Orders Tasks Properties Geo Assignments" at bounding box center [281, 20] width 323 height 25
click at [174, 13] on div "Visits Projects Work Orders Tasks Properties Geo Assignments" at bounding box center [281, 20] width 323 height 25
click at [174, 20] on span "Projects" at bounding box center [180, 20] width 39 height 13
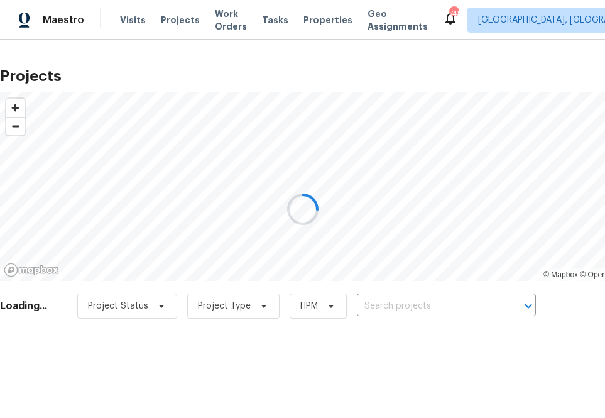
click at [458, 302] on div at bounding box center [302, 209] width 605 height 418
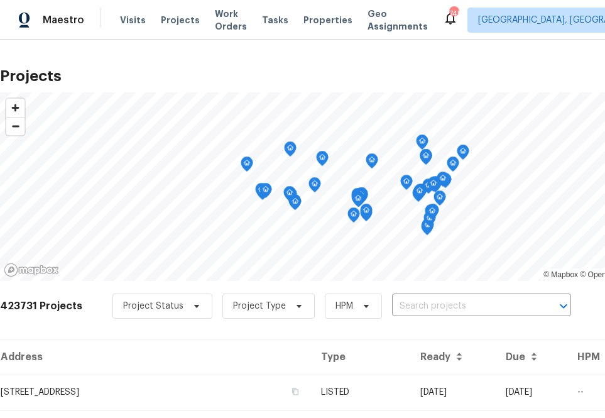
click at [458, 302] on input "text" at bounding box center [464, 306] width 144 height 19
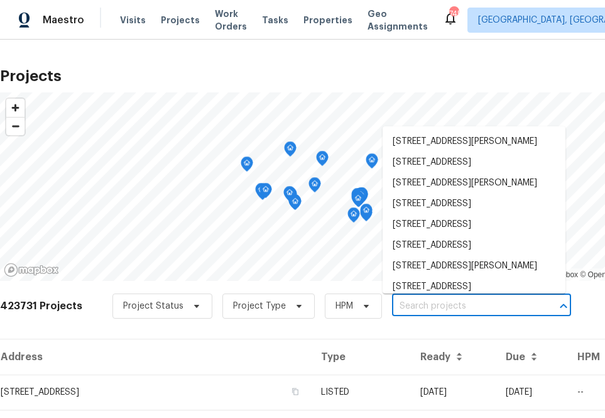
paste input "10332 Cherokee Ln, Leawood, KS 66206"
type input "10332 Cherokee Ln, Leawood, KS 66206"
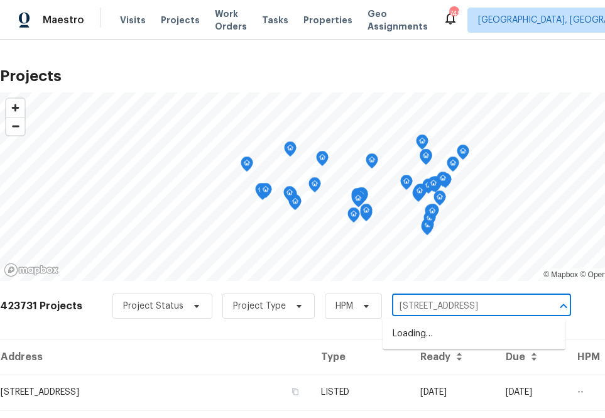
scroll to position [0, 26]
click at [441, 339] on li "10332 Cherokee Ln, Leawood, KS 66206" at bounding box center [474, 334] width 183 height 21
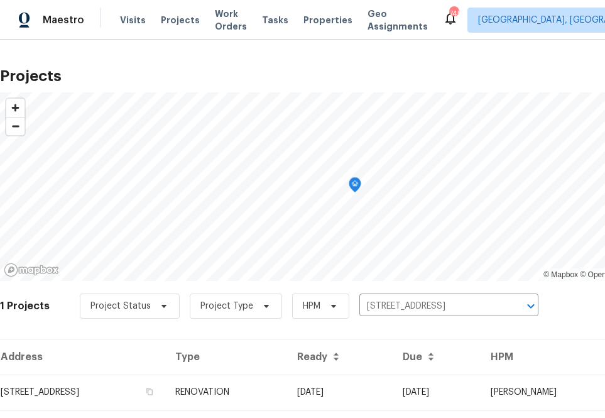
scroll to position [32, 0]
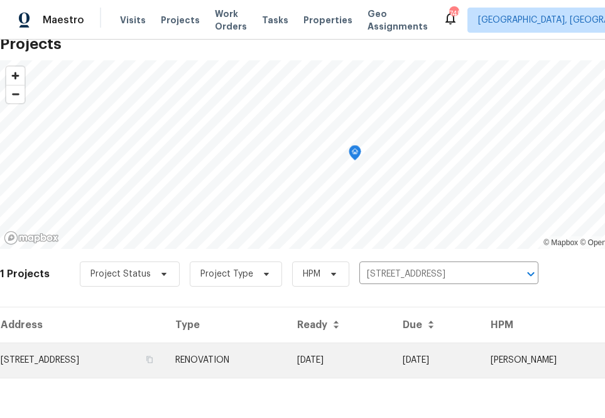
click at [134, 358] on td "10332 Cherokee Ln, Leawood, KS 66206" at bounding box center [82, 360] width 165 height 35
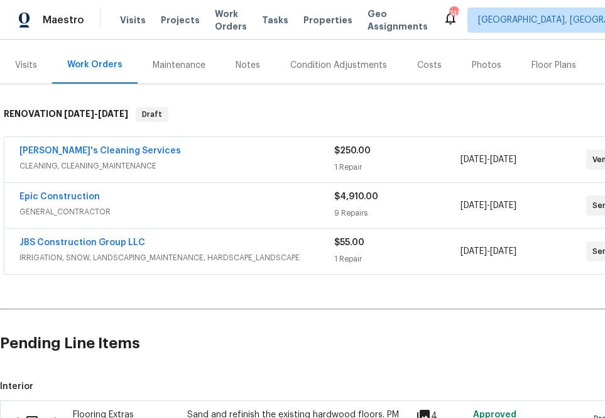
scroll to position [144, 105]
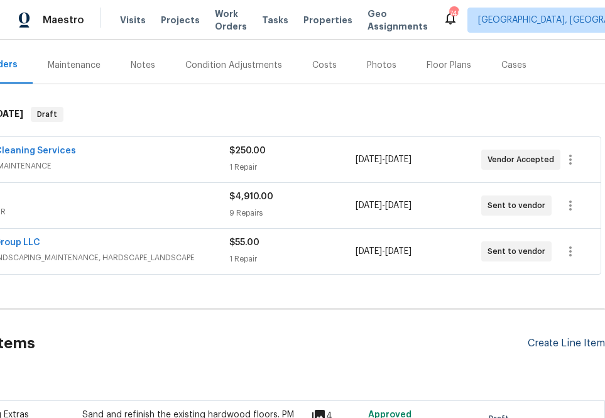
click at [568, 345] on div "Create Line Item" at bounding box center [566, 344] width 77 height 12
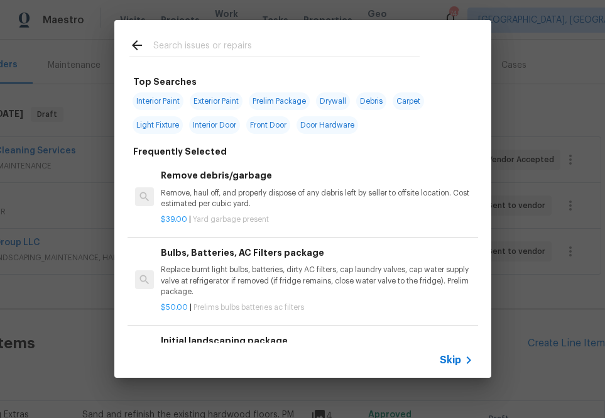
click at [457, 366] on div "Skip" at bounding box center [458, 360] width 36 height 15
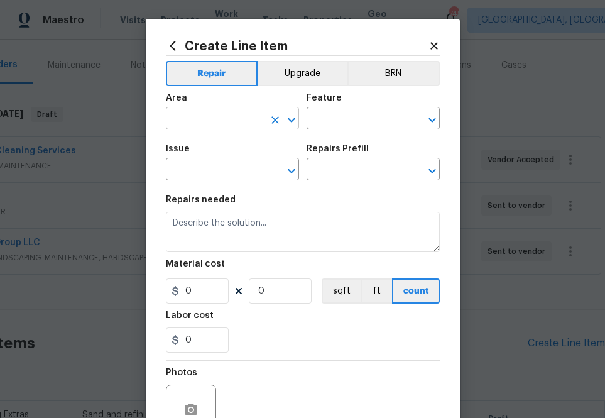
click at [225, 121] on input "text" at bounding box center [215, 119] width 98 height 19
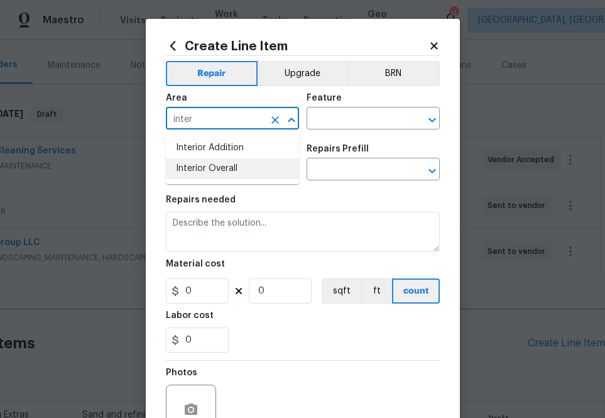
click at [240, 170] on li "Interior Overall" at bounding box center [232, 168] width 133 height 21
type input "Interior Overall"
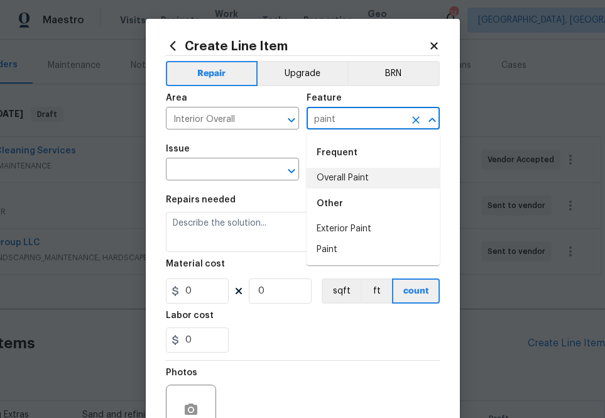
drag, startPoint x: 358, startPoint y: 179, endPoint x: 304, endPoint y: 180, distance: 54.1
click at [357, 178] on li "Overall Paint" at bounding box center [373, 178] width 133 height 21
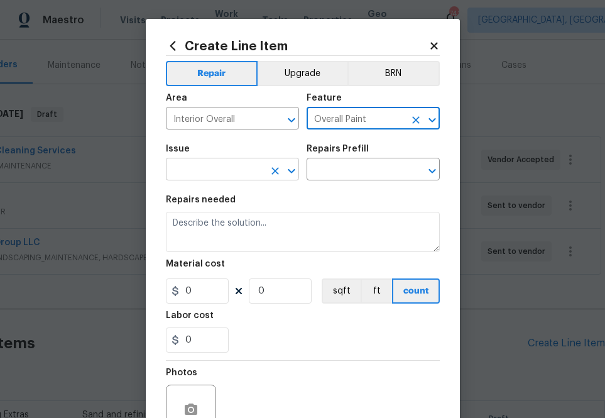
type input "Overall Paint"
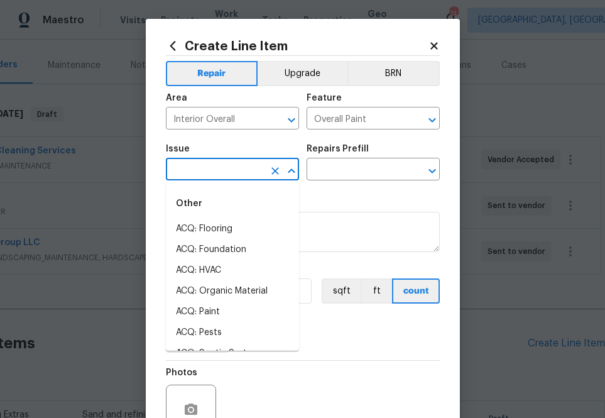
click at [234, 178] on input "text" at bounding box center [215, 170] width 98 height 19
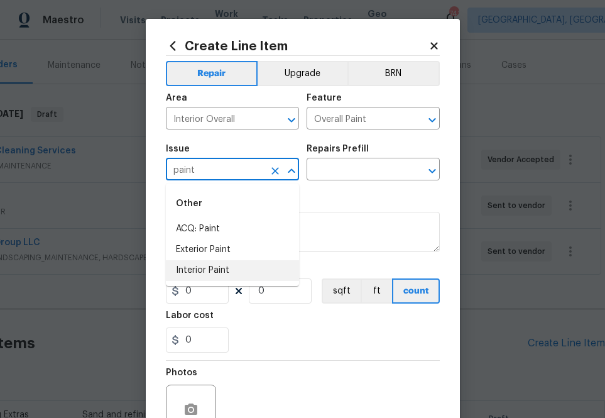
click at [238, 273] on li "Interior Paint" at bounding box center [232, 270] width 133 height 21
type input "Interior Paint"
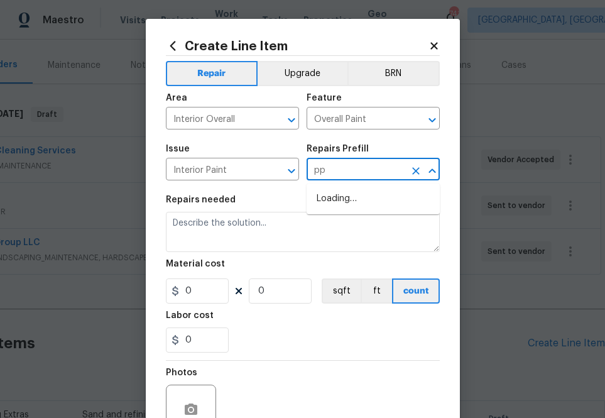
type input "ppg"
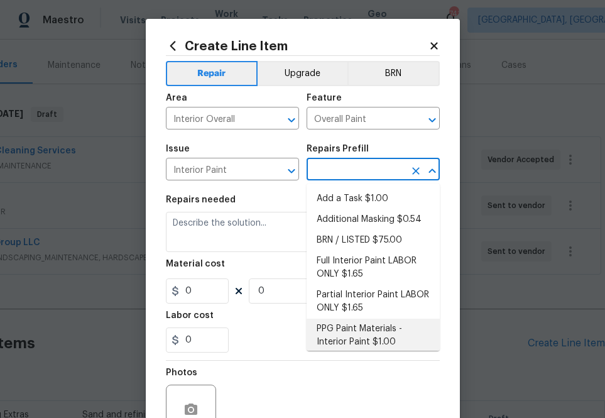
click at [344, 331] on li "PPG Paint Materials - Interior Paint $1.00" at bounding box center [373, 336] width 133 height 34
type input "PPG Paint Materials - Interior Paint $1.00"
type textarea "PPG Paint Materials ordered by Opendoor"
type input "1"
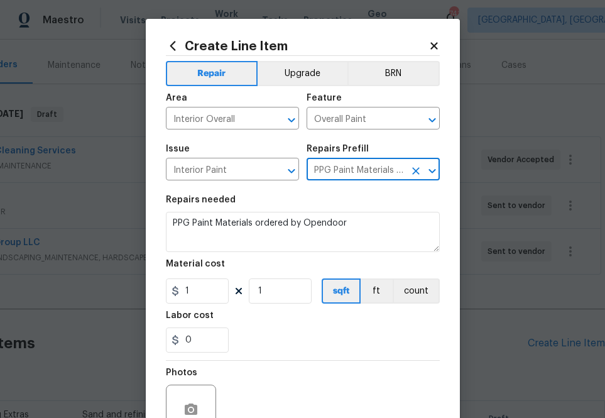
type input "PPG Paint Materials - Interior Paint $1.00"
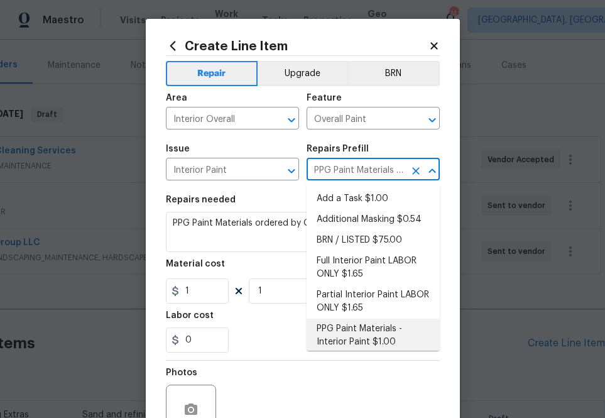
scroll to position [2, 0]
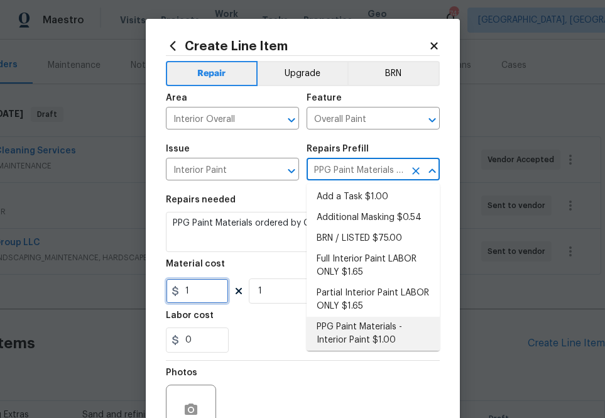
click at [196, 292] on input "1" at bounding box center [197, 290] width 63 height 25
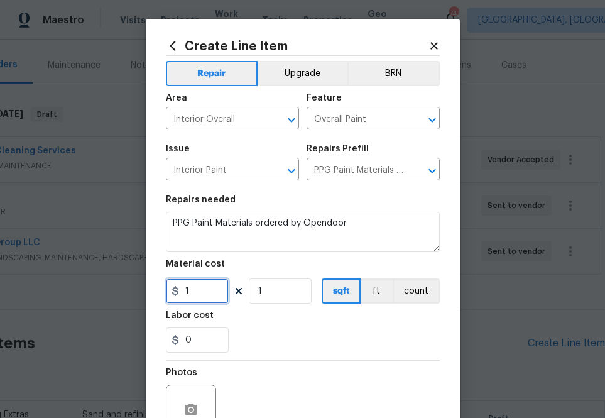
click at [196, 292] on input "1" at bounding box center [197, 290] width 63 height 25
paste input "text"
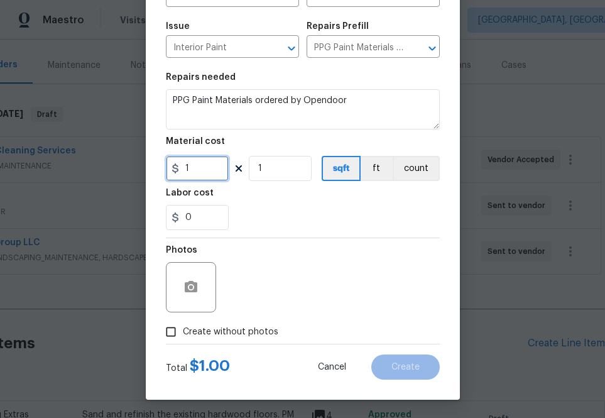
scroll to position [124, 0]
click at [213, 165] on input "1" at bounding box center [197, 167] width 63 height 25
paste input "text"
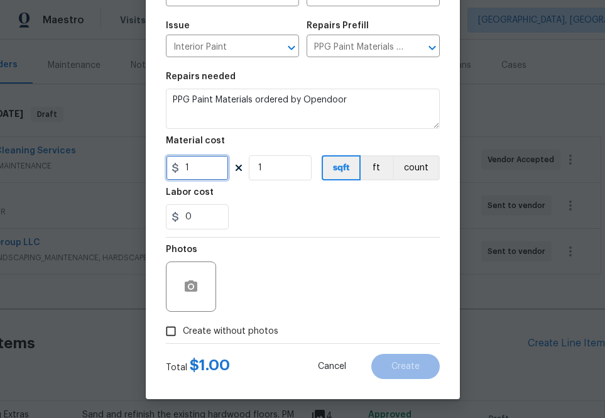
click at [209, 172] on input "1" at bounding box center [197, 167] width 63 height 25
paste input "text"
click at [263, 208] on div "0" at bounding box center [303, 216] width 274 height 25
click at [199, 165] on input "1" at bounding box center [197, 167] width 63 height 25
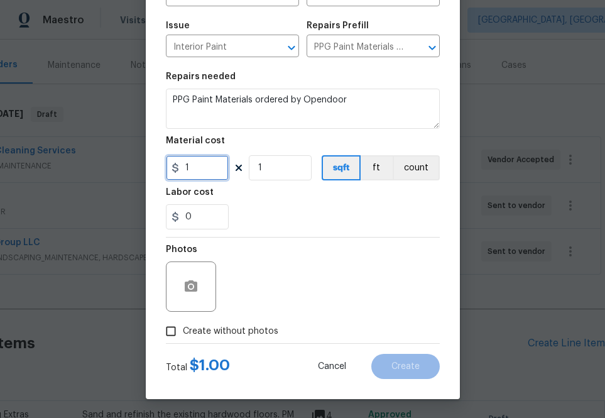
click at [199, 165] on input "1" at bounding box center [197, 167] width 63 height 25
paste input "text"
click at [187, 168] on input "1" at bounding box center [197, 167] width 63 height 25
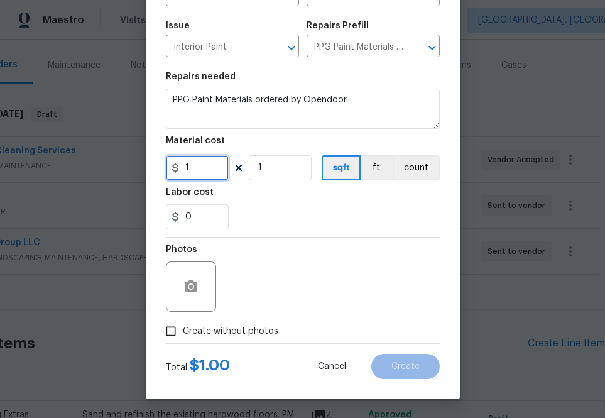
click at [187, 168] on input "1" at bounding box center [197, 167] width 63 height 25
type input "699.31"
click at [206, 330] on span "Create without photos" at bounding box center [231, 331] width 96 height 13
click at [183, 330] on input "Create without photos" at bounding box center [171, 331] width 24 height 24
checkbox input "true"
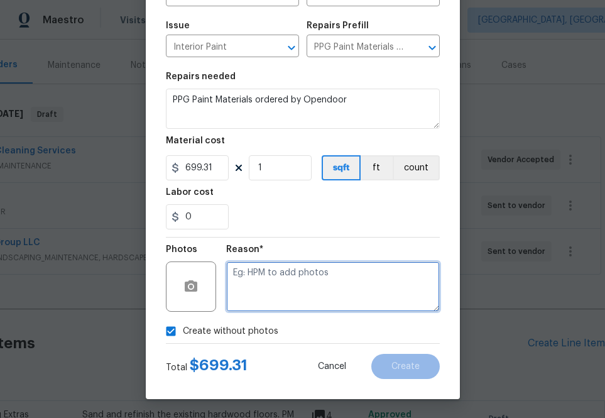
click at [267, 295] on textarea at bounding box center [333, 287] width 214 height 50
type textarea "a"
type textarea "na"
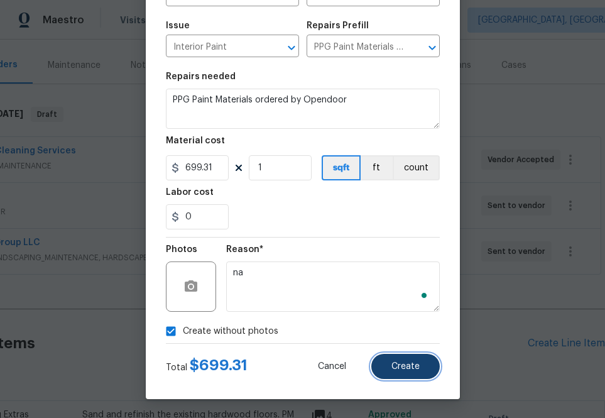
click at [405, 366] on span "Create" at bounding box center [406, 366] width 28 height 9
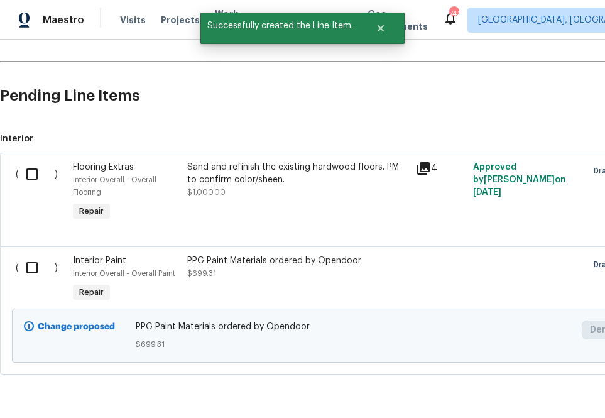
scroll to position [409, 0]
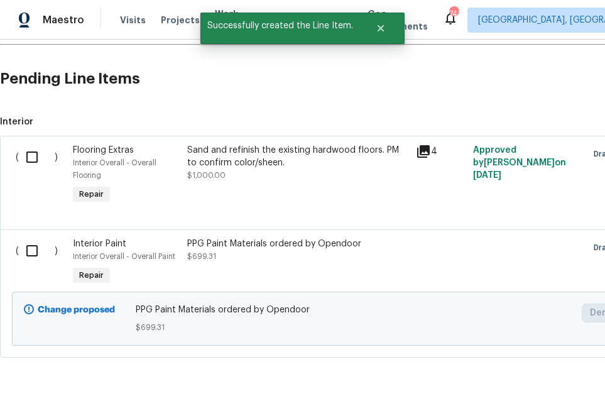
click at [26, 255] on input "checkbox" at bounding box center [37, 251] width 36 height 26
checkbox input "true"
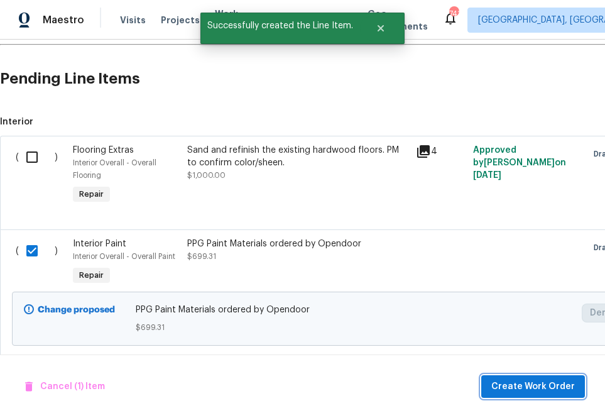
click at [543, 386] on span "Create Work Order" at bounding box center [534, 387] width 84 height 16
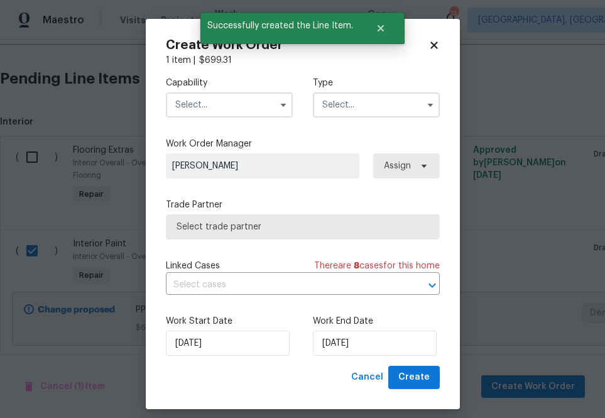
click at [214, 106] on input "text" at bounding box center [229, 104] width 127 height 25
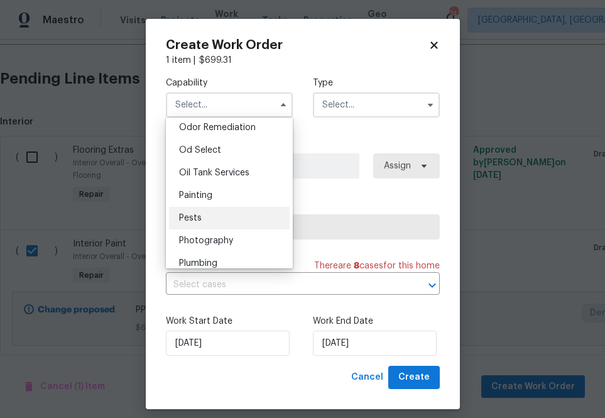
scroll to position [993, 0]
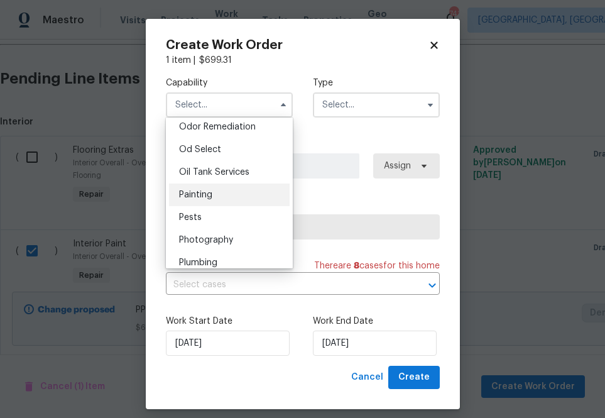
click at [221, 190] on div "Painting" at bounding box center [229, 195] width 121 height 23
type input "Painting"
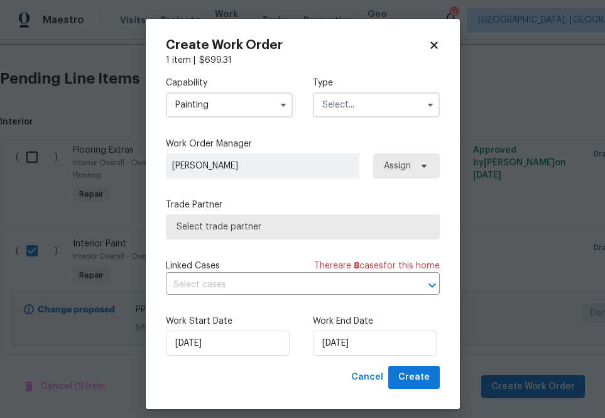
click at [360, 119] on div "Capability Painting Type" at bounding box center [303, 97] width 274 height 61
click at [360, 104] on input "text" at bounding box center [376, 104] width 127 height 25
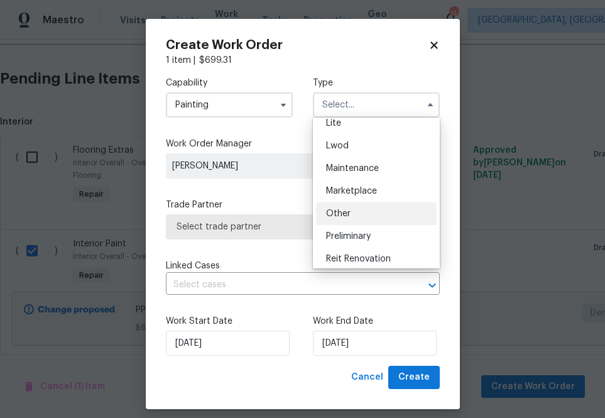
scroll to position [233, 0]
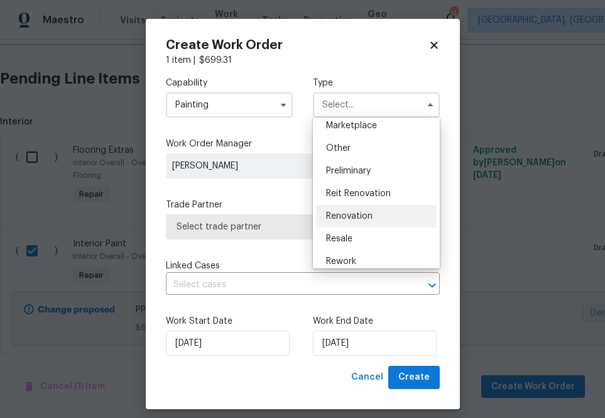
click at [352, 215] on span "Renovation" at bounding box center [349, 216] width 47 height 9
type input "Renovation"
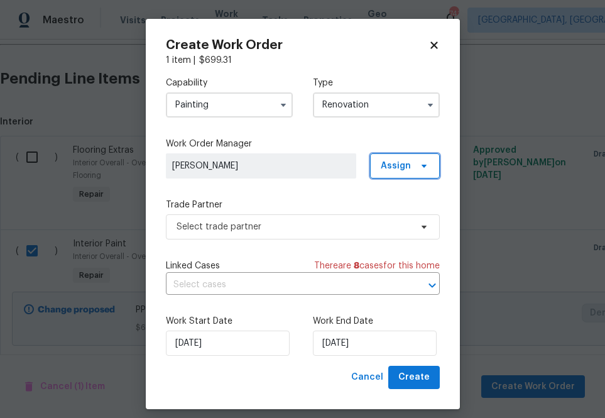
click at [397, 173] on span "Assign" at bounding box center [405, 165] width 70 height 25
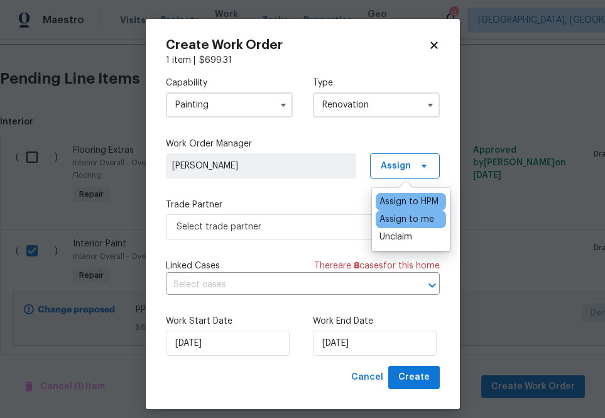
click at [397, 221] on div "Assign to me" at bounding box center [407, 219] width 55 height 13
click at [324, 243] on div "Capability Painting Type Renovation Work Order Manager Zenah Haddad Assign Trad…" at bounding box center [303, 216] width 274 height 299
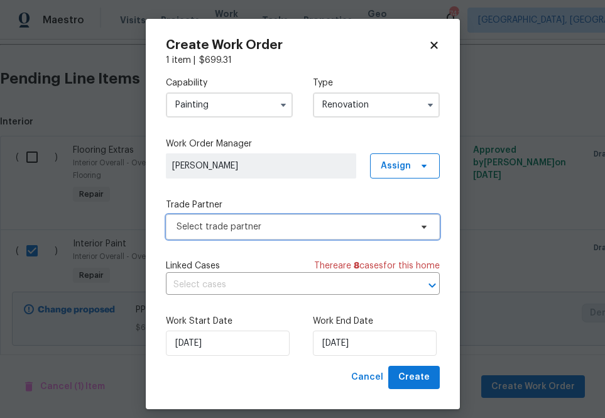
click at [353, 224] on span "Select trade partner" at bounding box center [294, 227] width 234 height 13
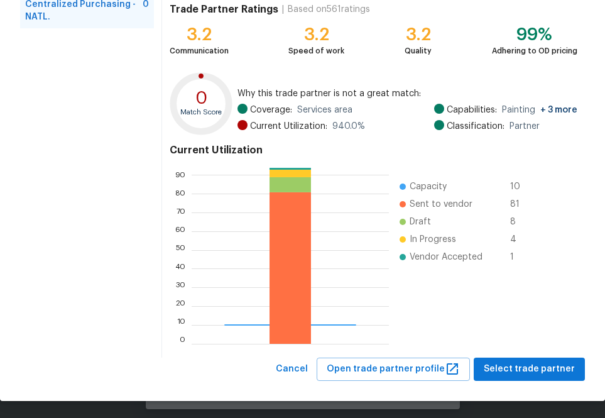
scroll to position [136, 0]
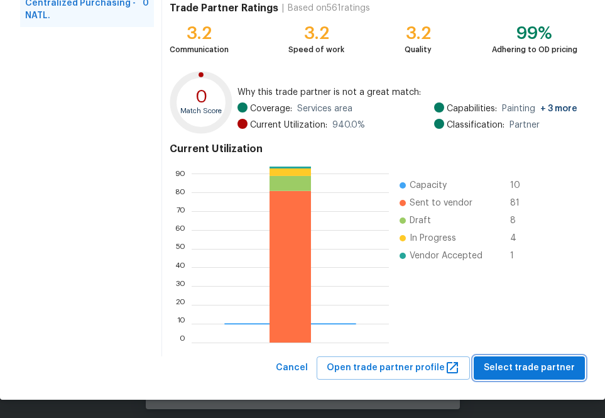
click at [502, 361] on span "Select trade partner" at bounding box center [529, 368] width 91 height 16
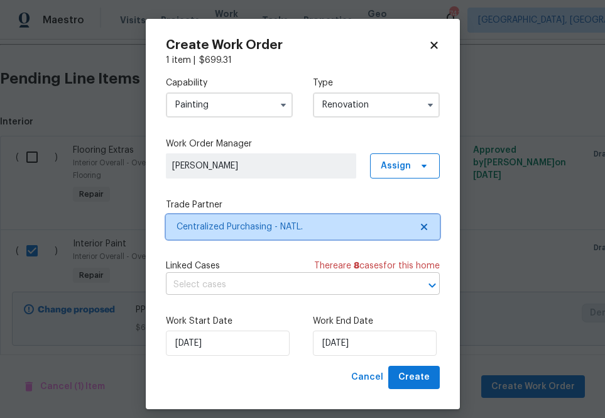
scroll to position [0, 0]
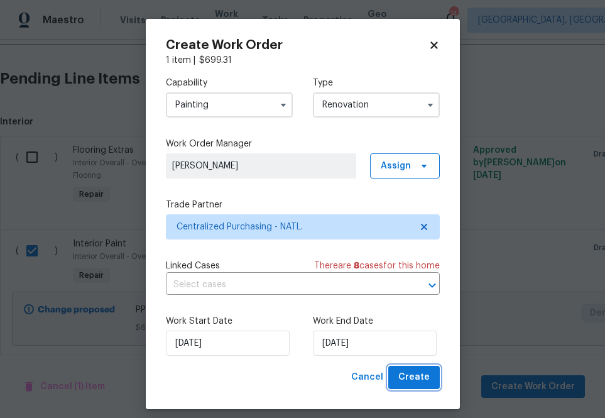
click at [417, 383] on span "Create" at bounding box center [414, 378] width 31 height 16
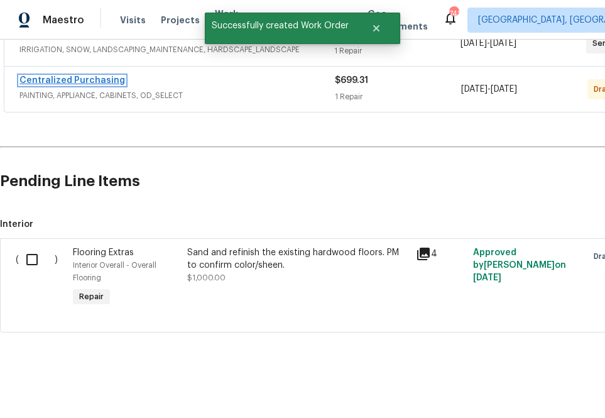
click at [105, 78] on link "Centralized Purchasing" at bounding box center [72, 80] width 106 height 9
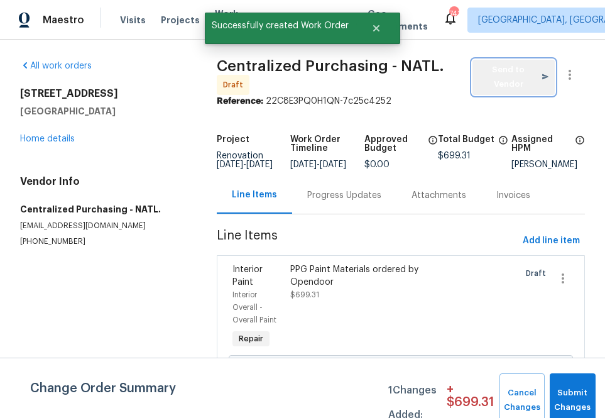
click at [483, 81] on span "Send to Vendor" at bounding box center [514, 77] width 70 height 29
